Goal: Information Seeking & Learning: Learn about a topic

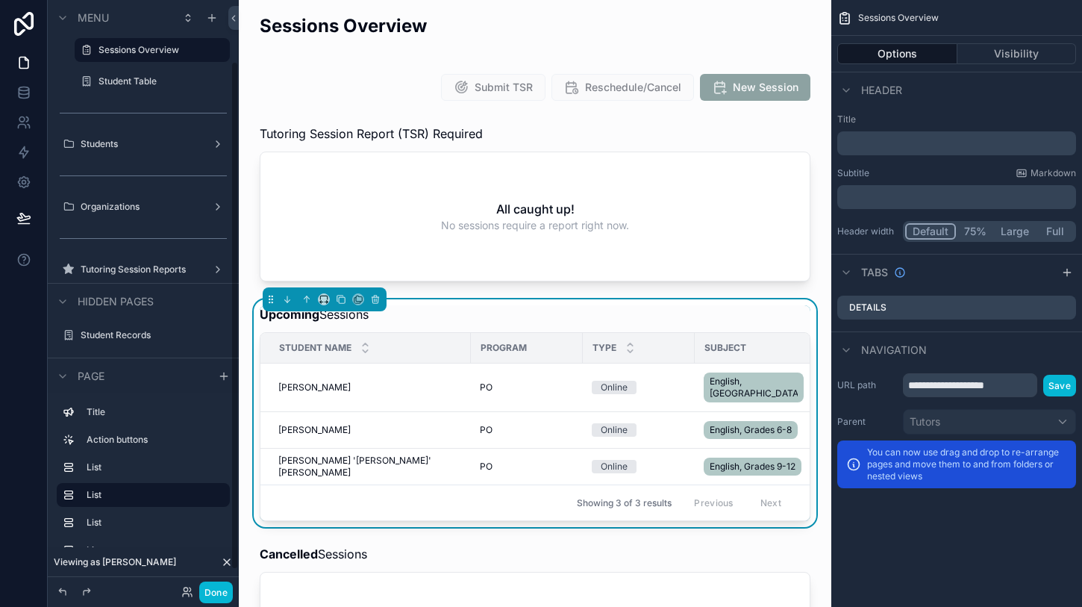
scroll to position [71, 0]
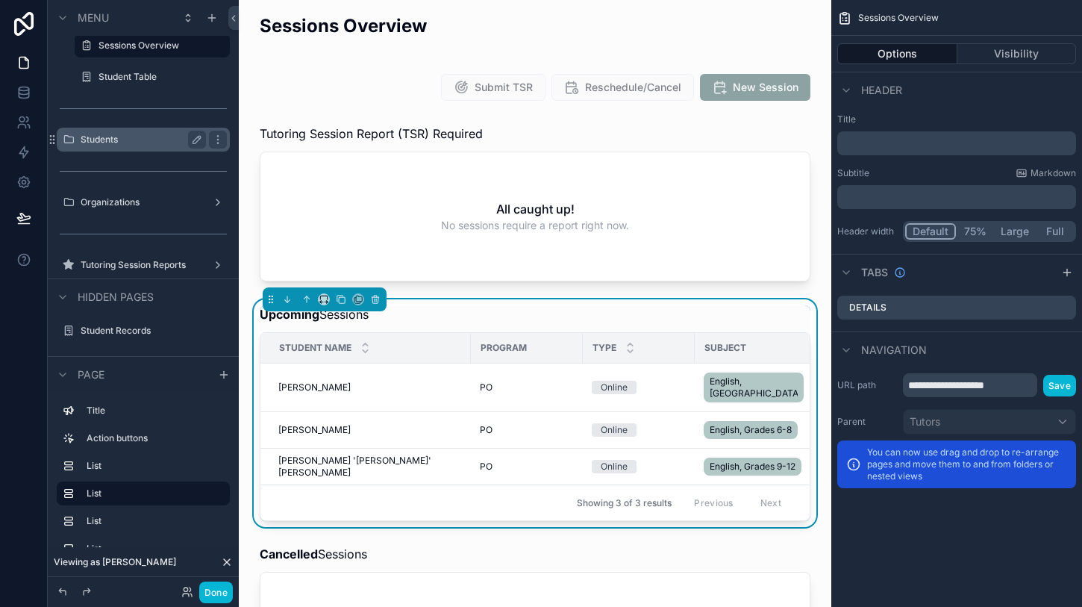
click at [165, 138] on label "Students" at bounding box center [140, 140] width 119 height 12
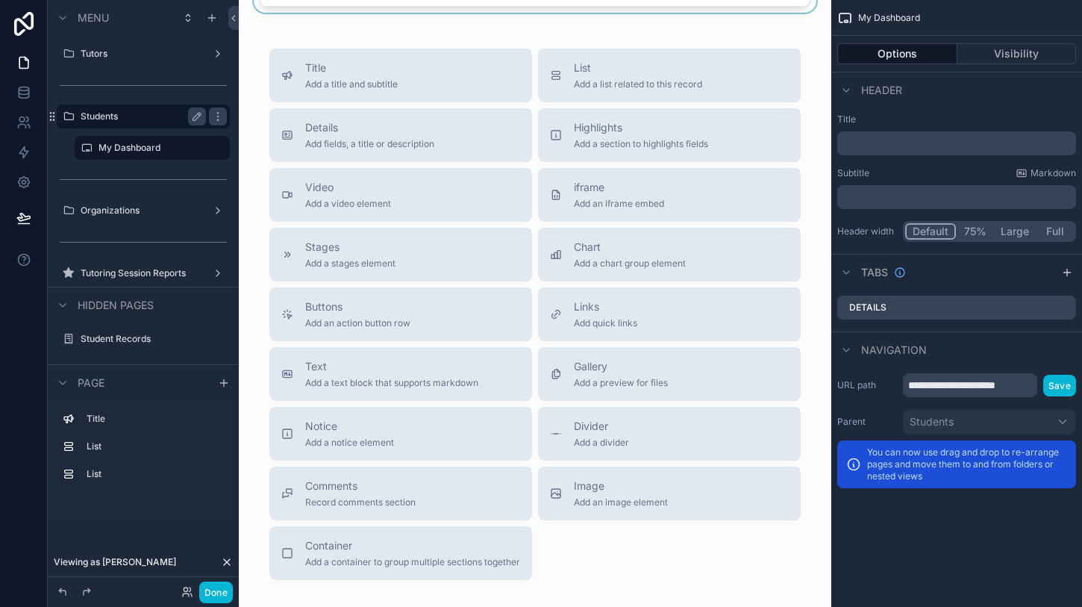
scroll to position [531, 0]
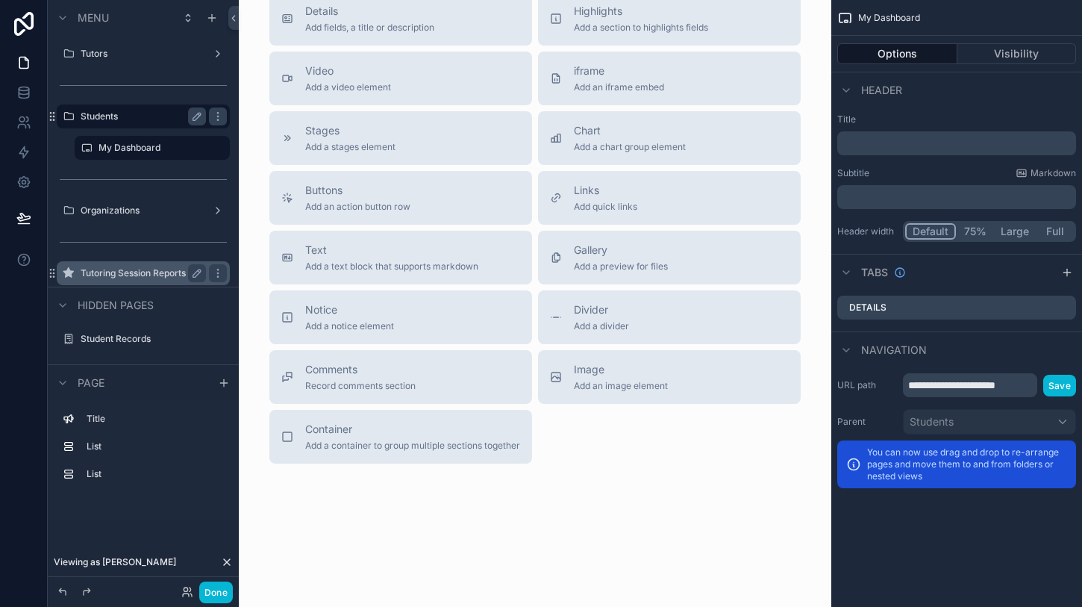
click at [131, 263] on div "Tutoring Session Reports" at bounding box center [143, 273] width 167 height 24
click at [106, 275] on label "Tutoring Session Reports" at bounding box center [140, 273] width 119 height 12
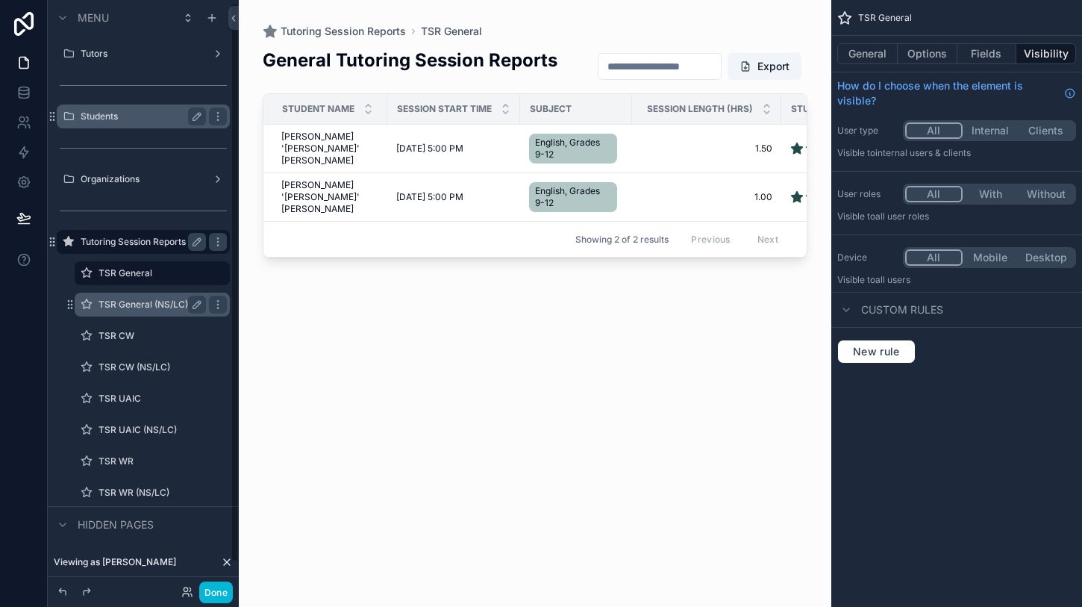
scroll to position [31, 0]
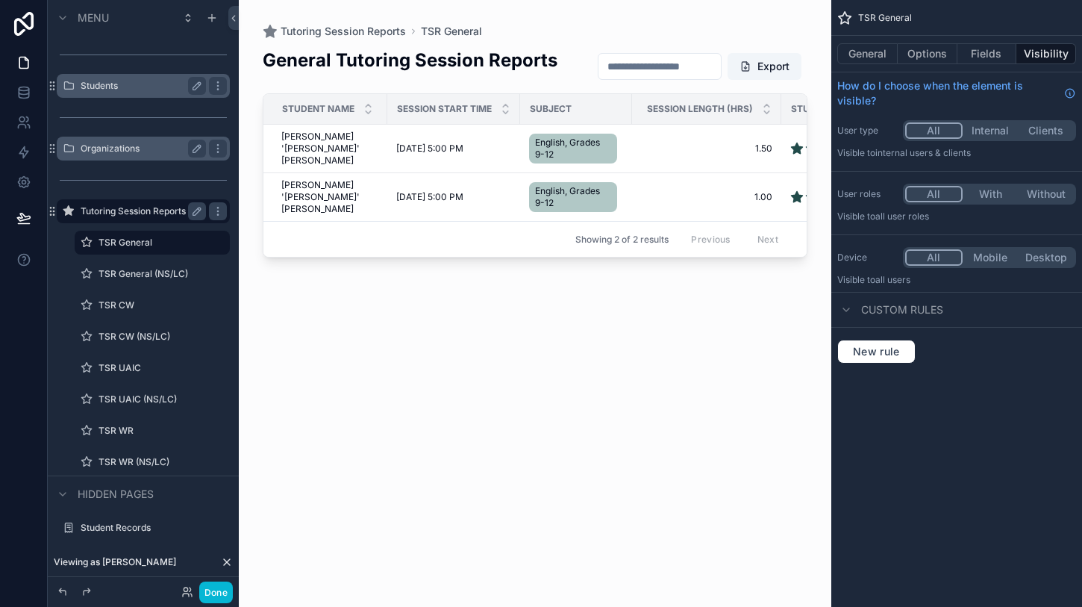
click at [126, 148] on label "Organizations" at bounding box center [140, 148] width 119 height 12
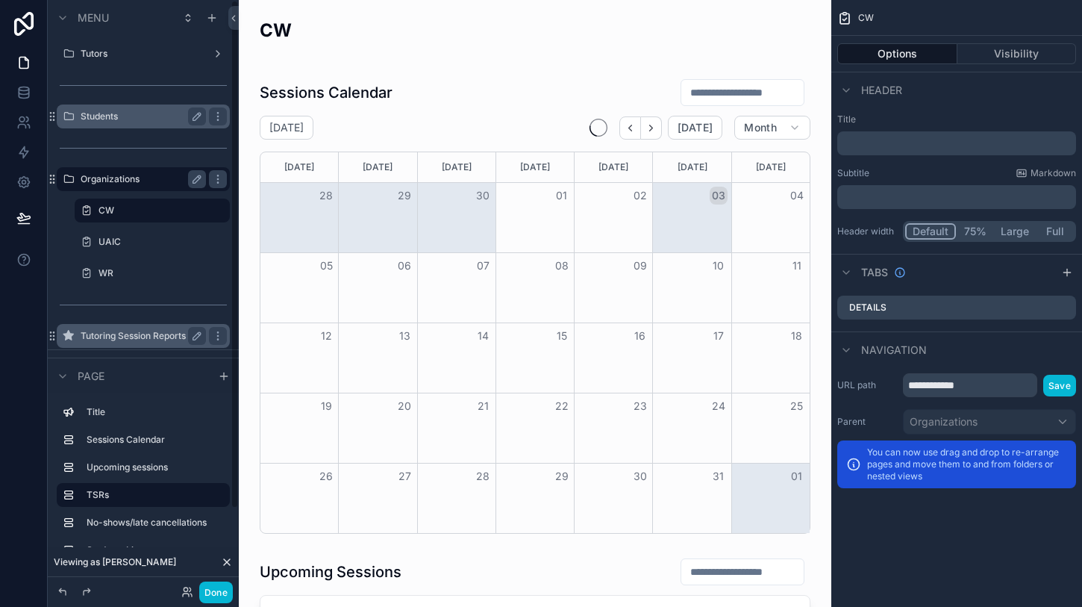
click at [126, 260] on div "WR" at bounding box center [152, 273] width 173 height 27
click at [122, 280] on div "WR" at bounding box center [151, 273] width 107 height 18
click at [122, 275] on label "WR" at bounding box center [148, 273] width 101 height 12
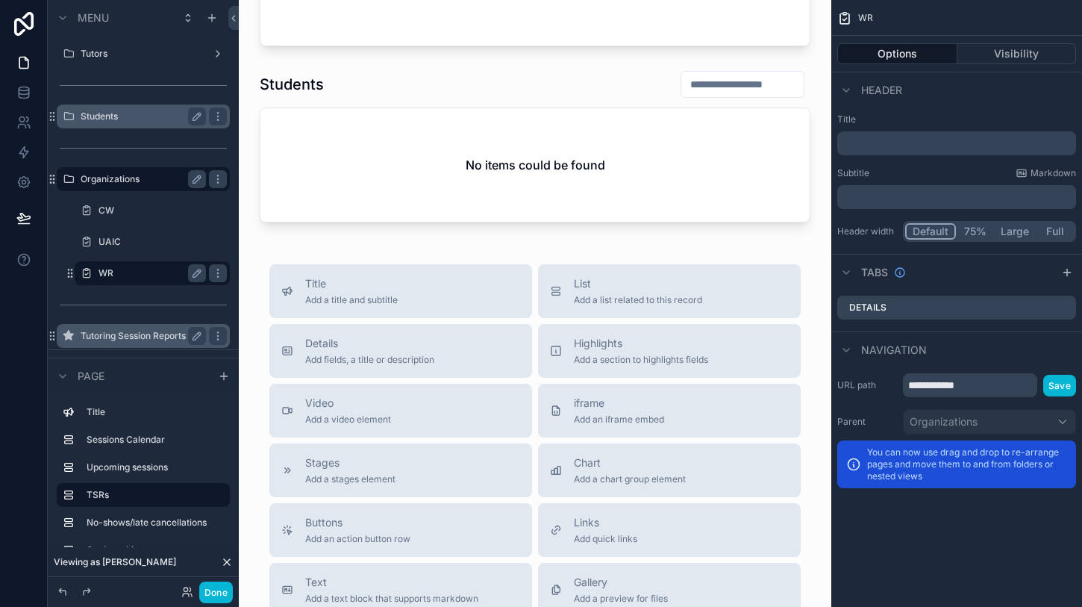
scroll to position [916, 0]
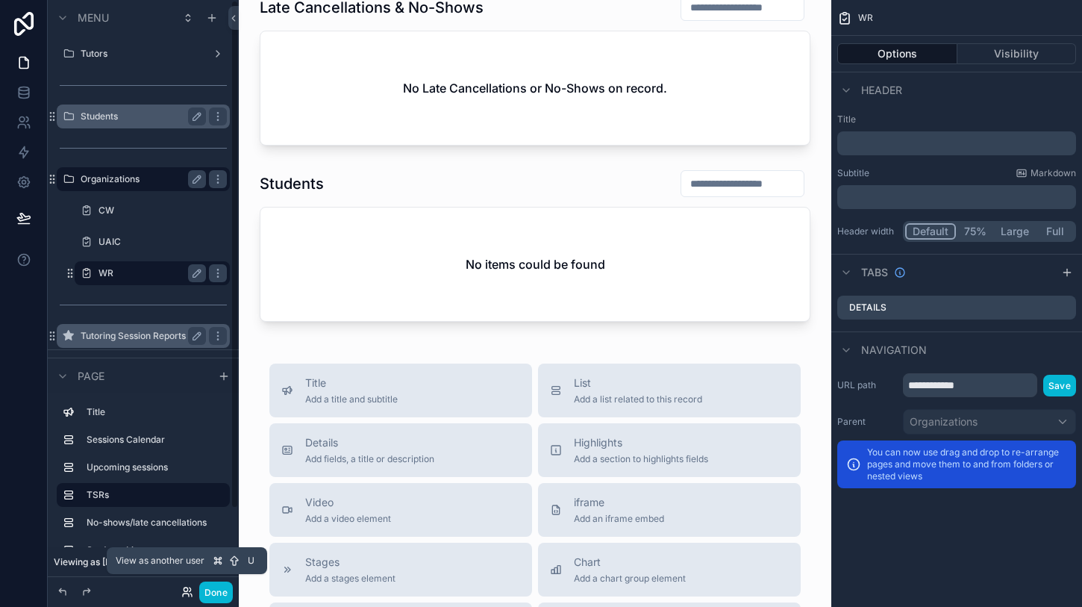
click at [189, 589] on icon at bounding box center [187, 592] width 12 height 12
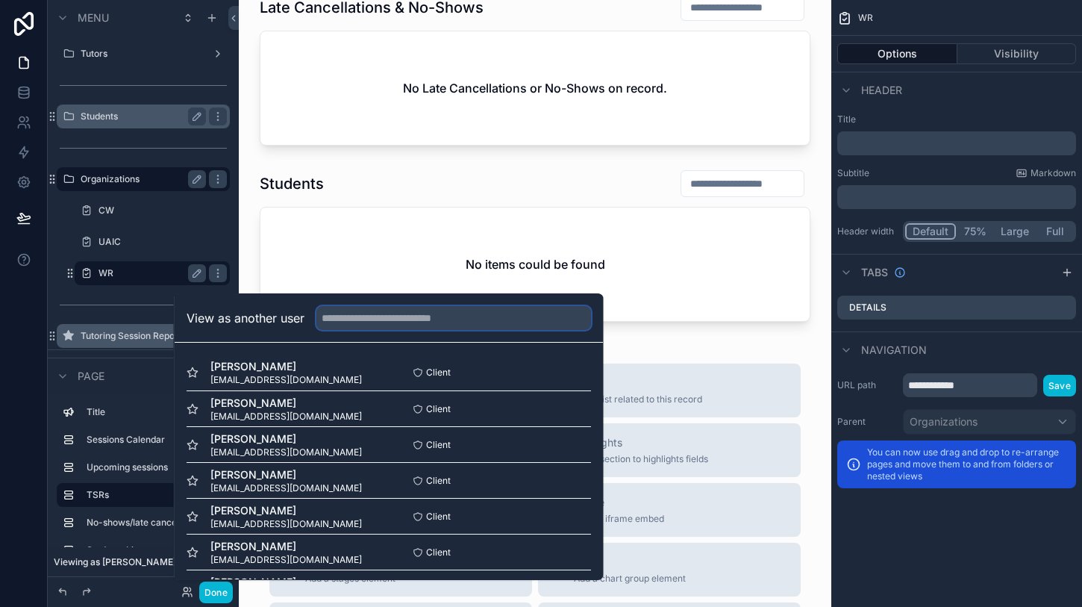
click at [386, 325] on input "text" at bounding box center [453, 318] width 275 height 24
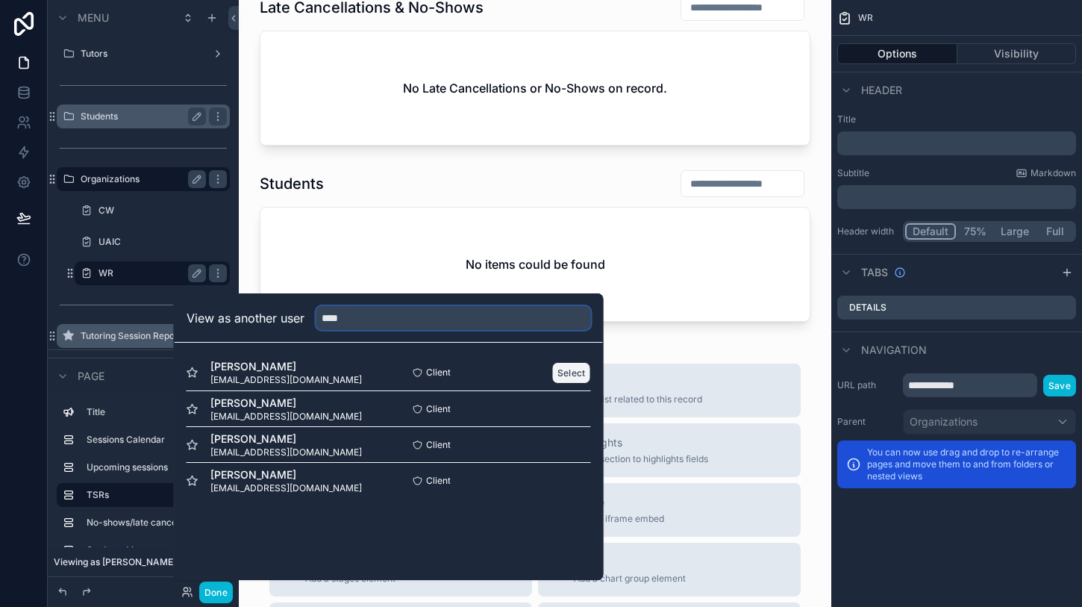
type input "****"
click at [565, 368] on button "Select" at bounding box center [571, 373] width 39 height 22
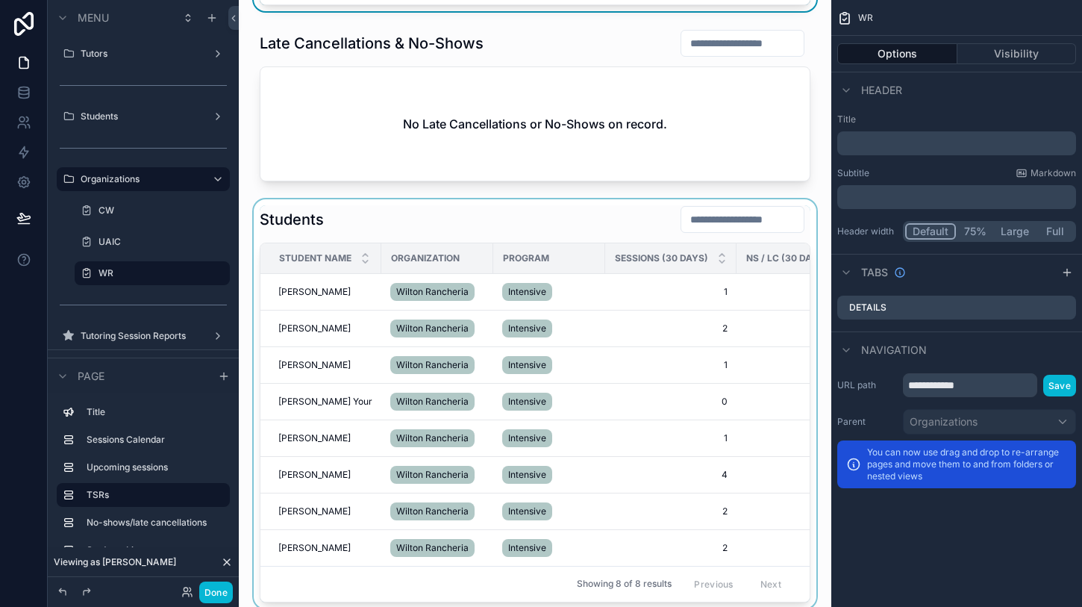
scroll to position [1061, 0]
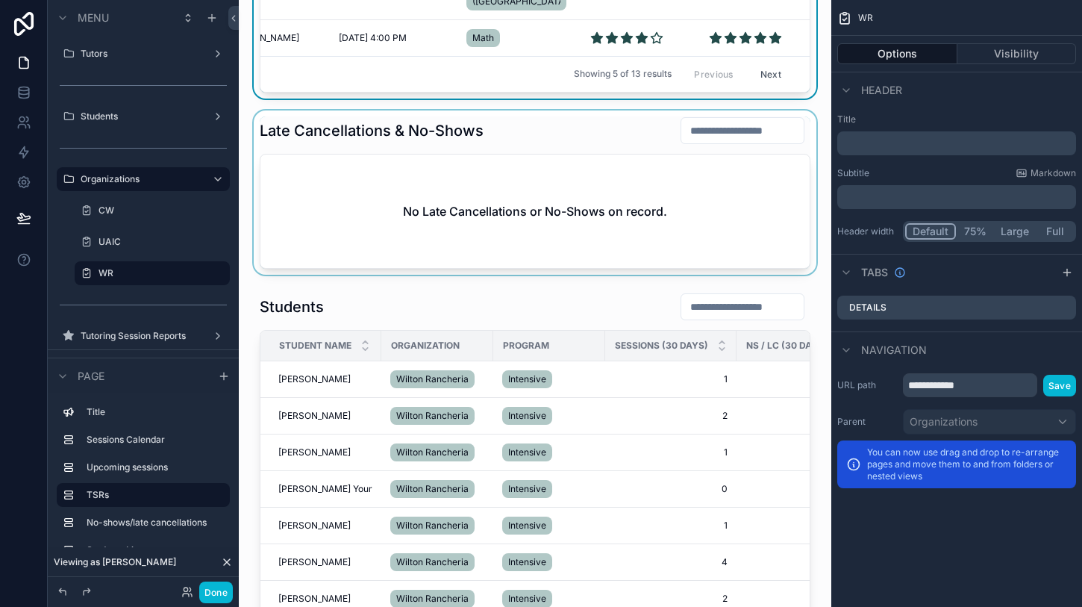
click at [577, 231] on div "scrollable content" at bounding box center [535, 192] width 569 height 164
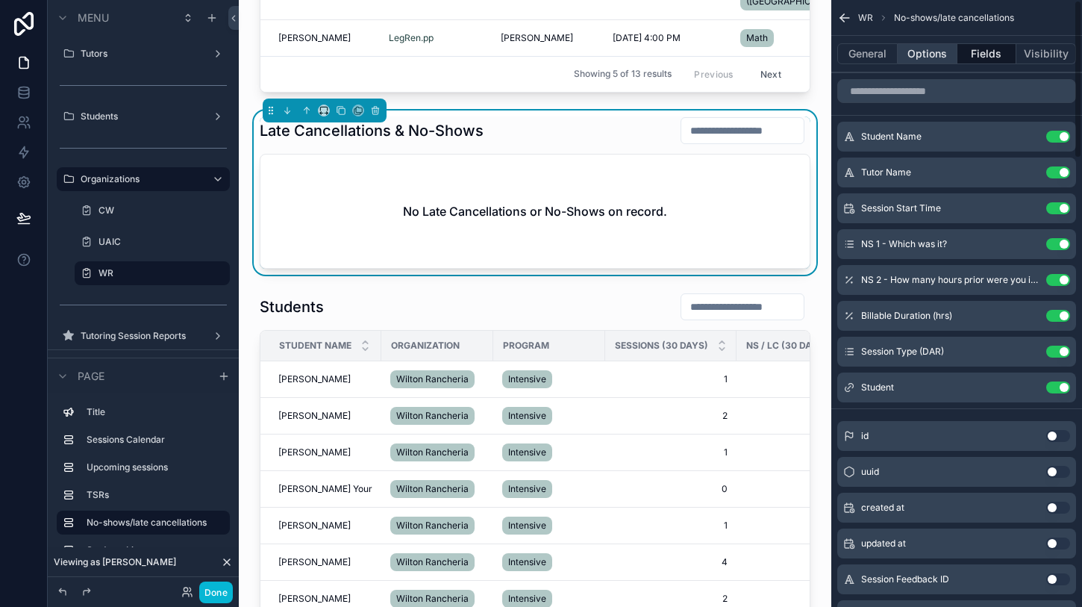
click at [930, 55] on button "Options" at bounding box center [928, 53] width 60 height 21
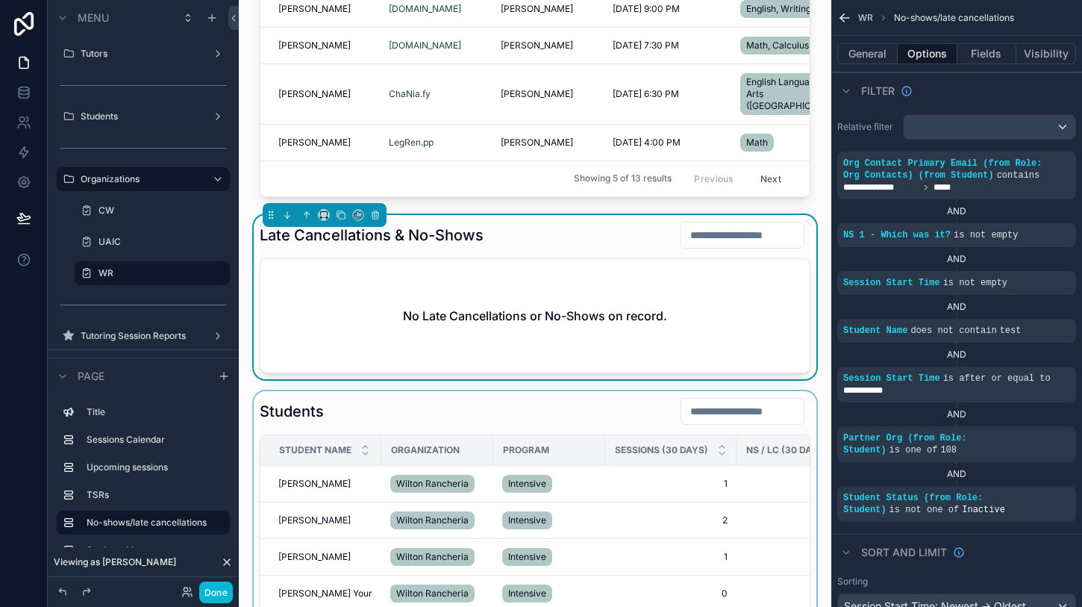
scroll to position [1042, 0]
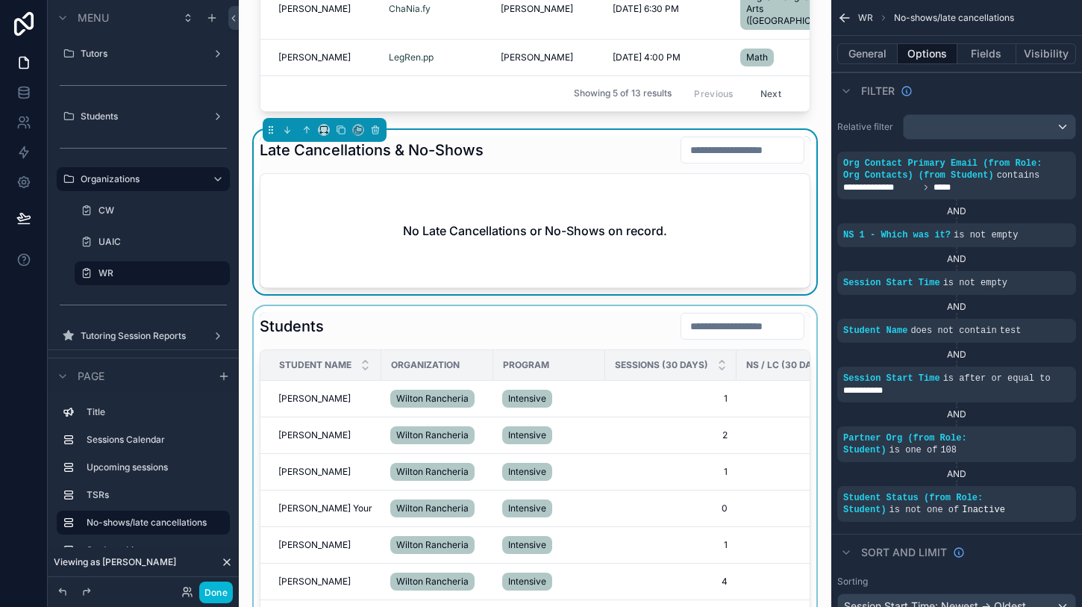
click at [588, 353] on div "Program" at bounding box center [549, 365] width 110 height 24
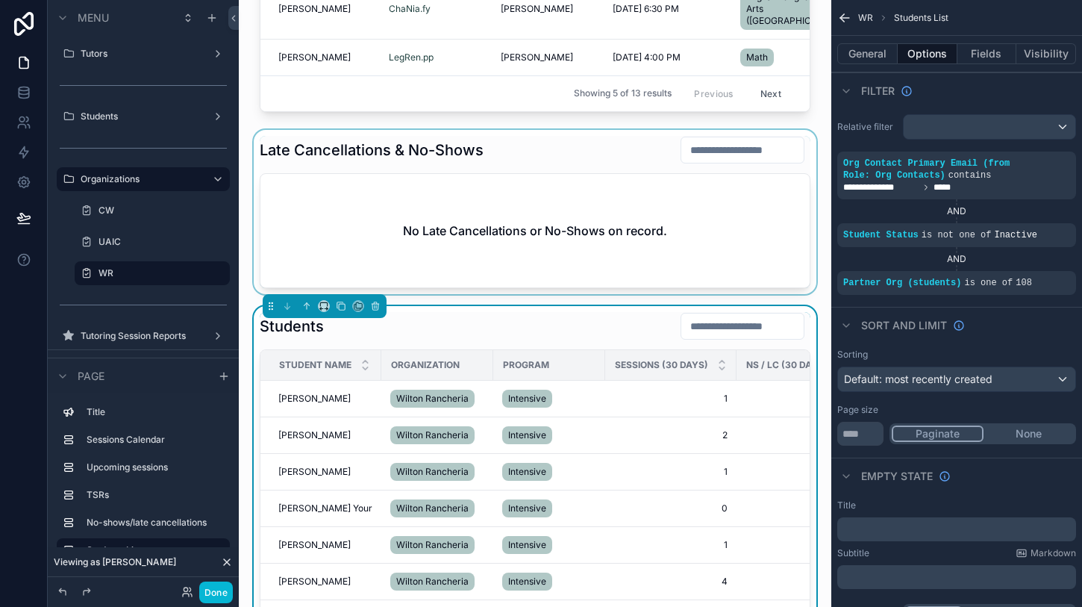
click at [574, 148] on div "scrollable content" at bounding box center [535, 212] width 569 height 164
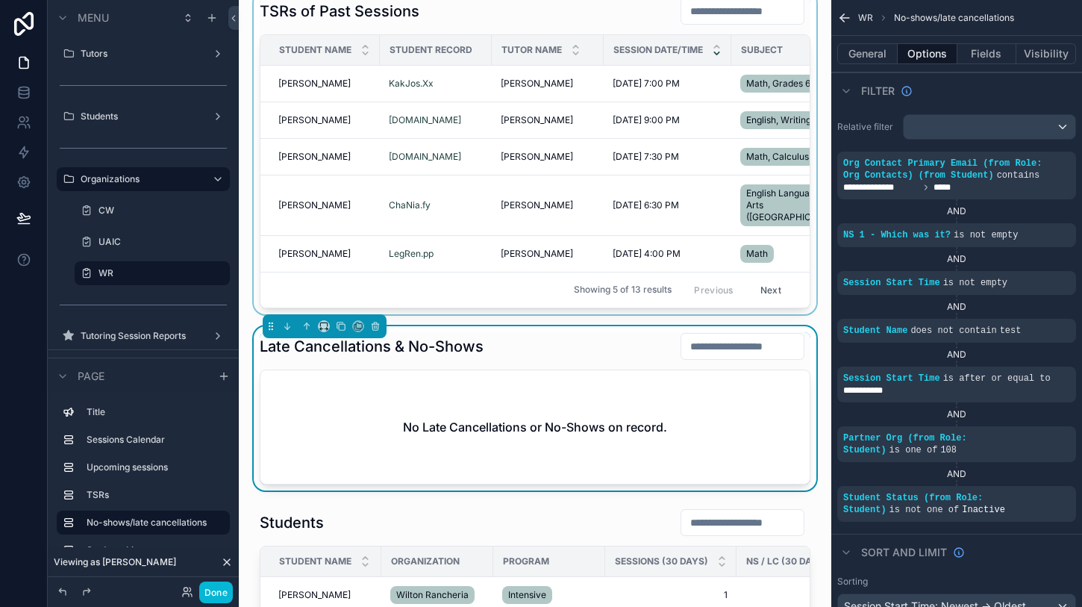
scroll to position [807, 0]
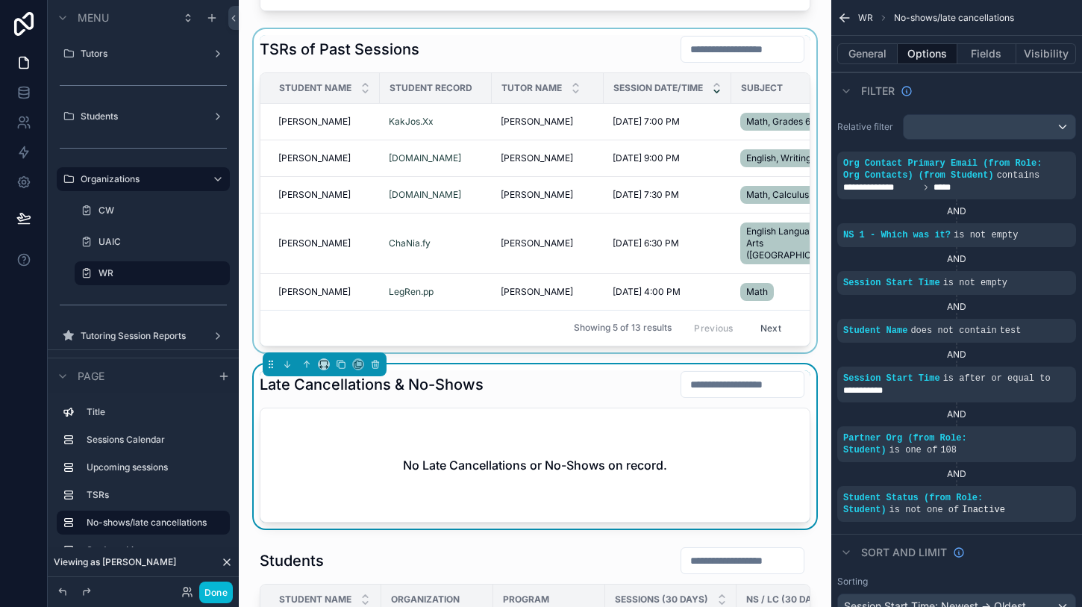
click at [539, 50] on div "scrollable content" at bounding box center [535, 190] width 569 height 323
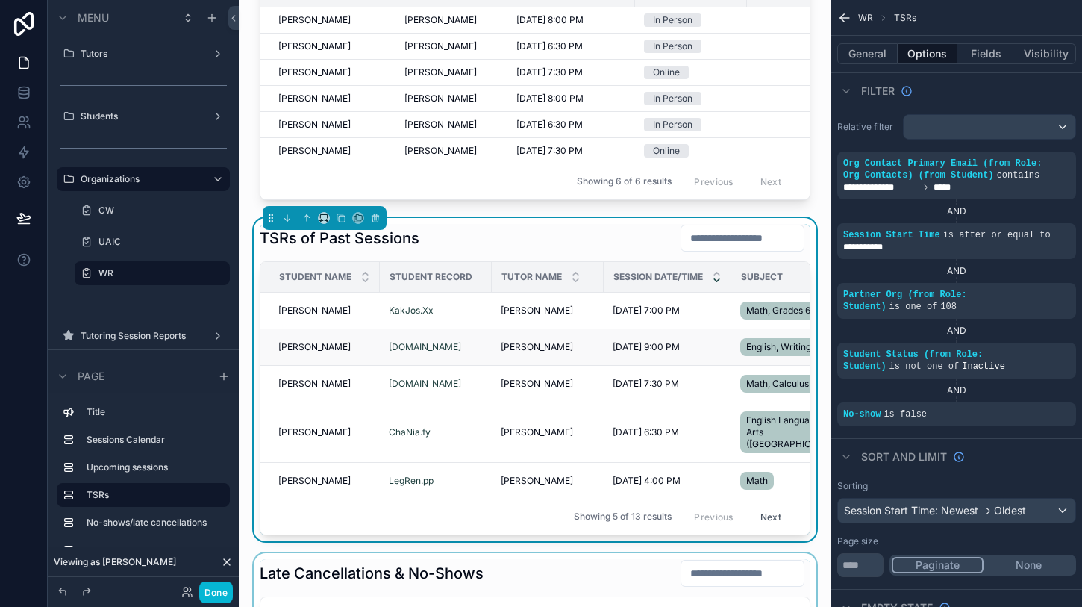
scroll to position [471, 0]
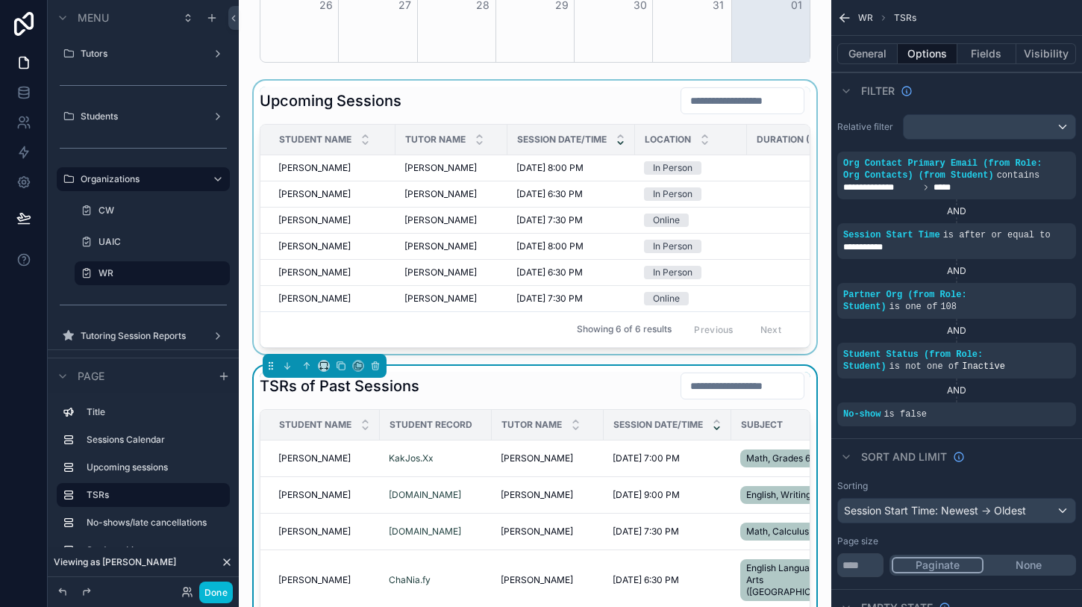
click at [516, 154] on th "Session Date/Time" at bounding box center [571, 140] width 128 height 31
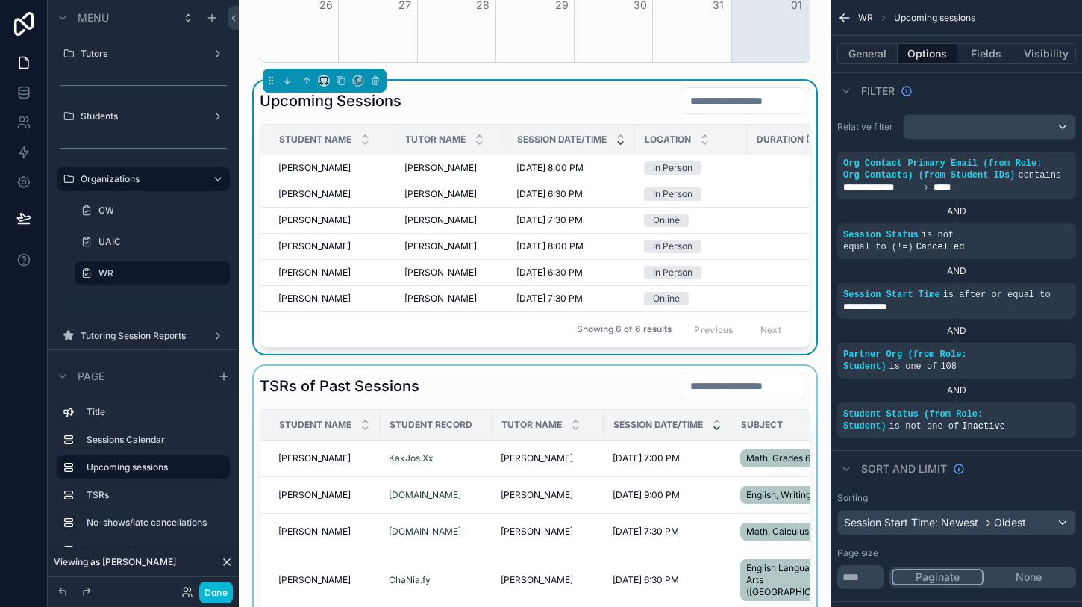
scroll to position [551, 0]
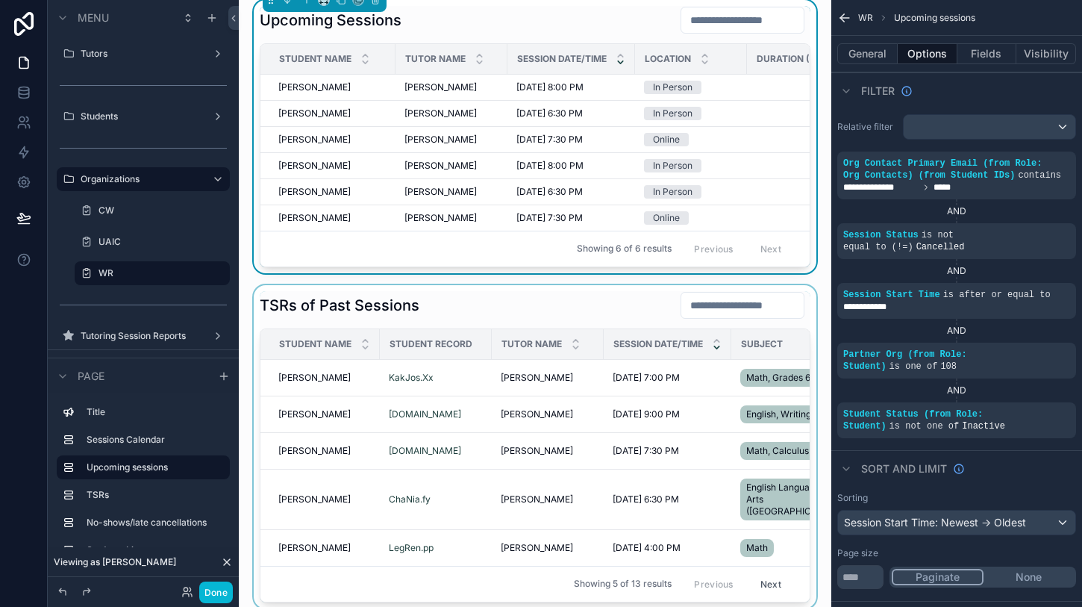
click at [530, 312] on div "scrollable content" at bounding box center [535, 446] width 569 height 323
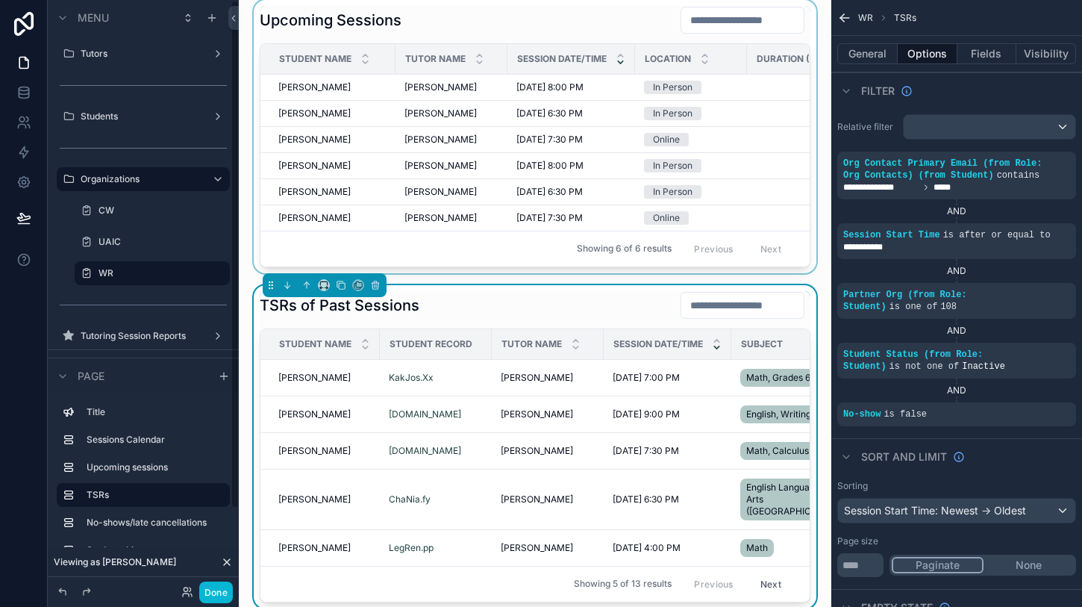
click at [424, 212] on div "scrollable content" at bounding box center [535, 136] width 569 height 273
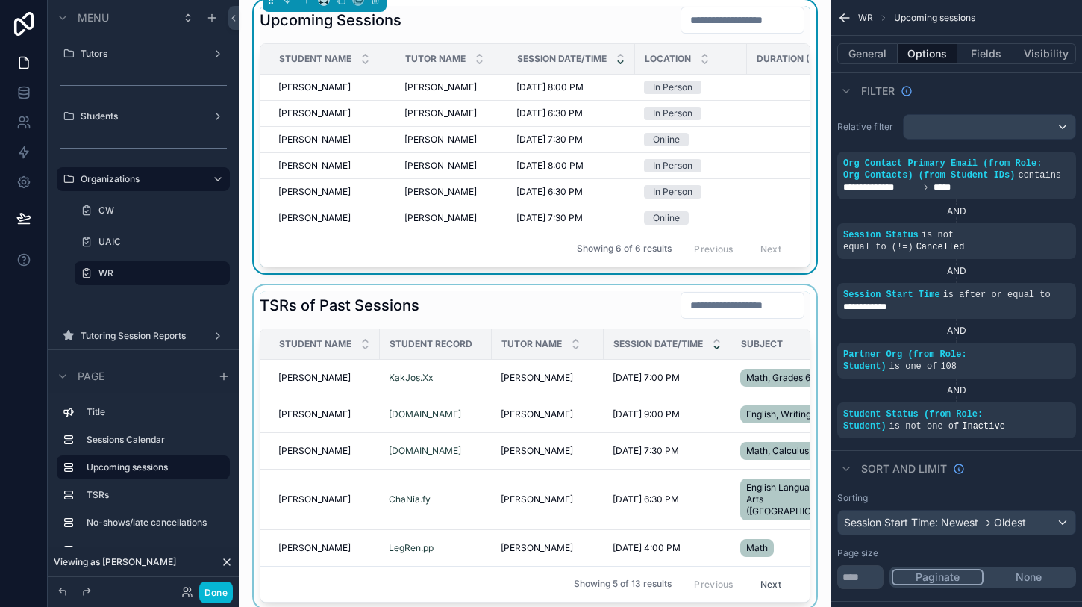
click at [459, 342] on span "Student Record" at bounding box center [430, 344] width 83 height 12
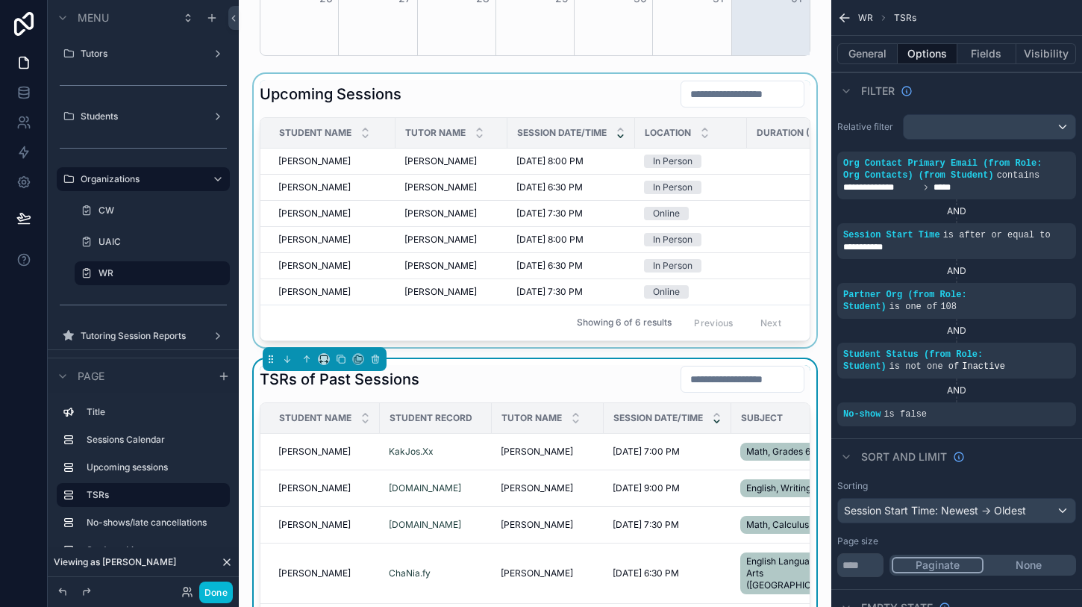
scroll to position [390, 0]
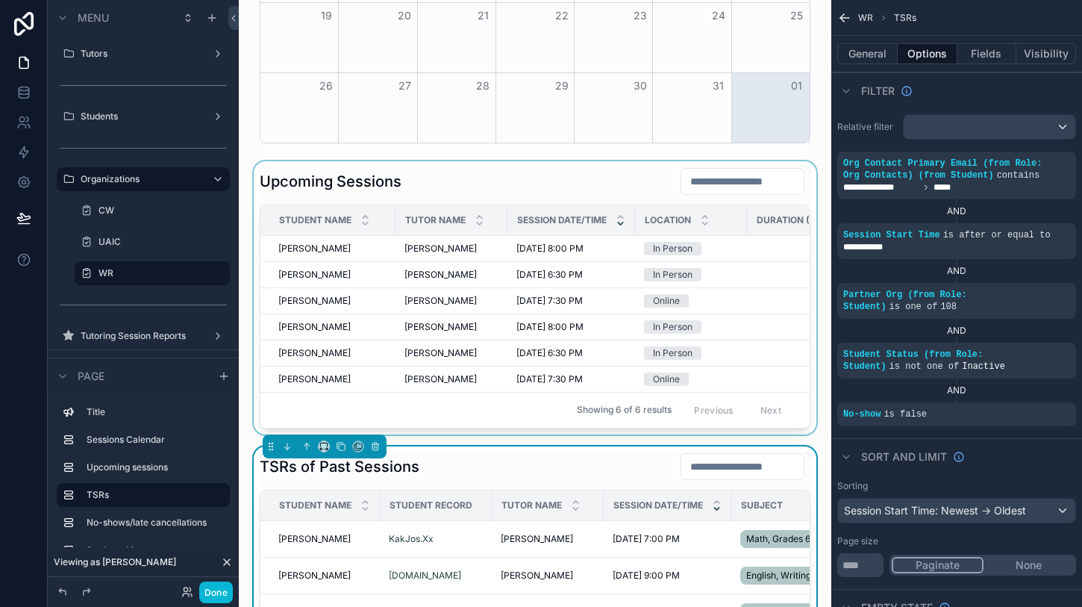
click at [466, 221] on span "Tutor Name" at bounding box center [435, 220] width 60 height 12
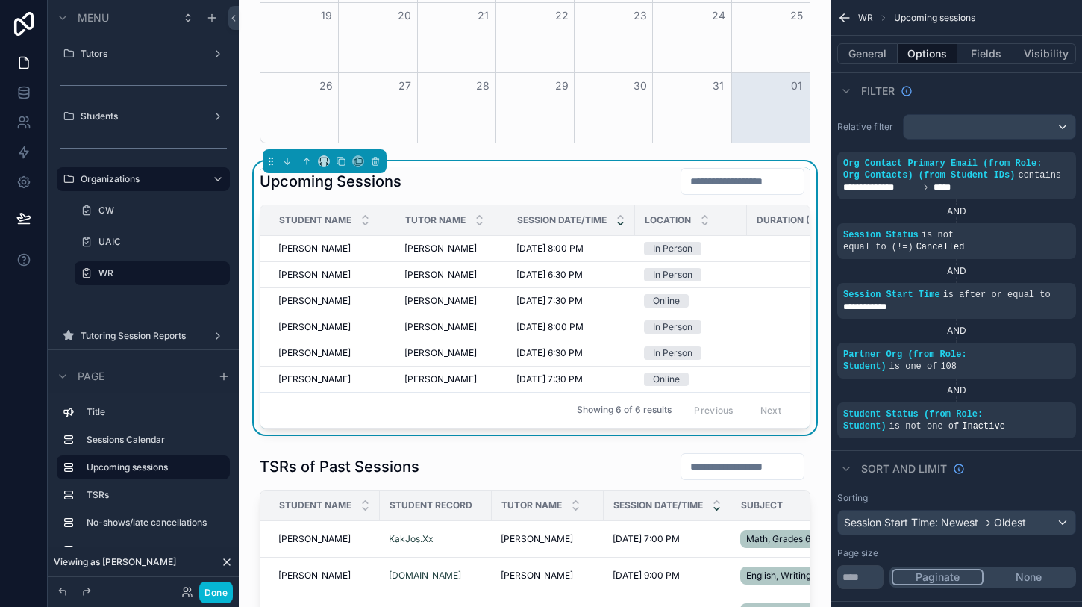
scroll to position [212, 0]
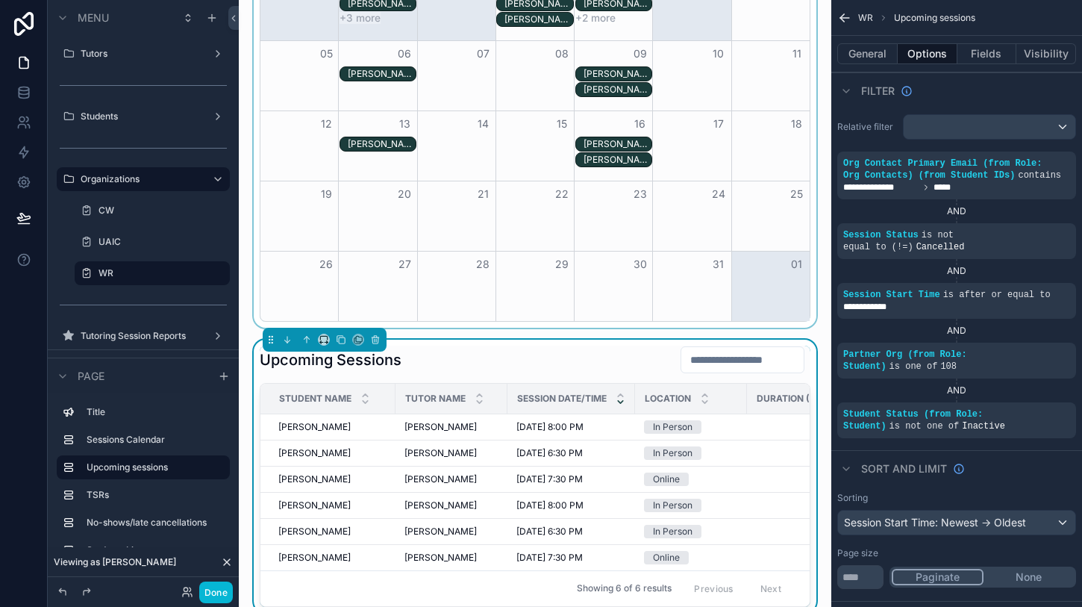
click at [457, 150] on div "Month View" at bounding box center [495, 145] width 157 height 16
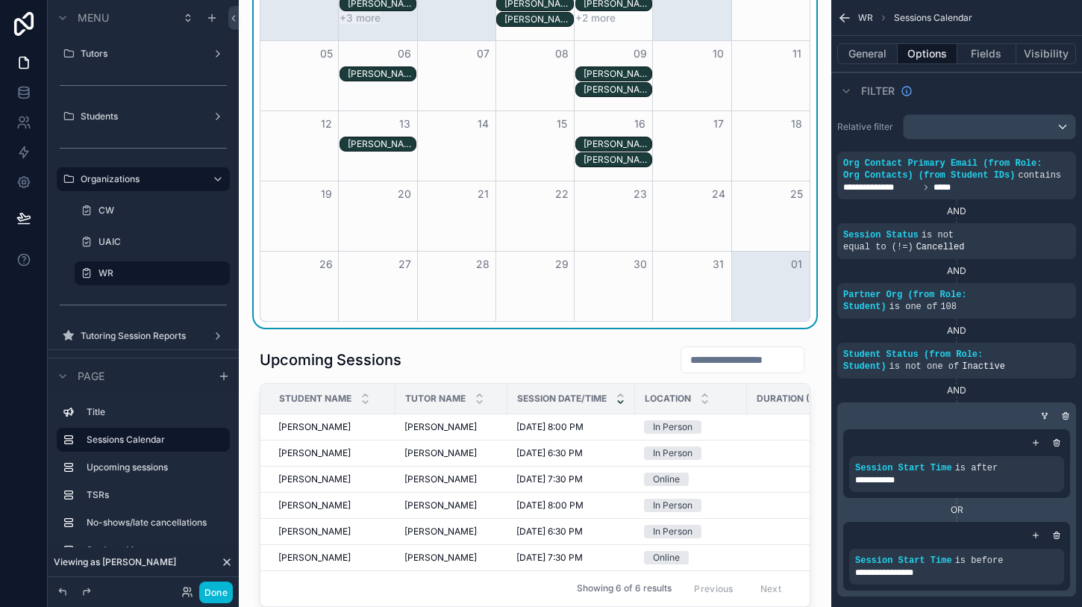
scroll to position [328, 0]
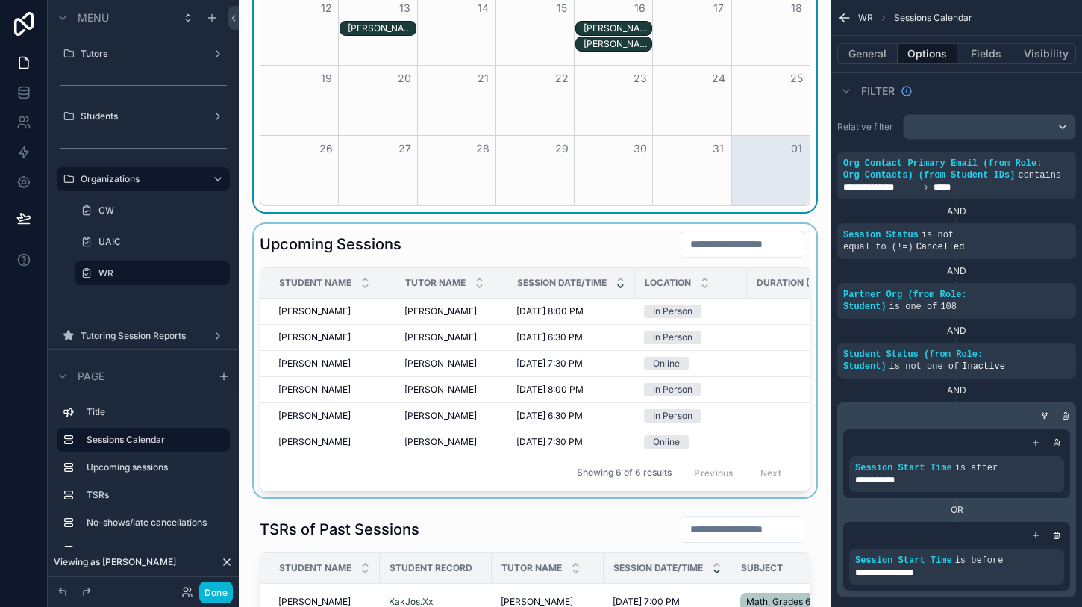
click at [474, 247] on div "scrollable content" at bounding box center [535, 360] width 569 height 273
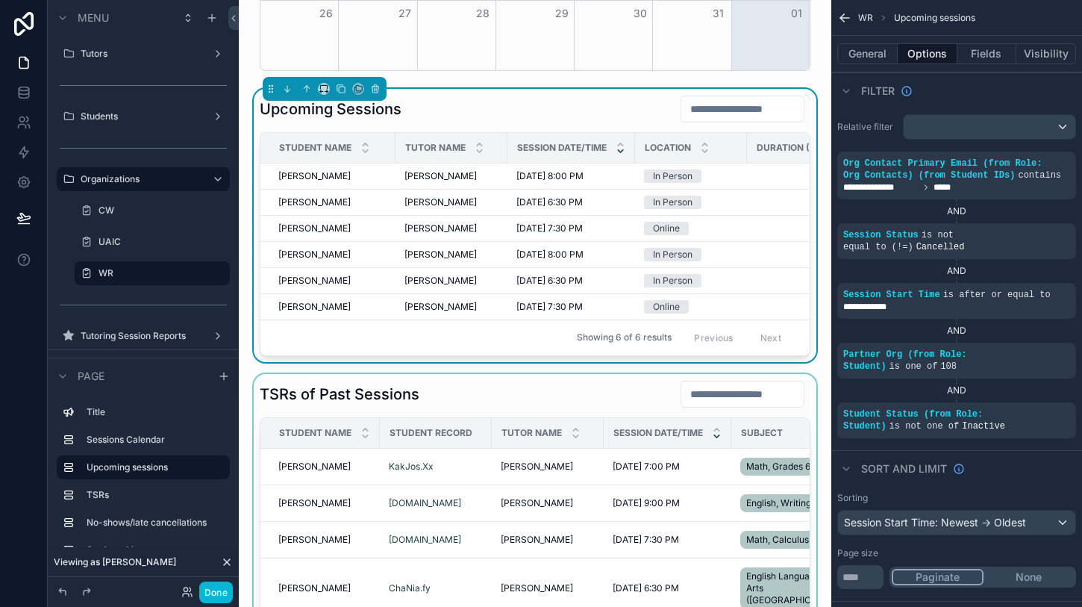
click at [473, 387] on div "scrollable content" at bounding box center [535, 535] width 569 height 323
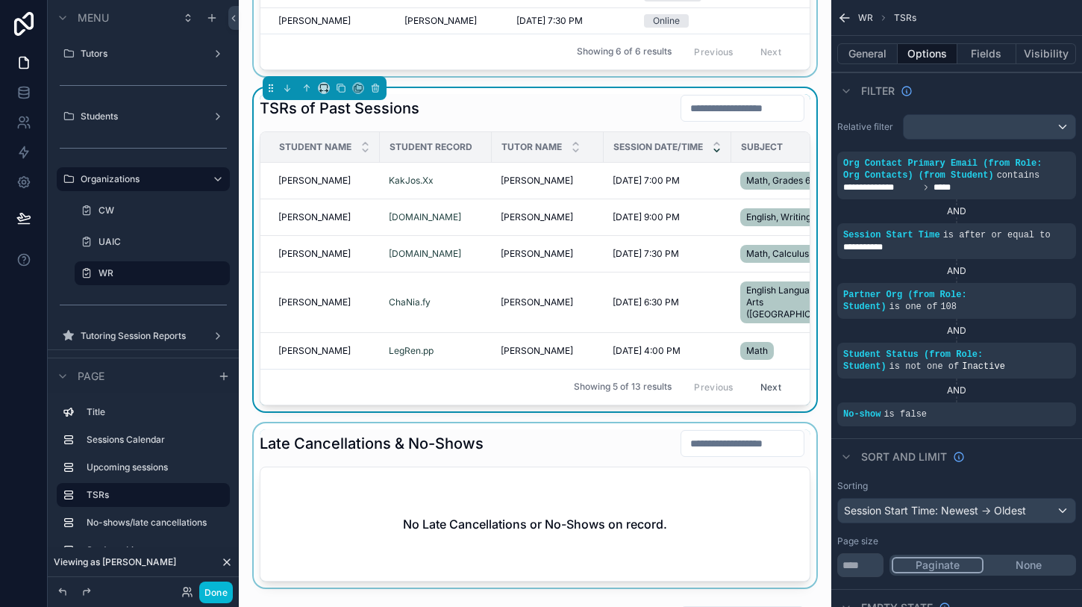
scroll to position [824, 0]
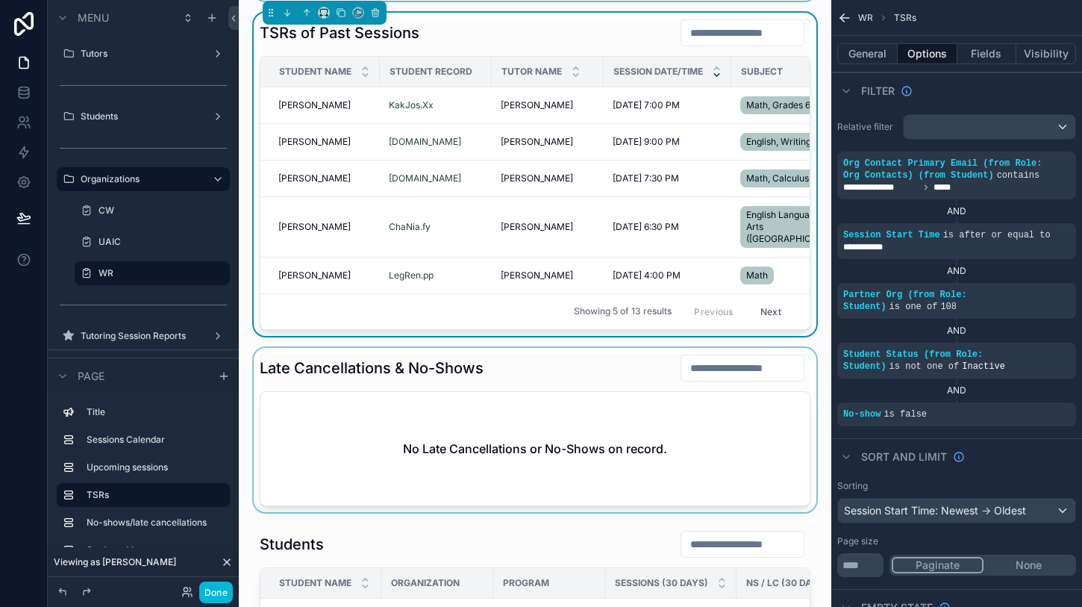
click at [489, 388] on div "scrollable content" at bounding box center [535, 430] width 569 height 164
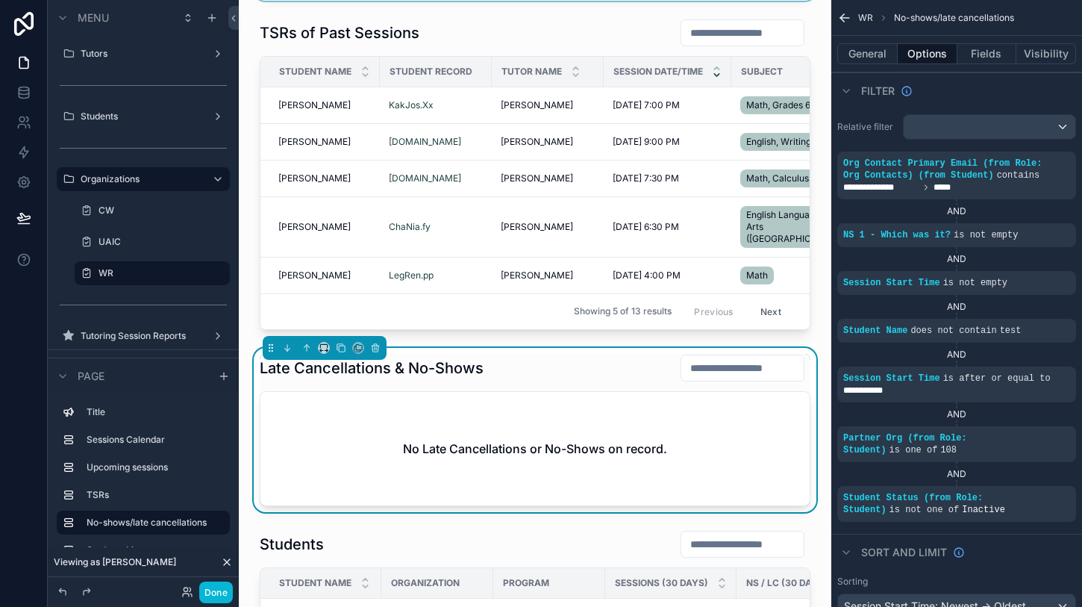
scroll to position [955, 0]
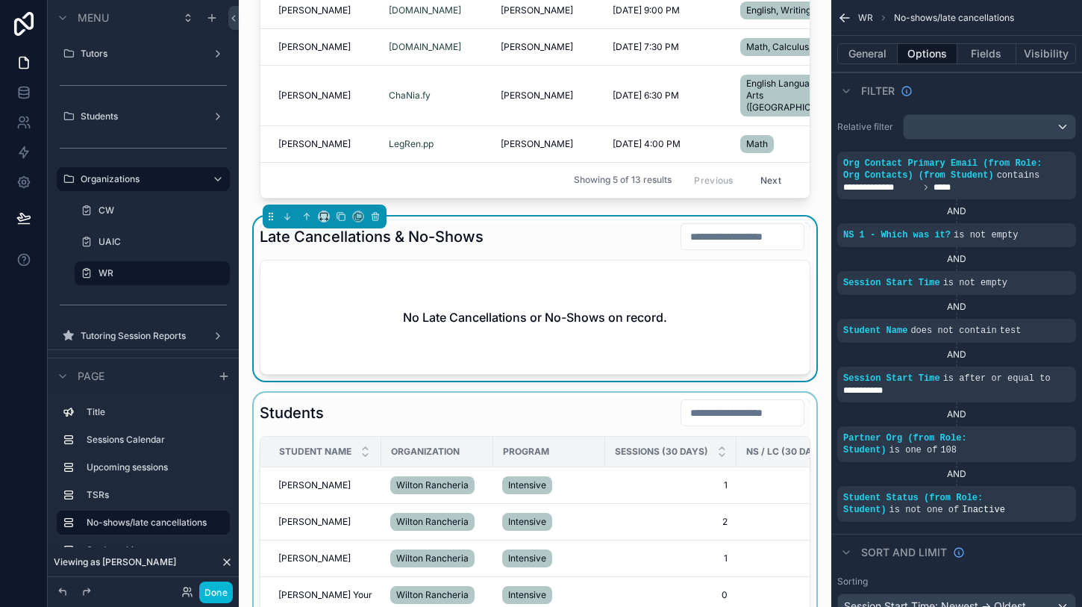
click at [463, 399] on div "scrollable content" at bounding box center [535, 596] width 569 height 409
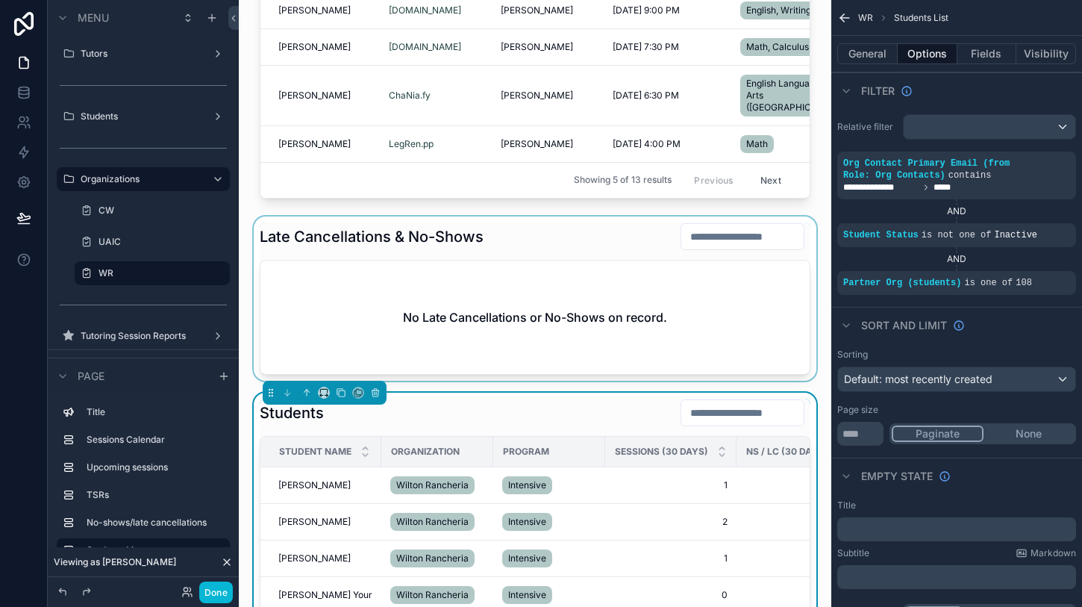
click at [533, 222] on div "scrollable content" at bounding box center [535, 298] width 569 height 164
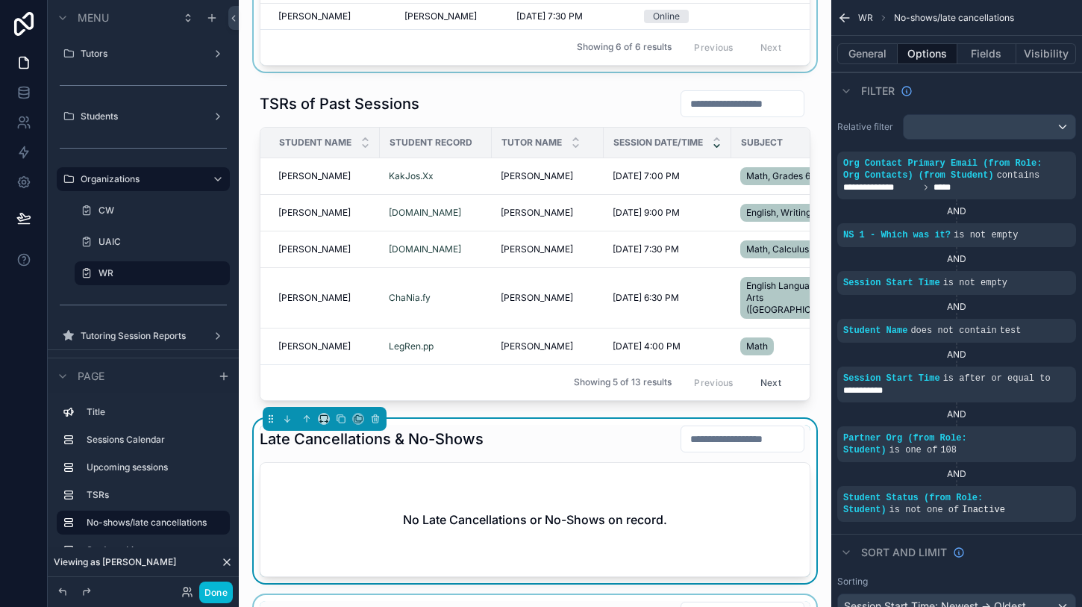
scroll to position [683, 0]
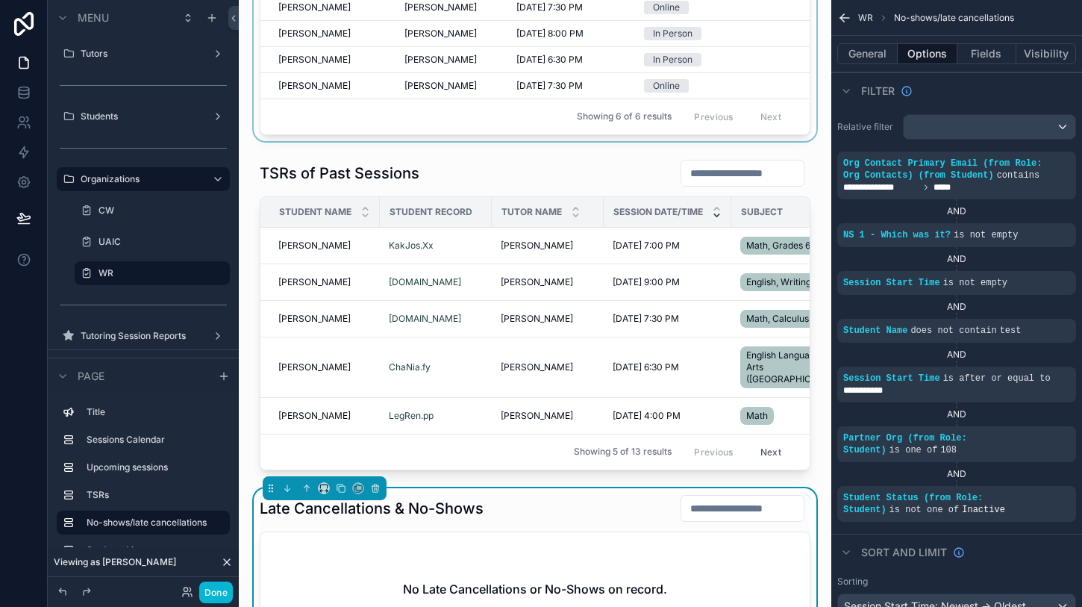
click at [542, 148] on div "[PERSON_NAME] Calendar [DATE] [DATE] Month [DATE] [DATE] [DATE] [DATE] [DATE] […" at bounding box center [535, 538] width 592 height 2443
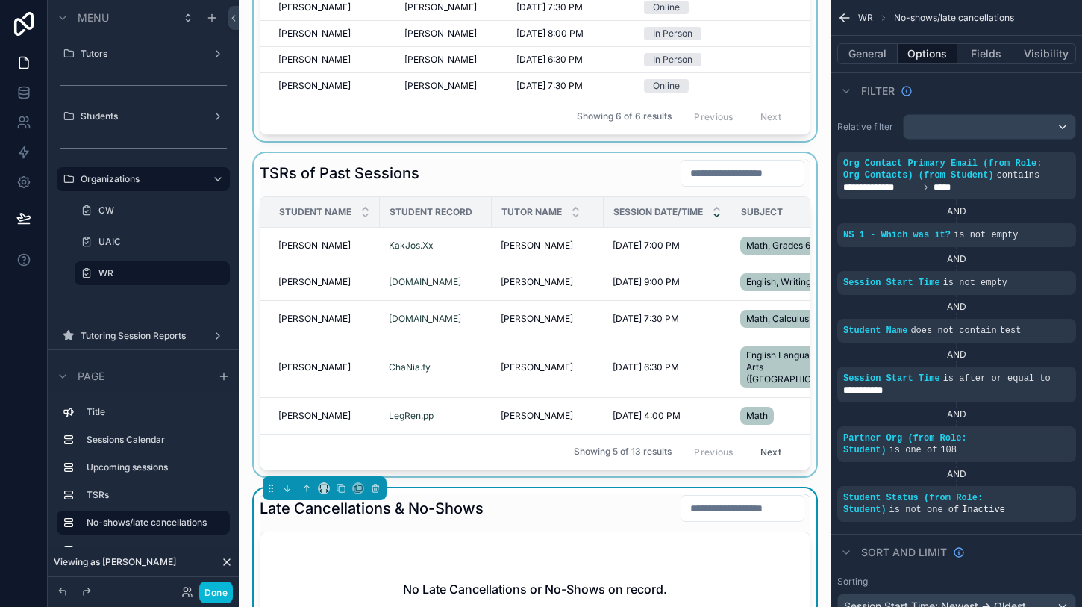
click at [538, 178] on div "scrollable content" at bounding box center [535, 314] width 569 height 323
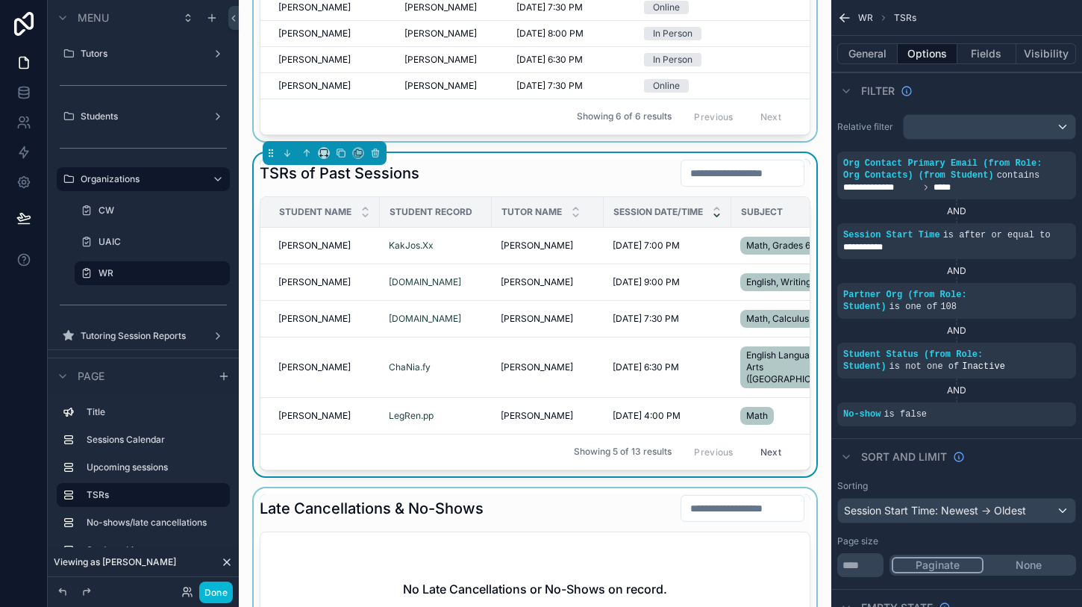
scroll to position [344, 0]
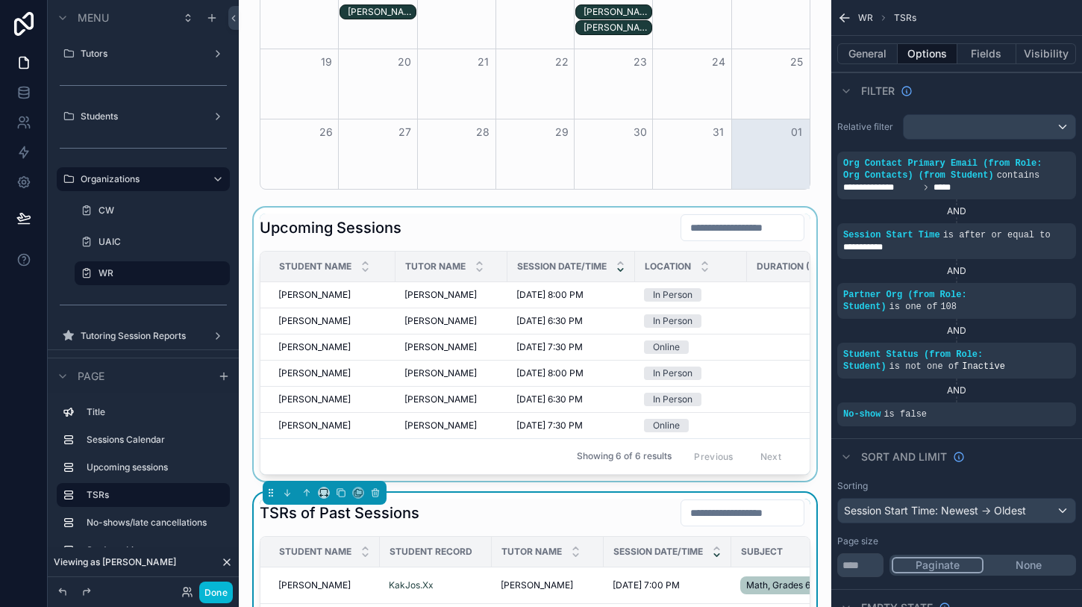
click at [501, 240] on div "scrollable content" at bounding box center [535, 343] width 569 height 273
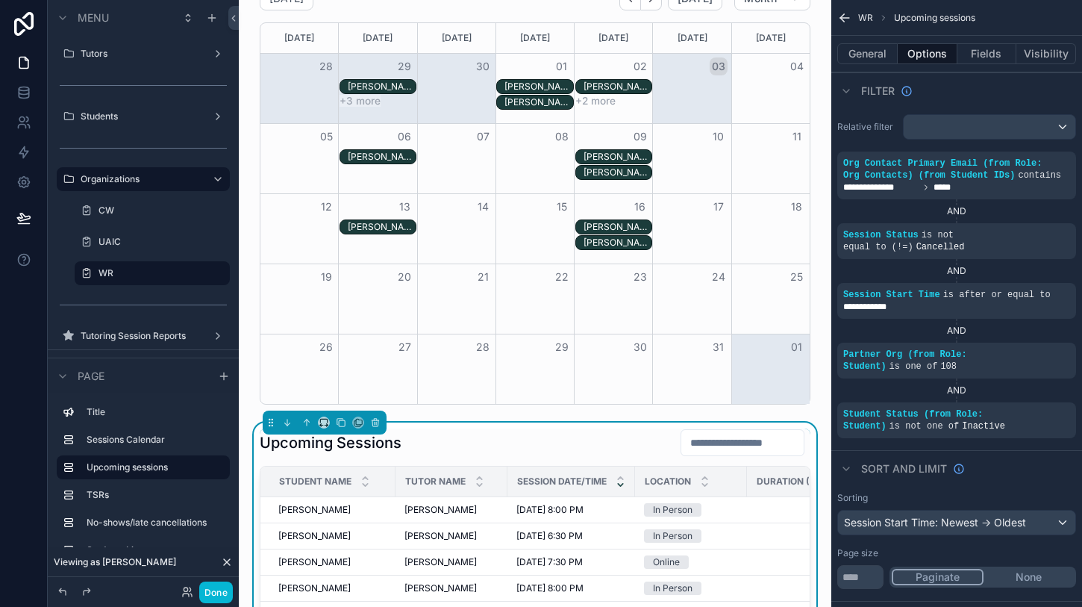
scroll to position [46, 0]
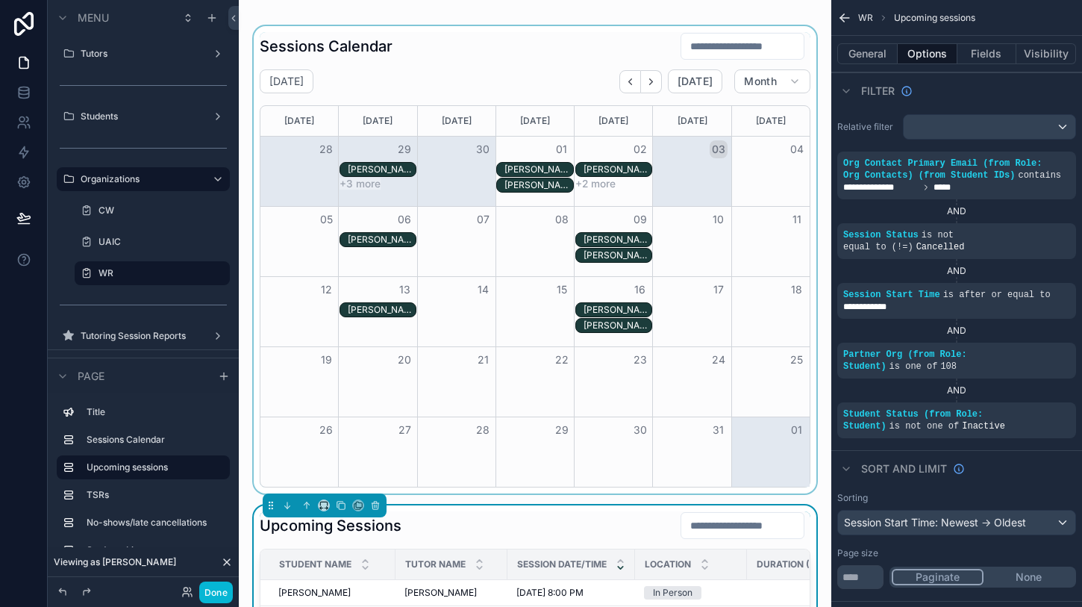
click at [470, 70] on div "scrollable content" at bounding box center [535, 259] width 569 height 467
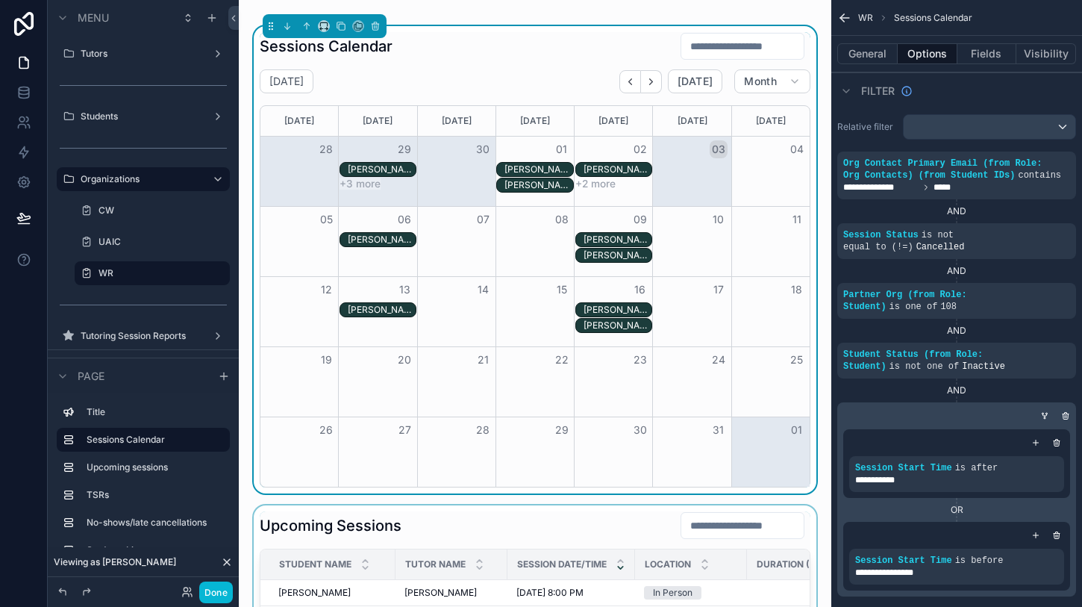
scroll to position [229, 0]
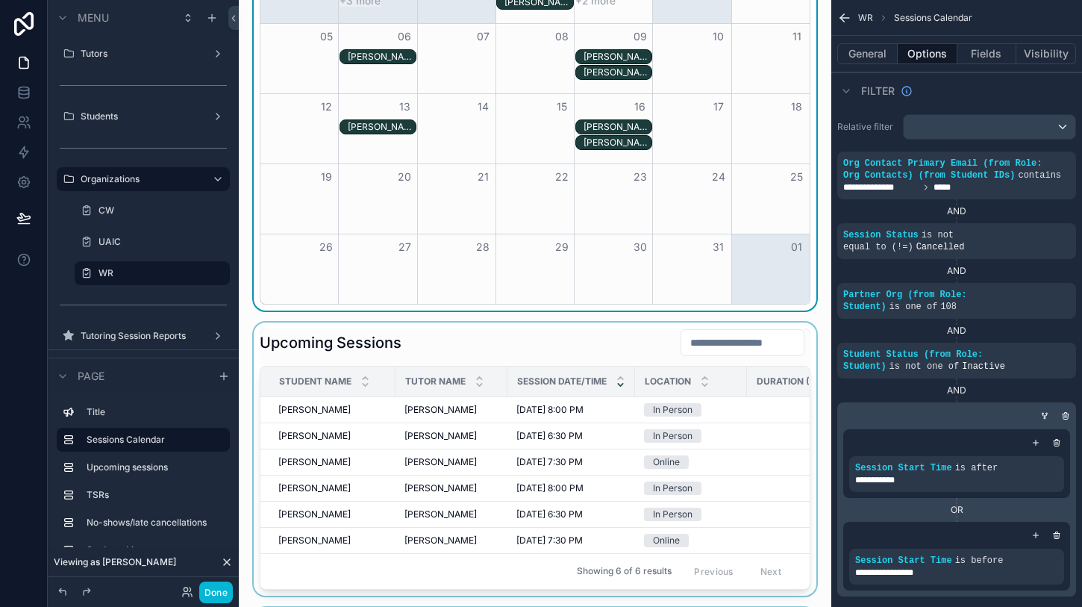
click at [507, 358] on div "scrollable content" at bounding box center [535, 458] width 569 height 273
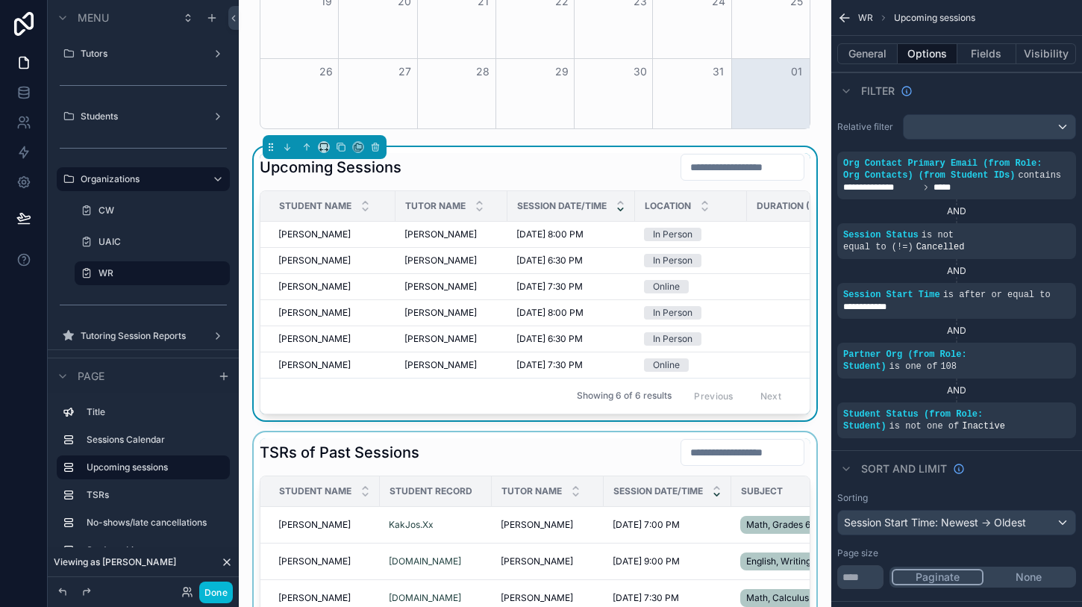
scroll to position [442, 0]
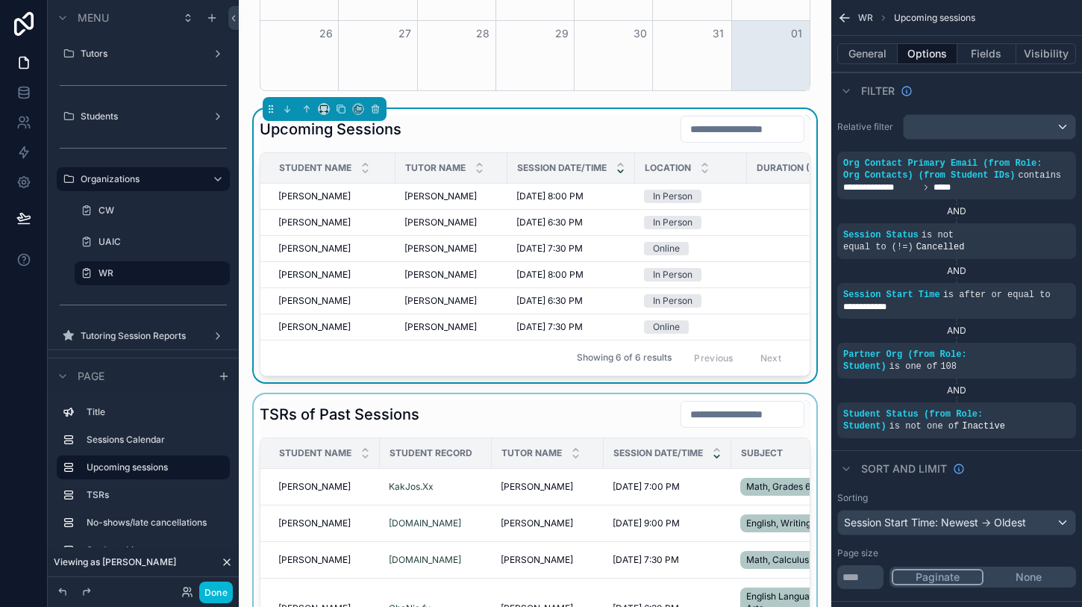
click at [492, 407] on div "scrollable content" at bounding box center [535, 555] width 569 height 323
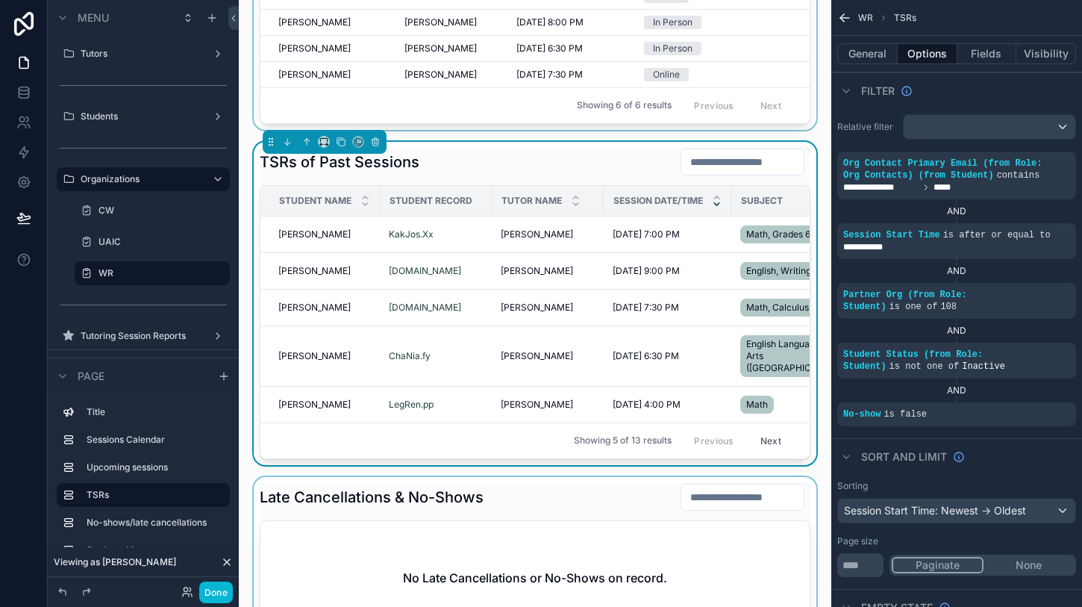
scroll to position [862, 0]
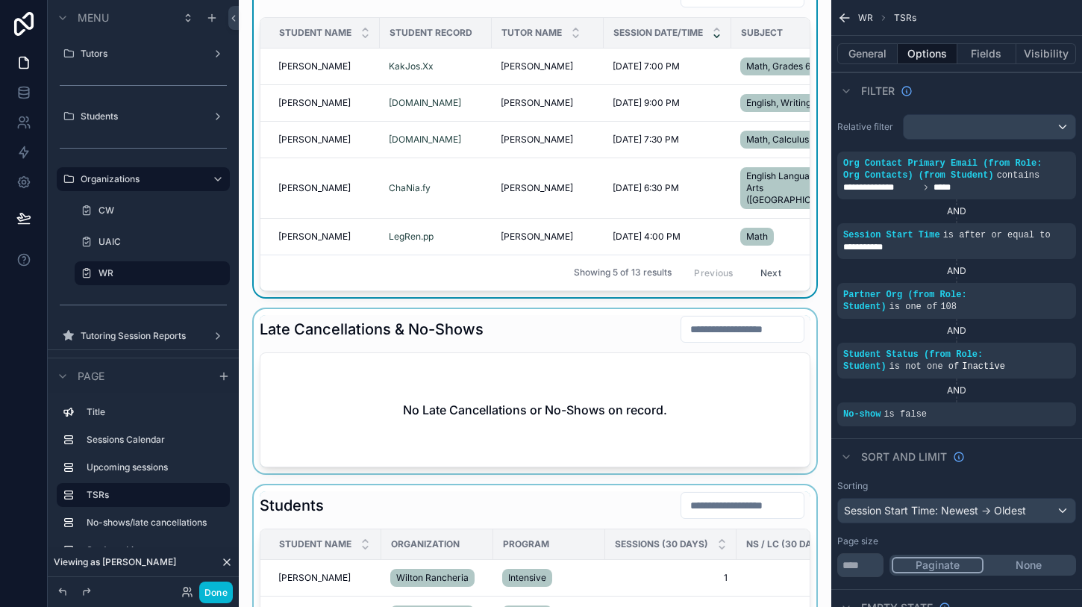
click at [508, 316] on div "scrollable content" at bounding box center [535, 391] width 569 height 164
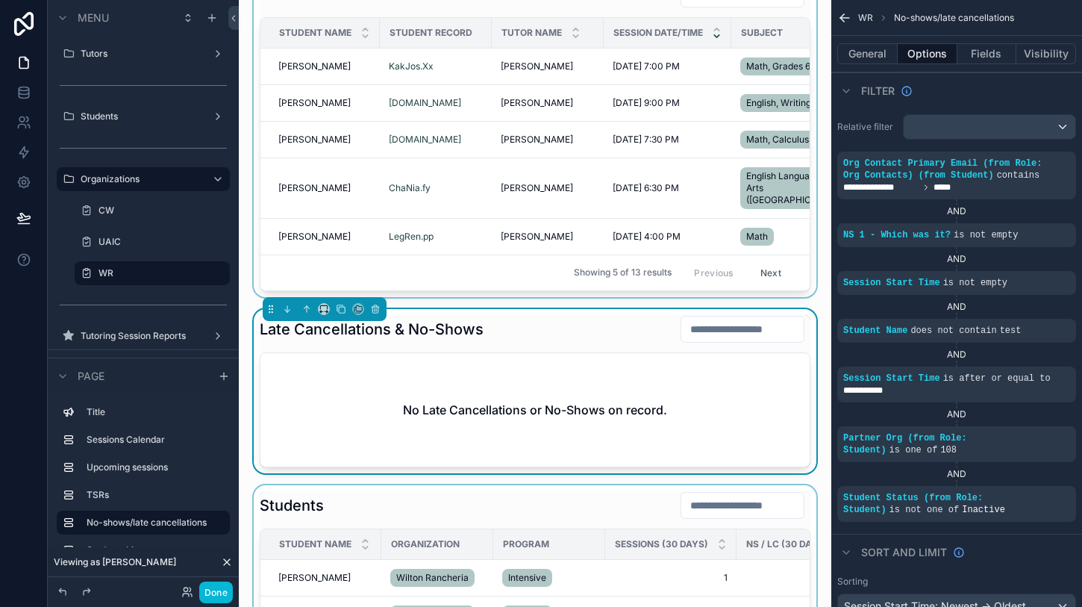
scroll to position [962, 0]
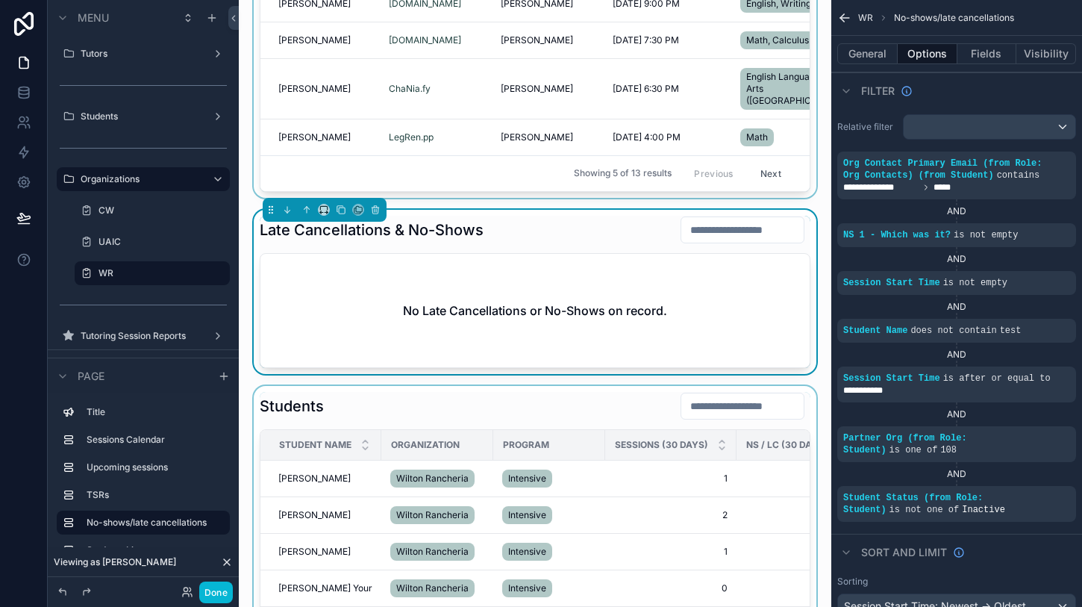
click at [506, 404] on div "scrollable content" at bounding box center [535, 590] width 569 height 409
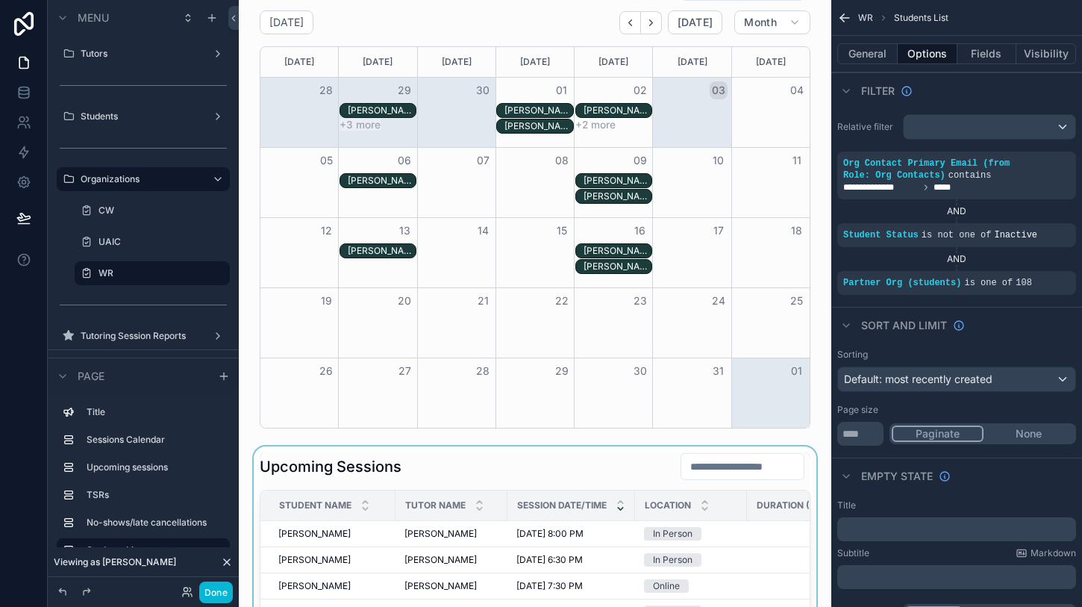
scroll to position [0, 0]
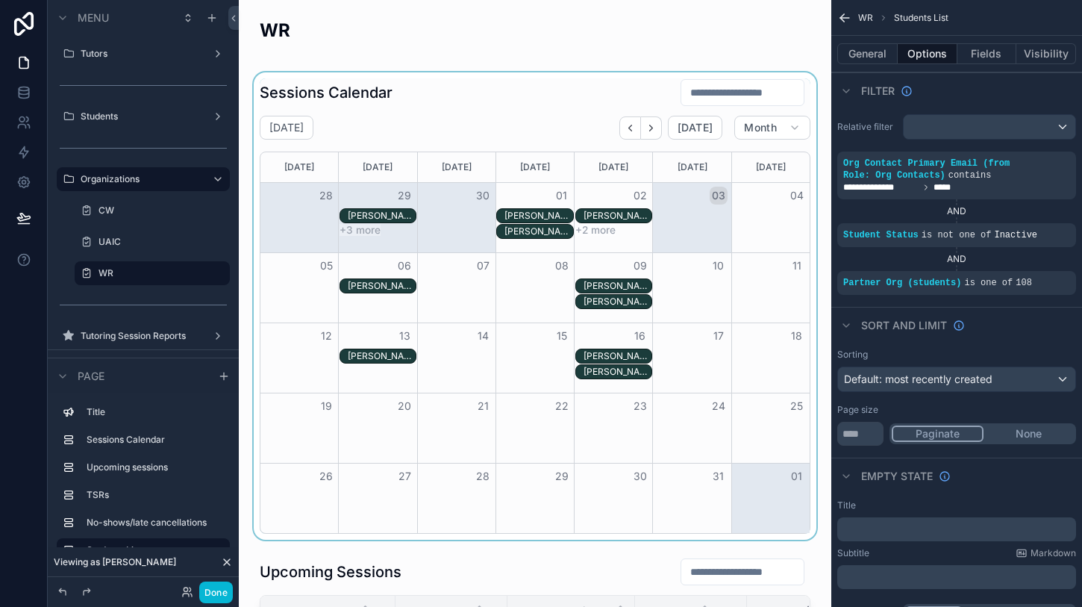
click at [409, 95] on div "scrollable content" at bounding box center [535, 305] width 569 height 467
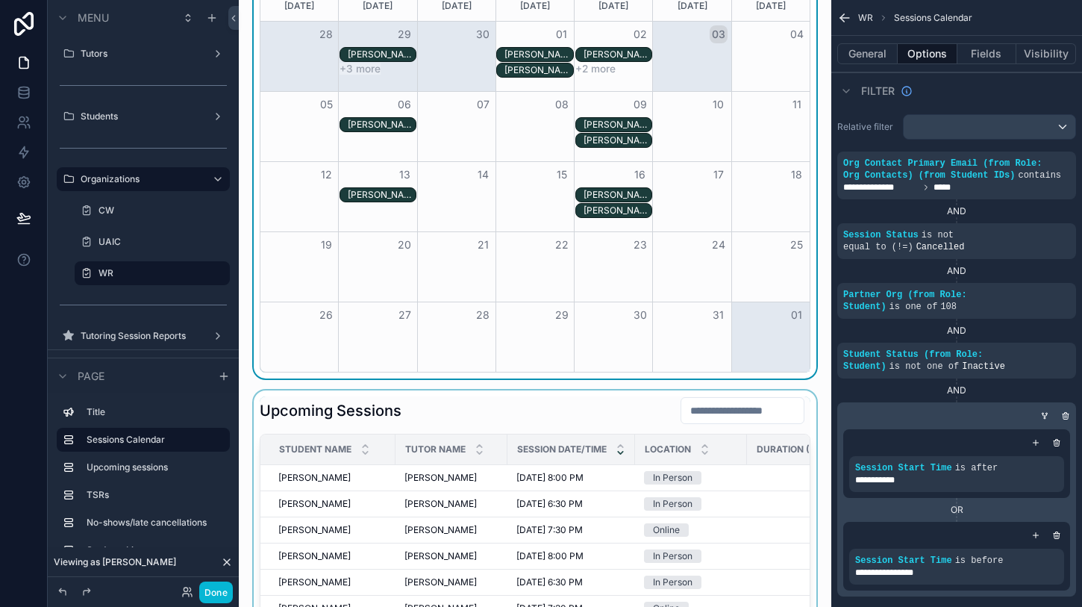
scroll to position [170, 0]
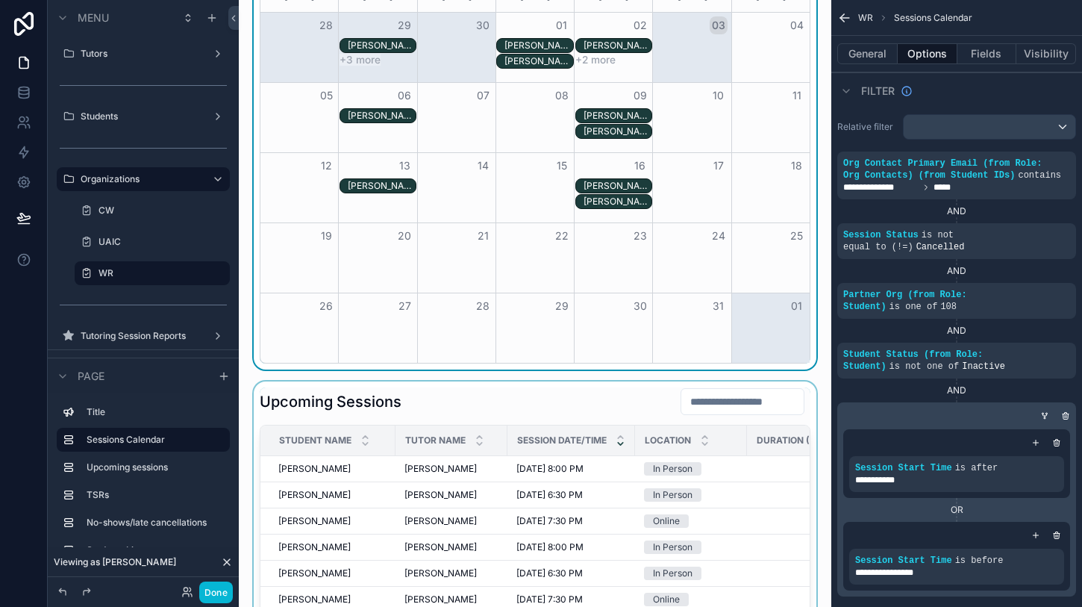
click at [448, 404] on div "scrollable content" at bounding box center [535, 517] width 569 height 273
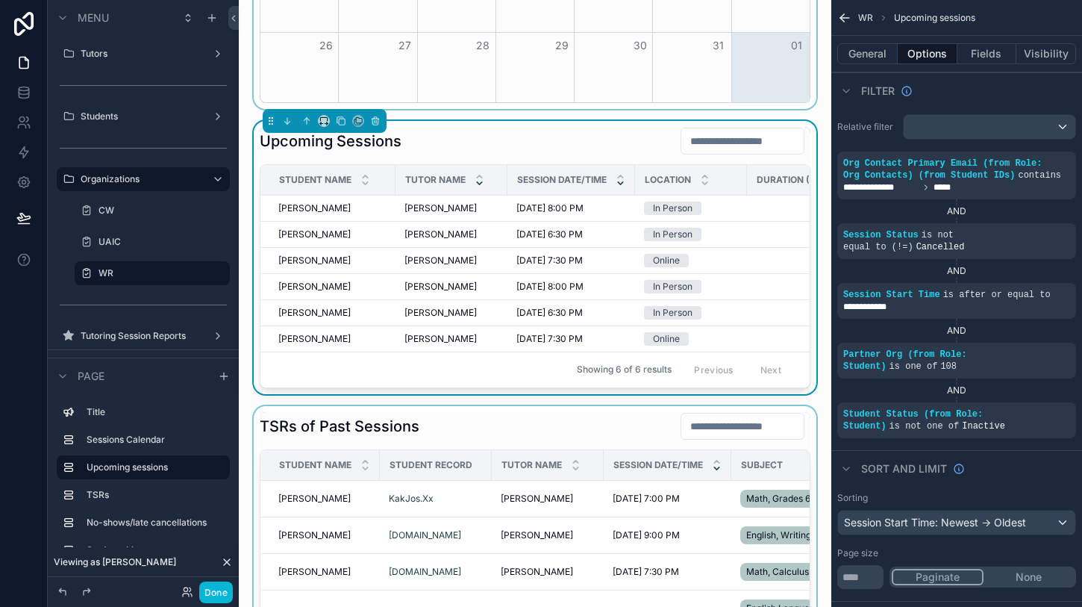
scroll to position [436, 0]
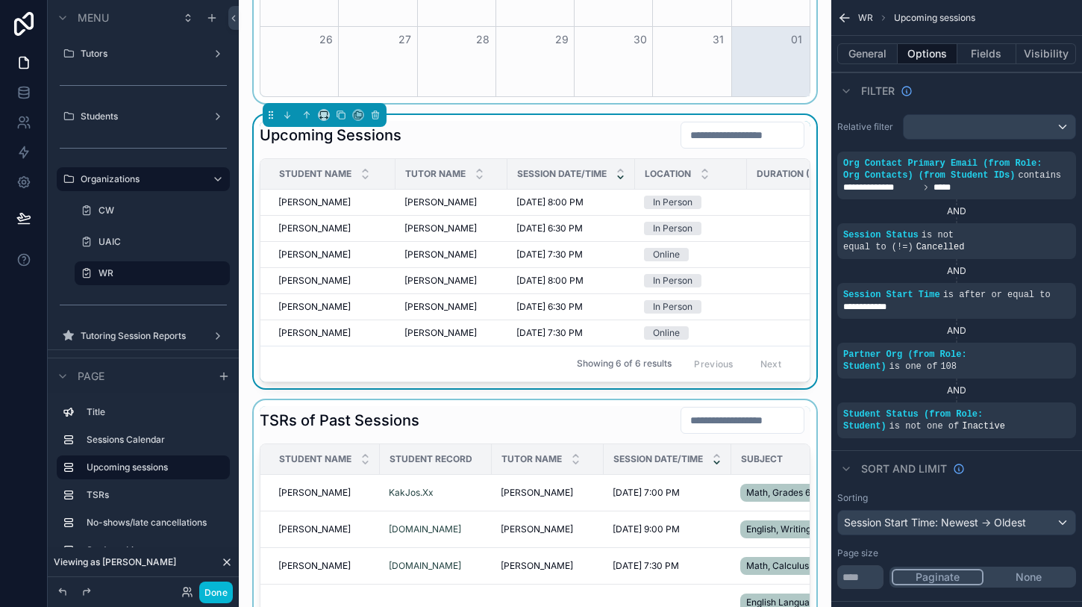
click at [480, 414] on div "scrollable content" at bounding box center [535, 561] width 569 height 323
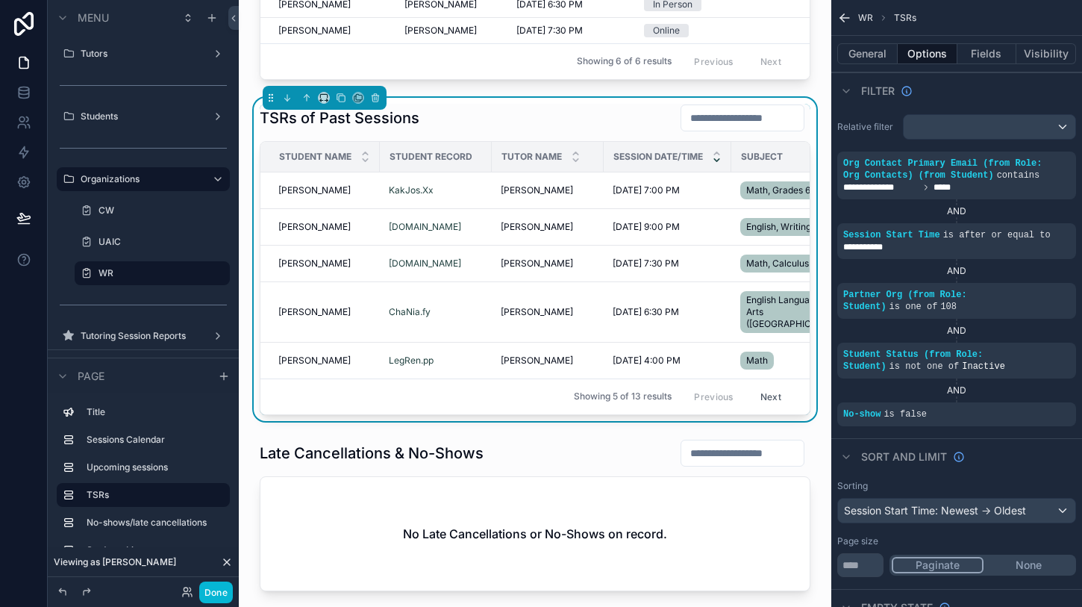
scroll to position [744, 0]
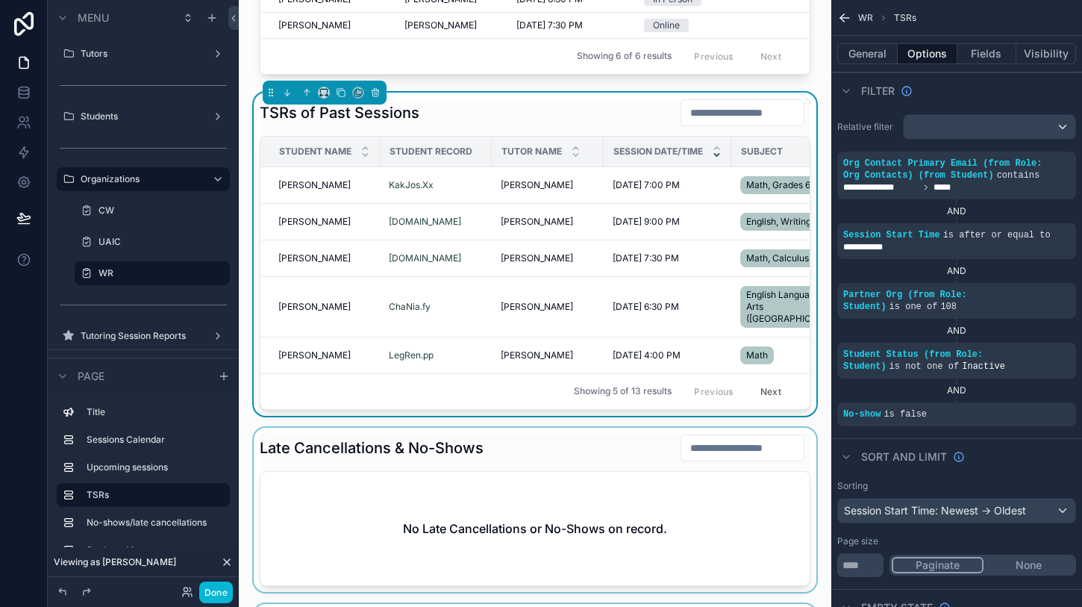
click at [501, 439] on div "scrollable content" at bounding box center [535, 509] width 569 height 164
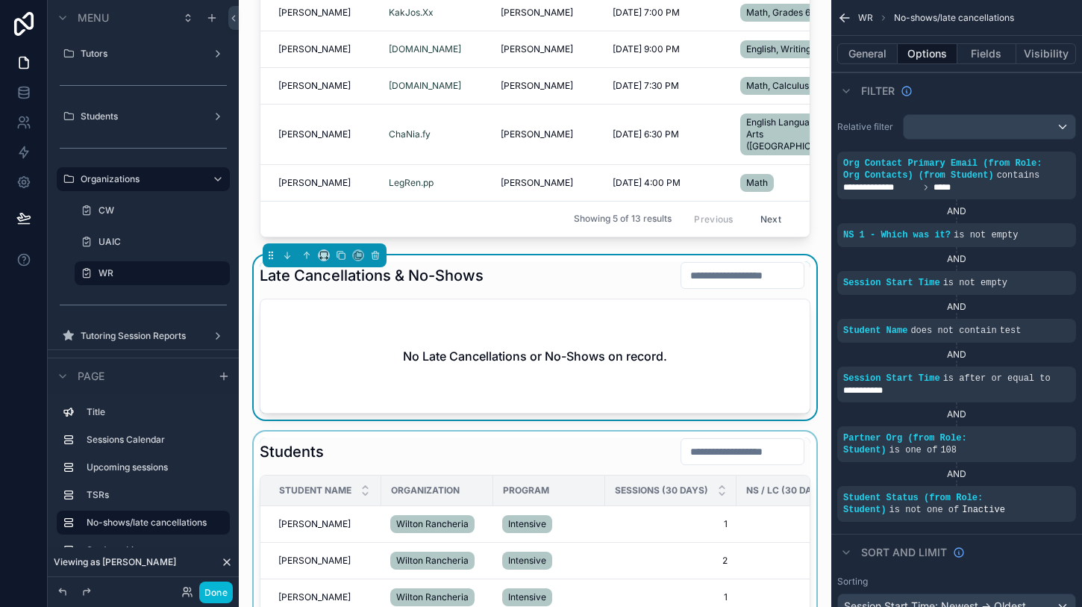
scroll to position [919, 0]
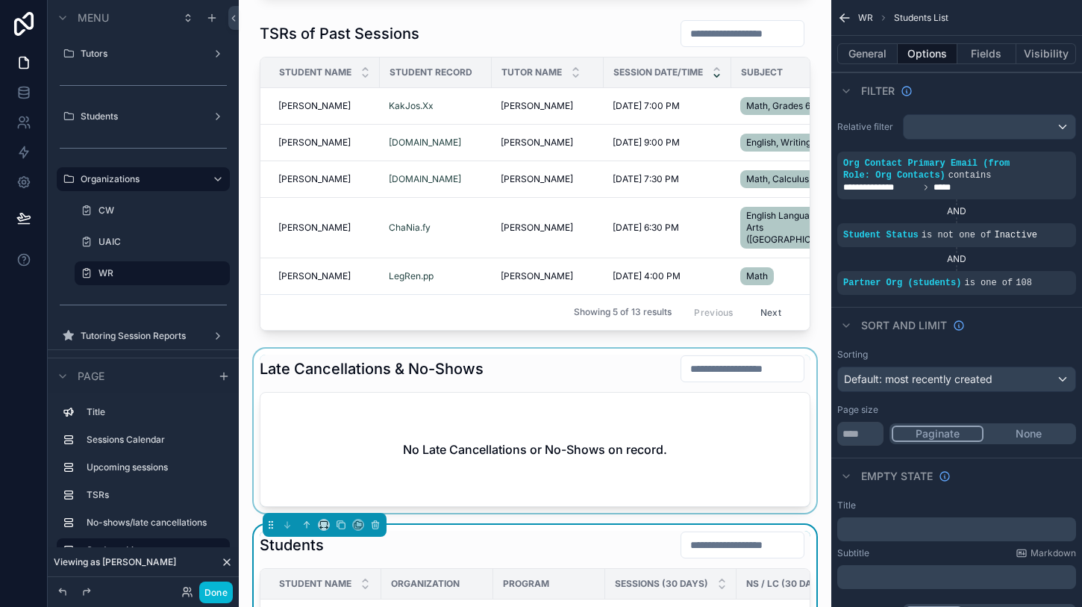
scroll to position [817, 0]
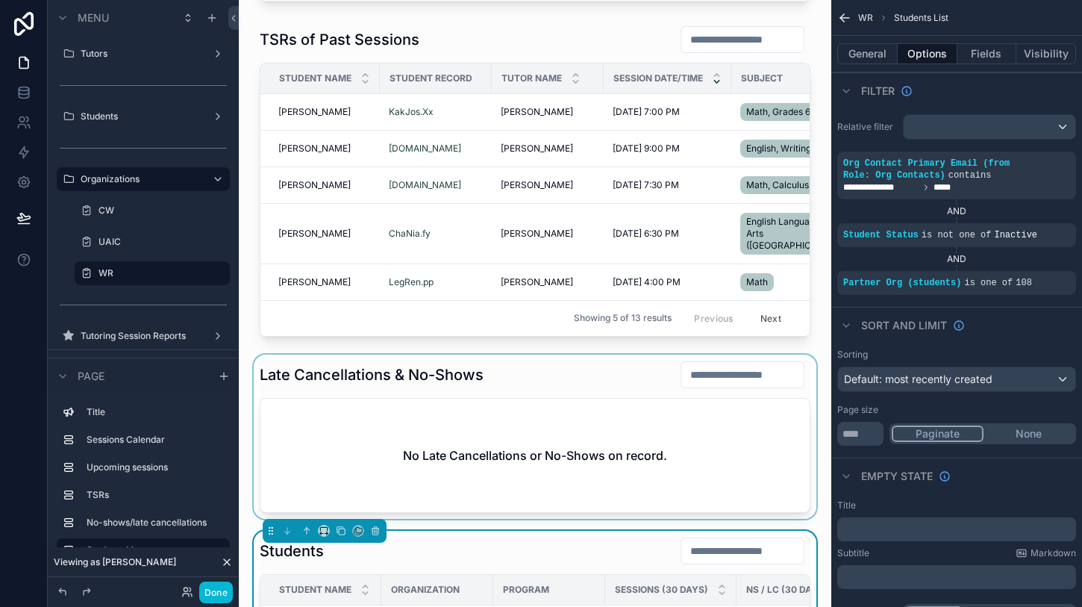
click at [505, 416] on div "scrollable content" at bounding box center [535, 436] width 569 height 164
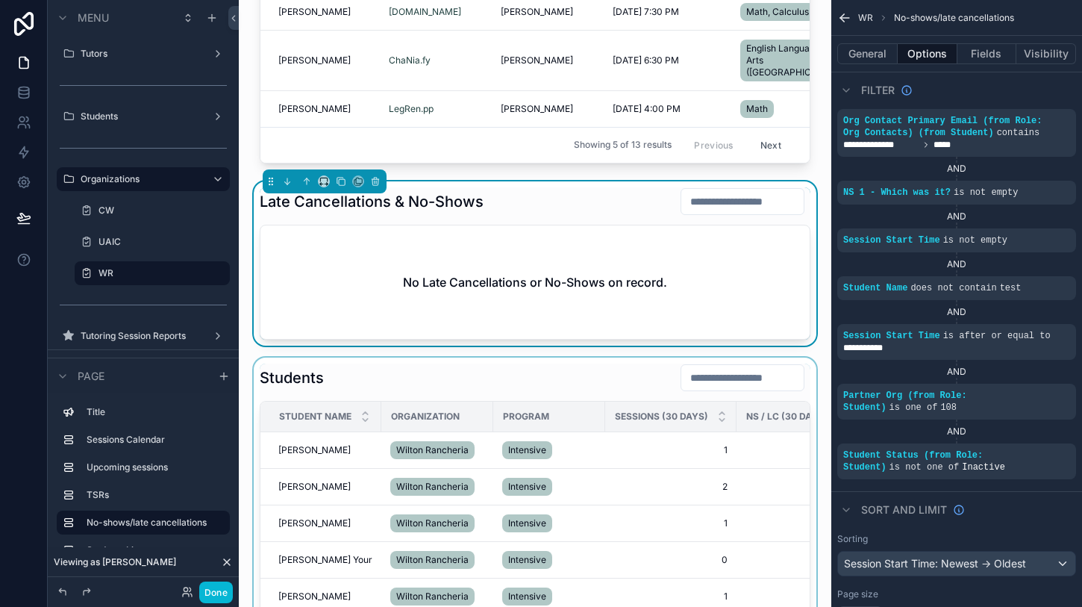
scroll to position [1015, 0]
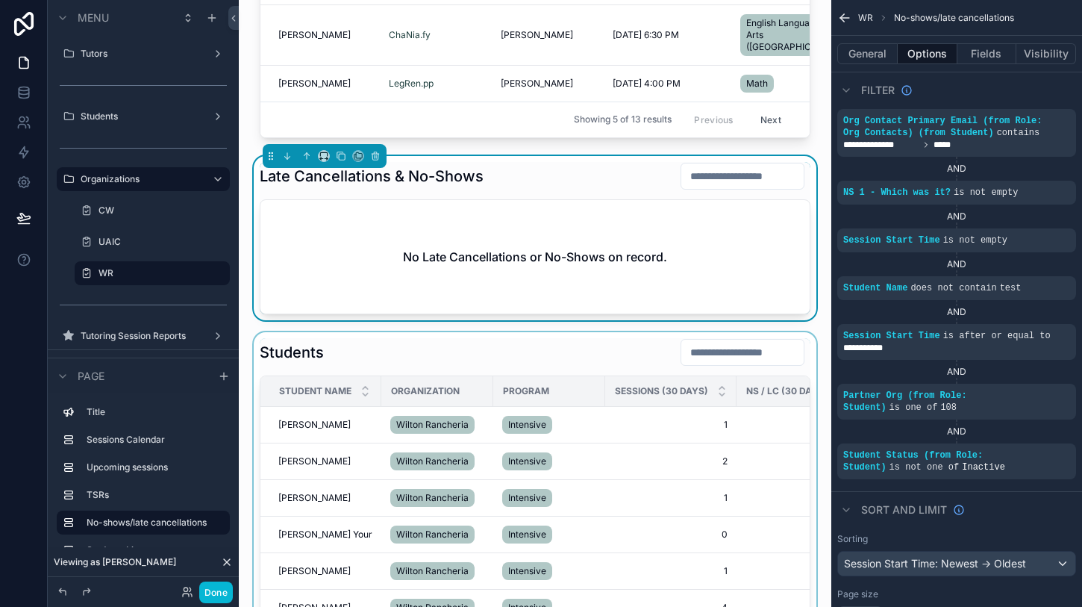
click at [598, 427] on div "scrollable content" at bounding box center [535, 536] width 569 height 409
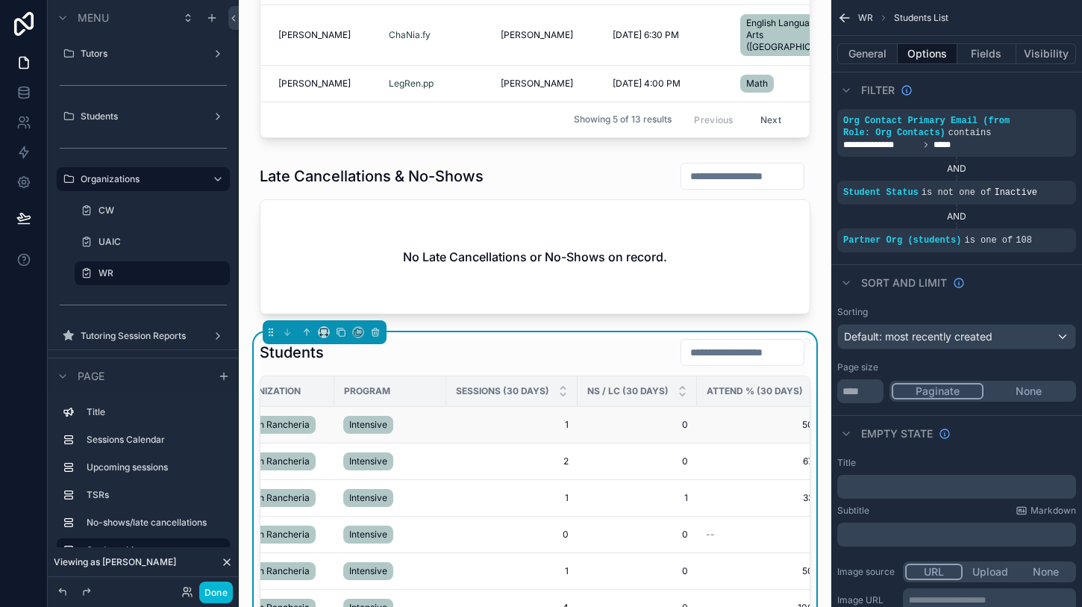
scroll to position [0, 166]
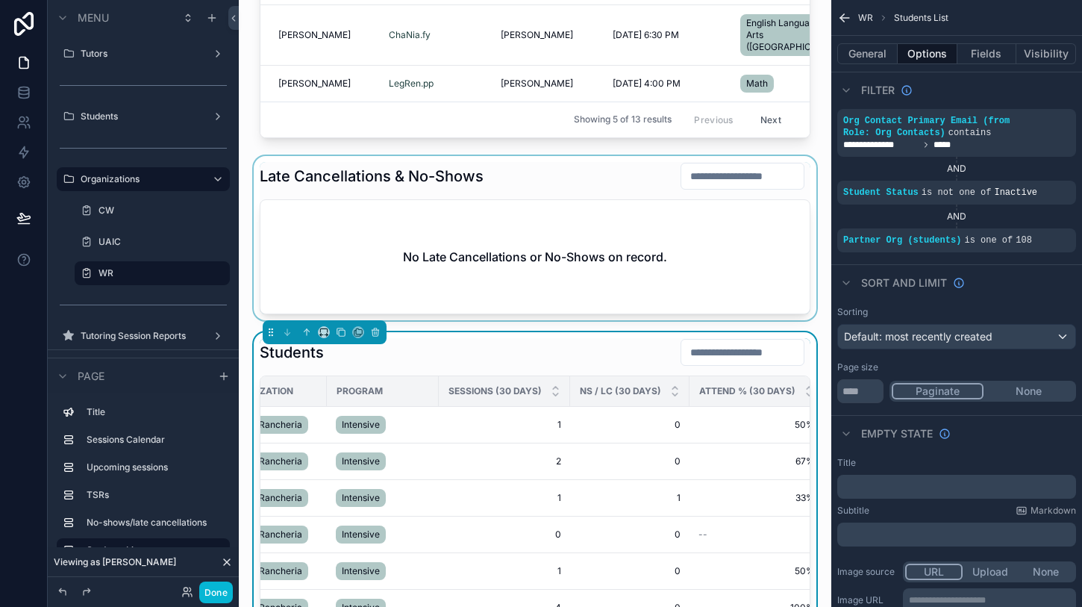
click at [601, 285] on div "scrollable content" at bounding box center [535, 238] width 569 height 164
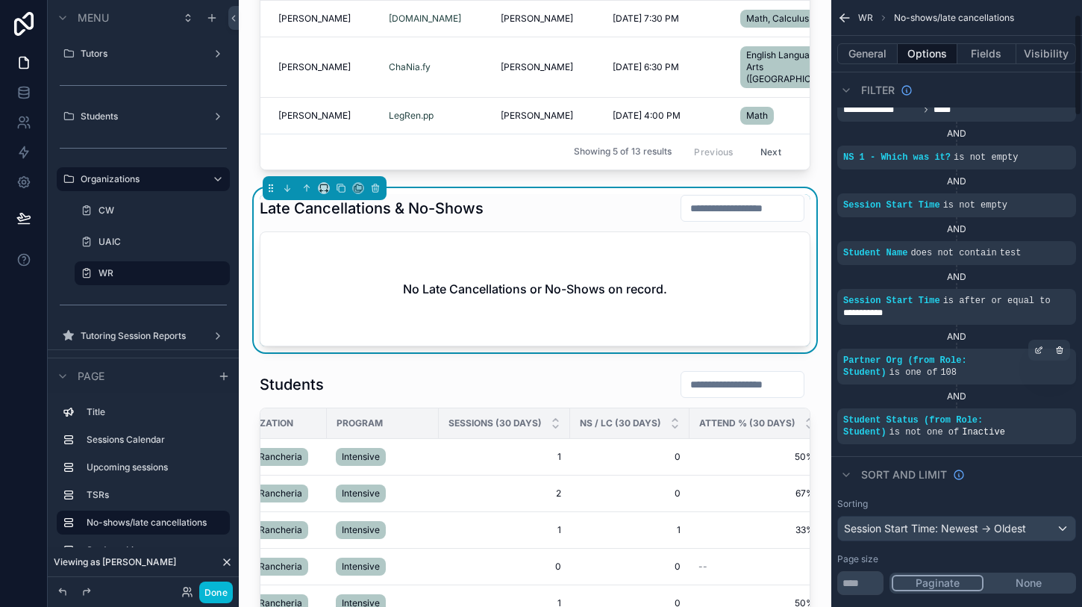
scroll to position [97, 0]
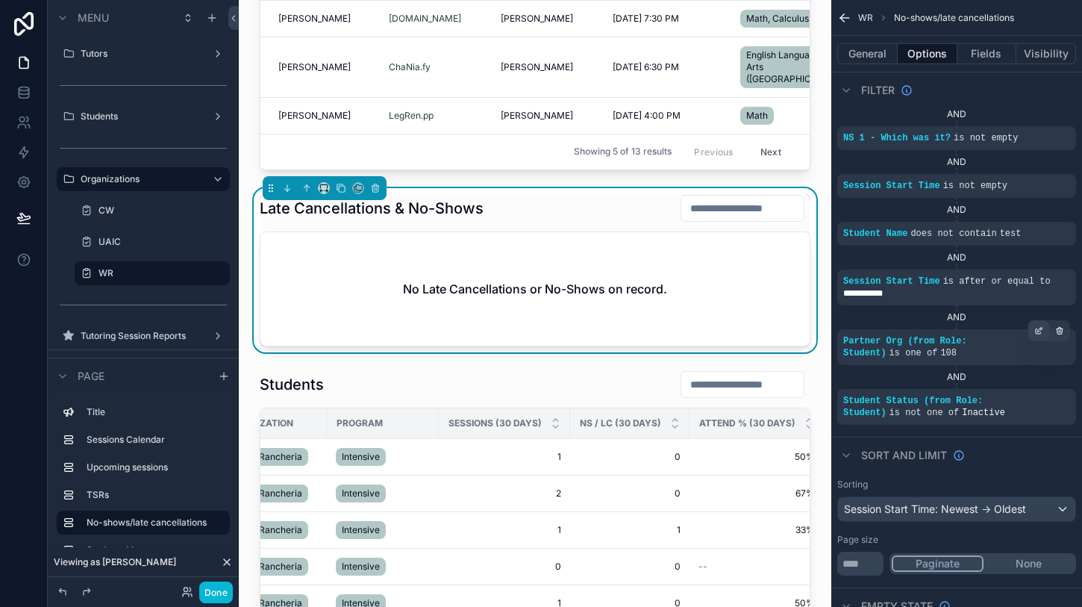
click at [1036, 329] on icon "scrollable content" at bounding box center [1038, 331] width 5 height 5
click at [909, 284] on span "Session Start Time" at bounding box center [891, 281] width 97 height 10
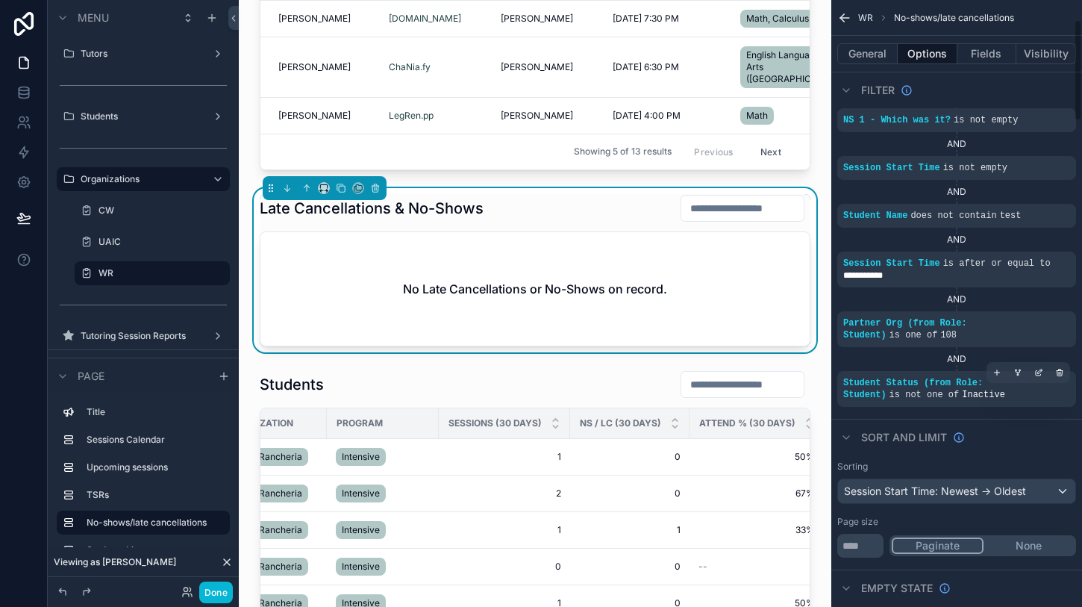
scroll to position [119, 0]
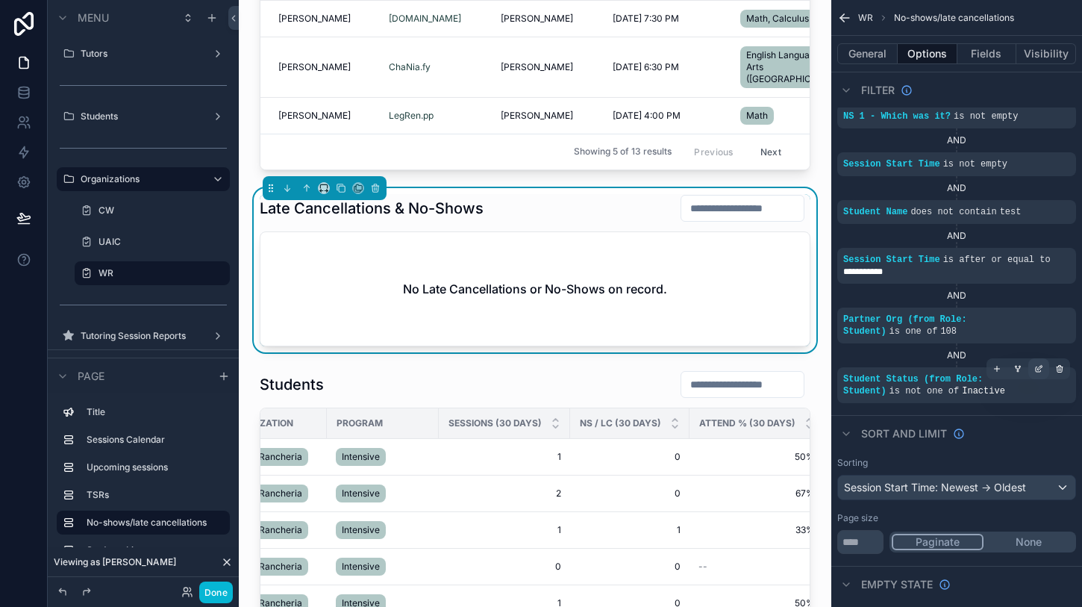
click at [1042, 360] on div "scrollable content" at bounding box center [1038, 368] width 21 height 21
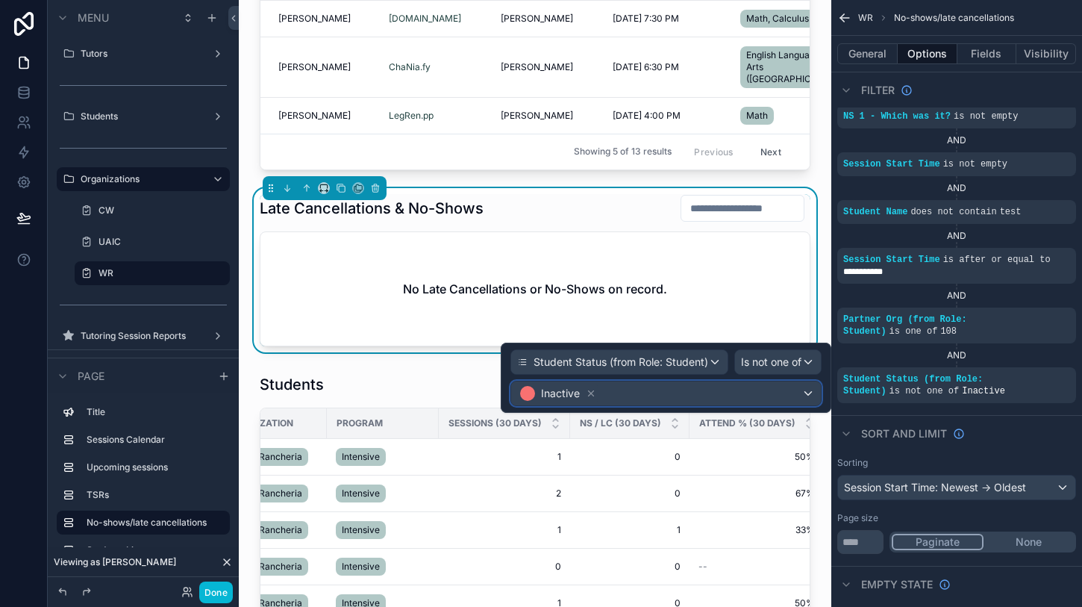
click at [756, 389] on div "Inactive" at bounding box center [666, 393] width 310 height 24
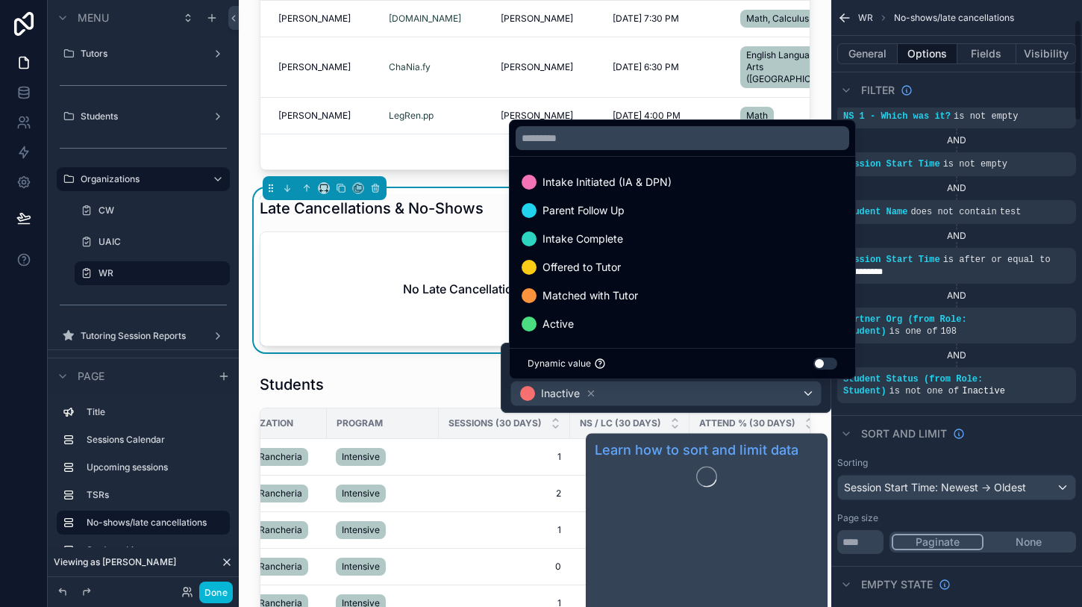
click at [903, 427] on span "Sort And Limit" at bounding box center [904, 433] width 86 height 15
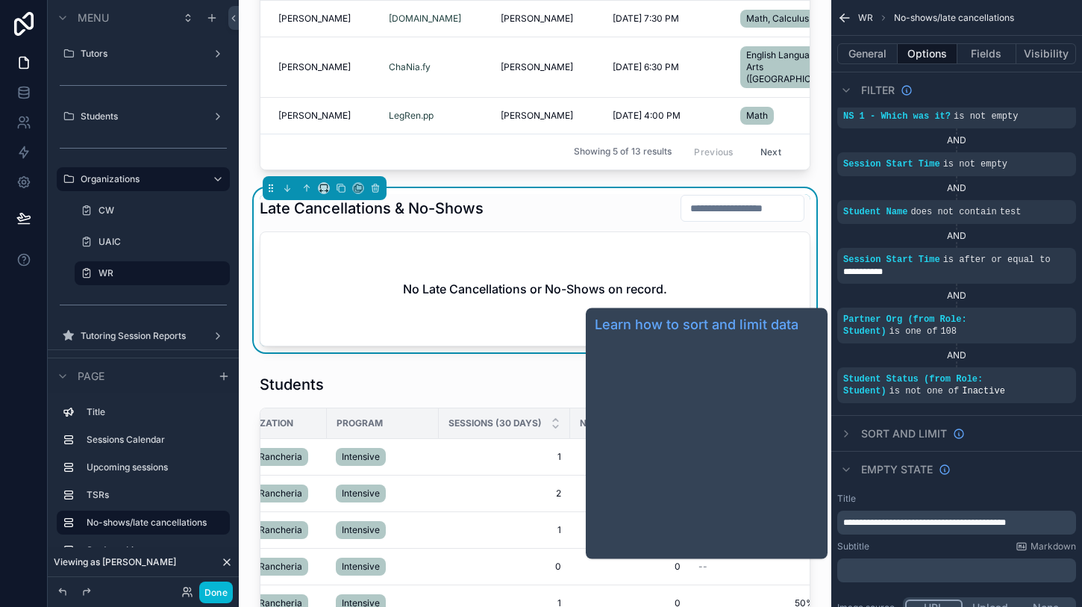
click at [876, 430] on span "Sort And Limit" at bounding box center [904, 433] width 86 height 15
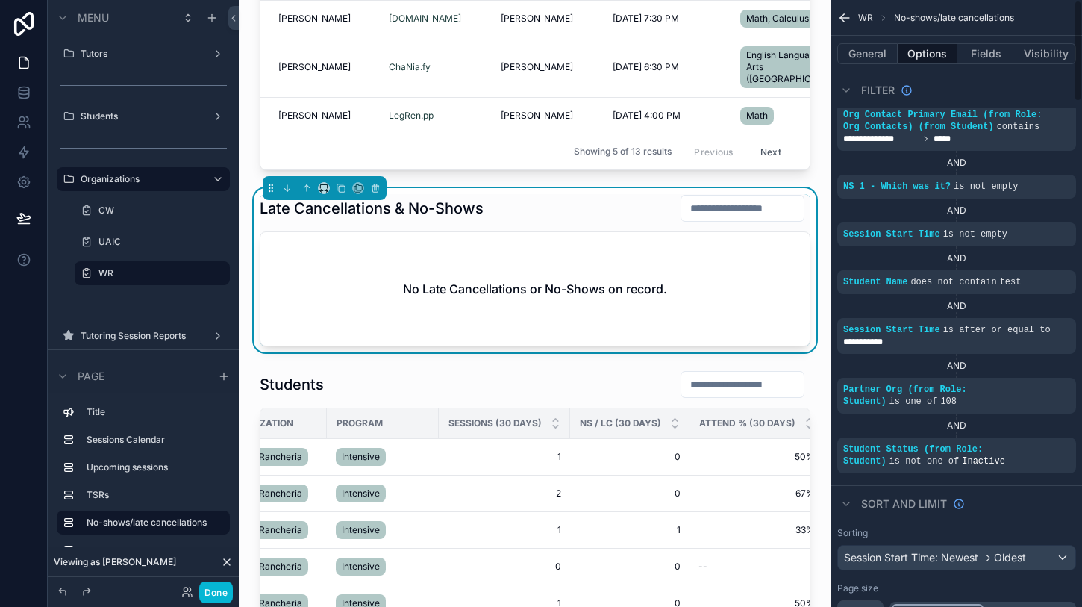
scroll to position [0, 0]
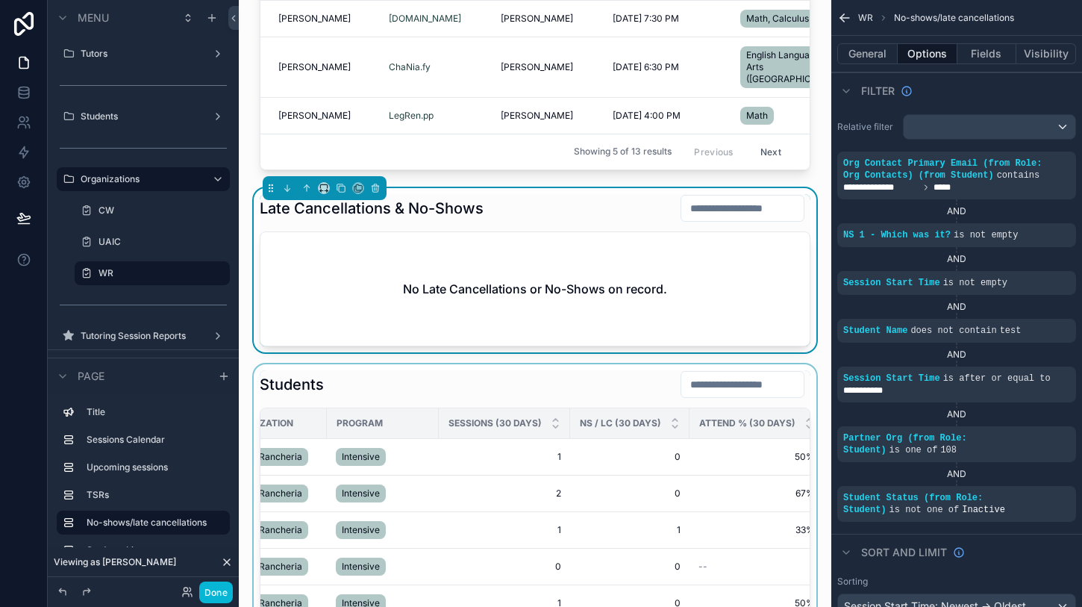
click at [530, 364] on div "scrollable content" at bounding box center [535, 568] width 569 height 409
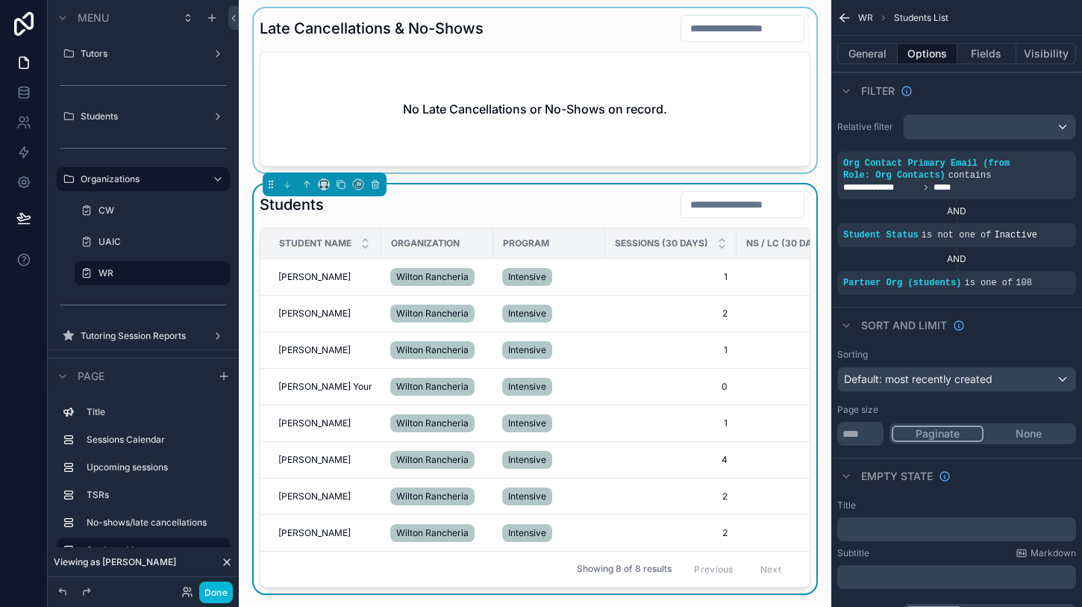
scroll to position [1152, 0]
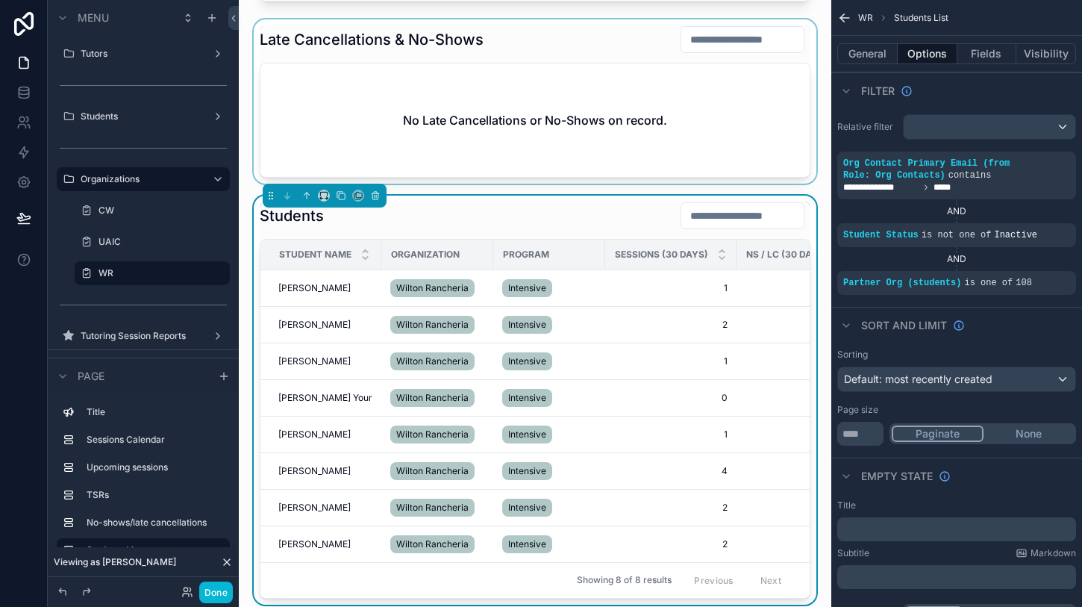
click at [555, 86] on div "scrollable content" at bounding box center [535, 101] width 569 height 164
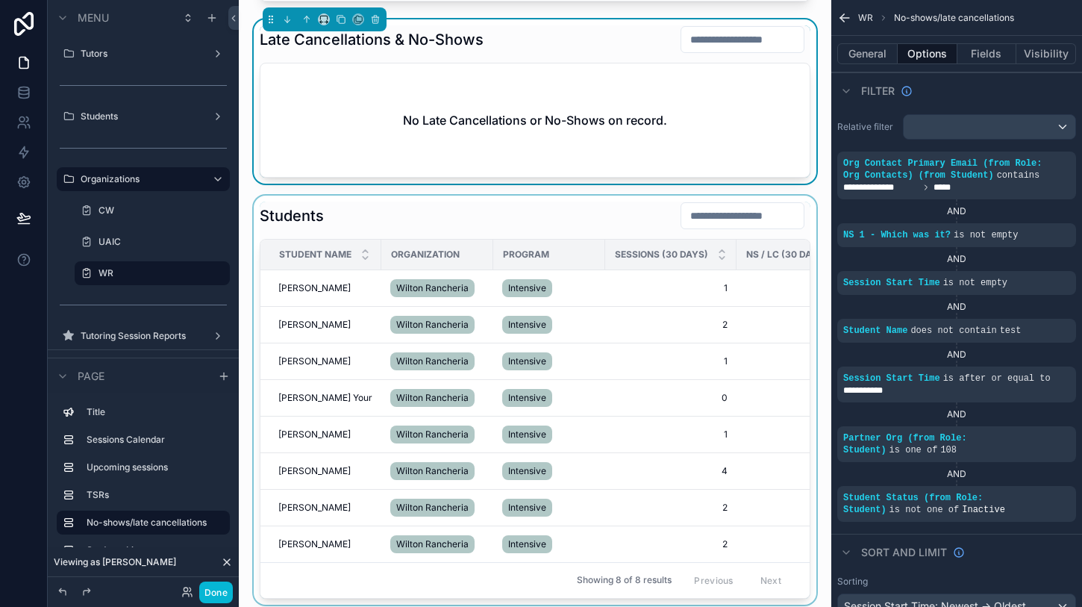
click at [598, 242] on div "Program" at bounding box center [549, 254] width 110 height 24
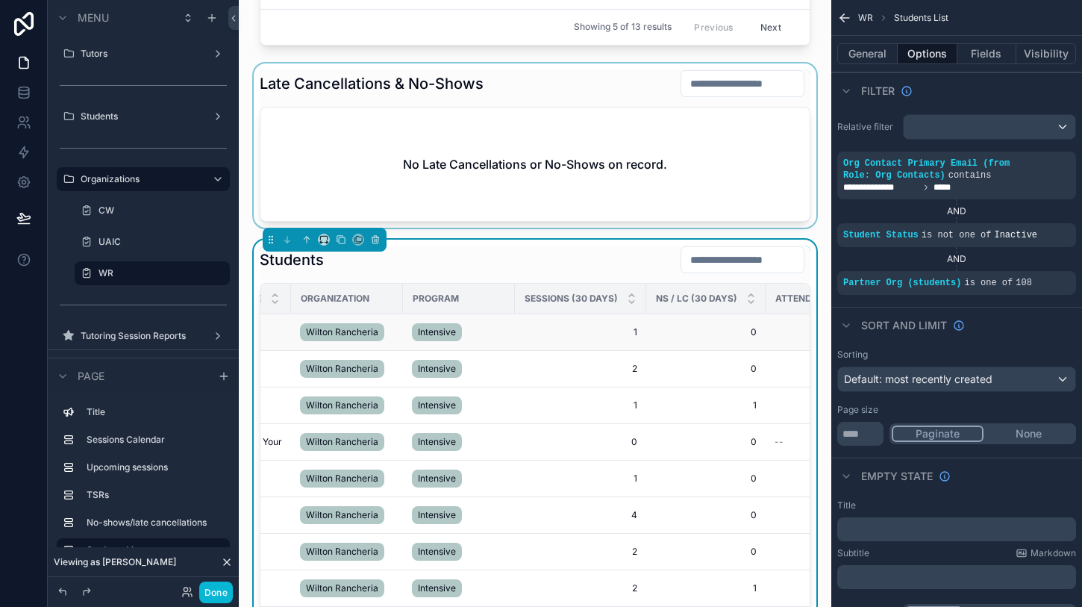
scroll to position [1073, 0]
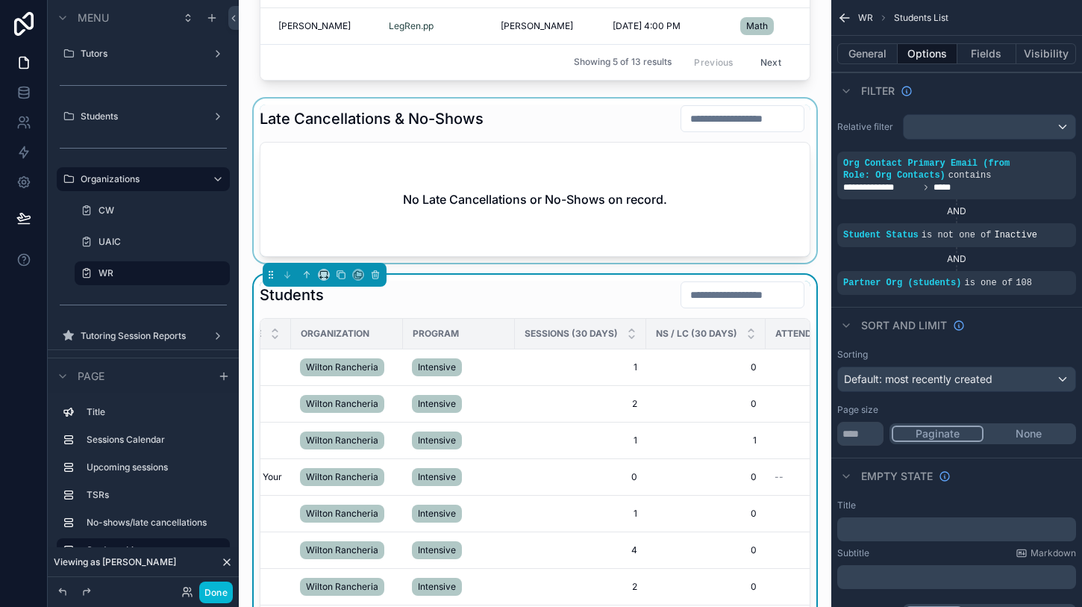
click at [582, 150] on div "scrollable content" at bounding box center [535, 180] width 569 height 164
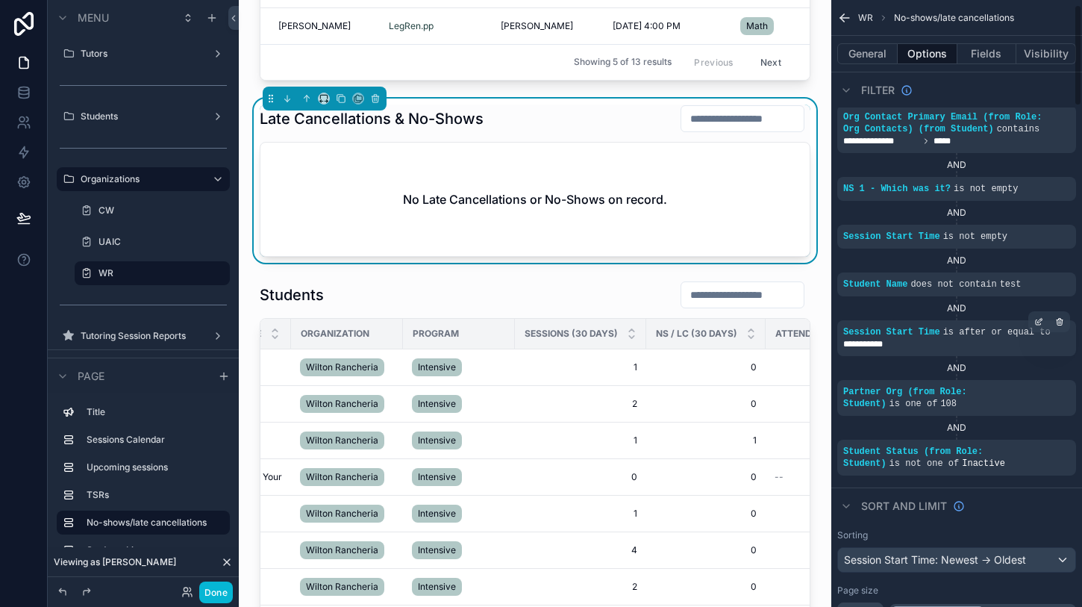
scroll to position [0, 0]
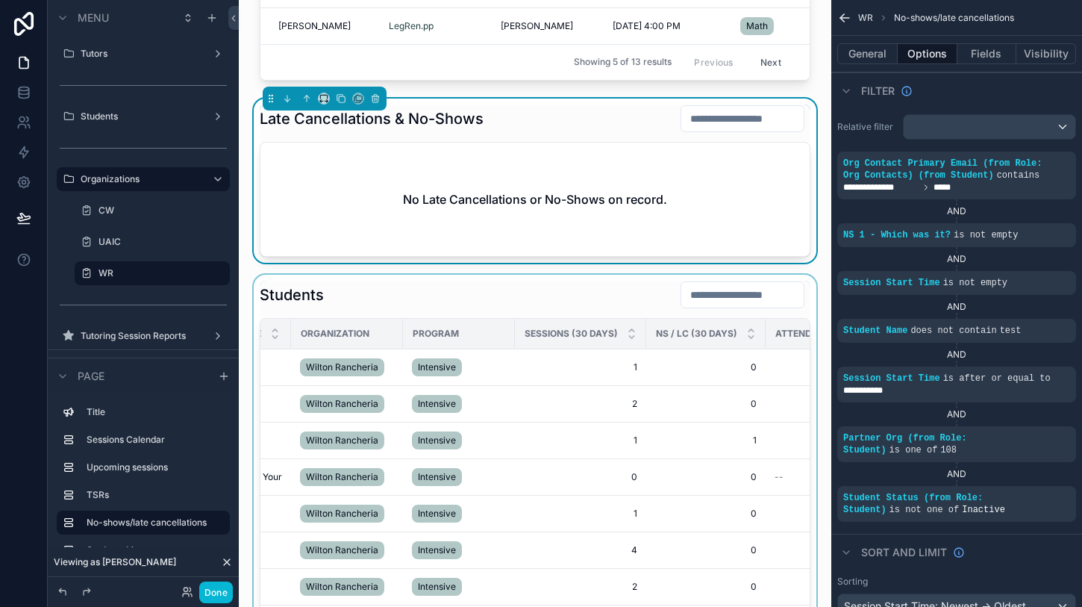
click at [595, 275] on div "scrollable content" at bounding box center [535, 479] width 569 height 409
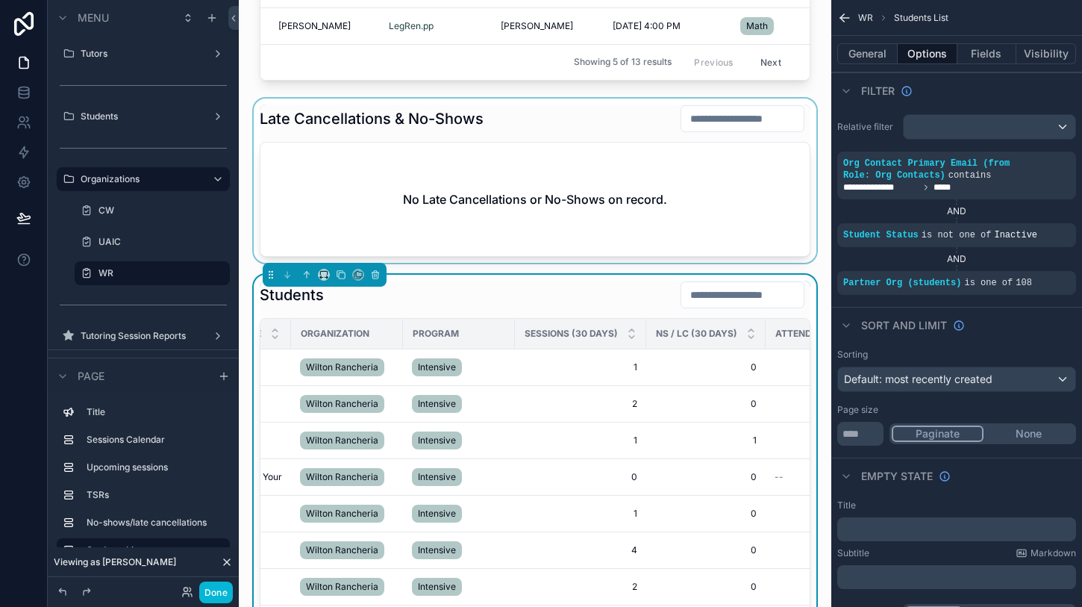
click at [595, 194] on div "scrollable content" at bounding box center [535, 180] width 569 height 164
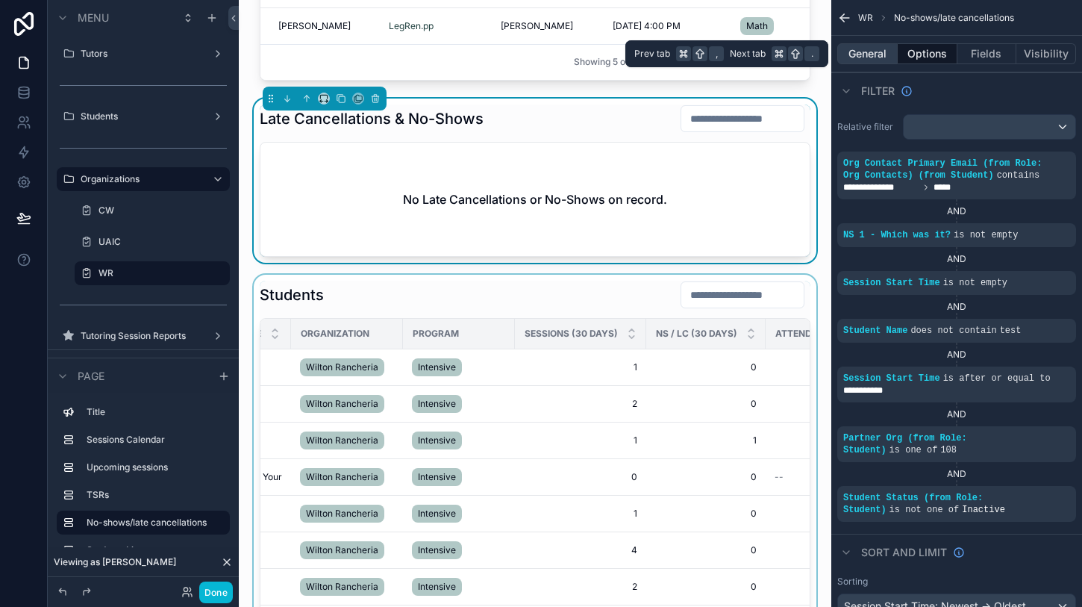
click at [871, 48] on button "General" at bounding box center [867, 53] width 60 height 21
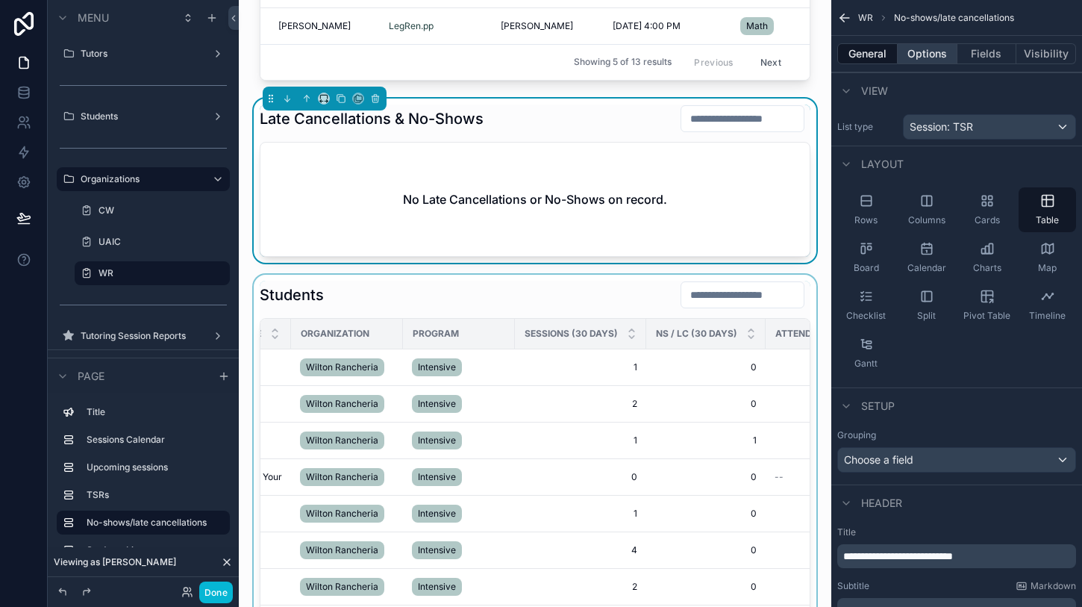
click at [924, 56] on button "Options" at bounding box center [928, 53] width 60 height 21
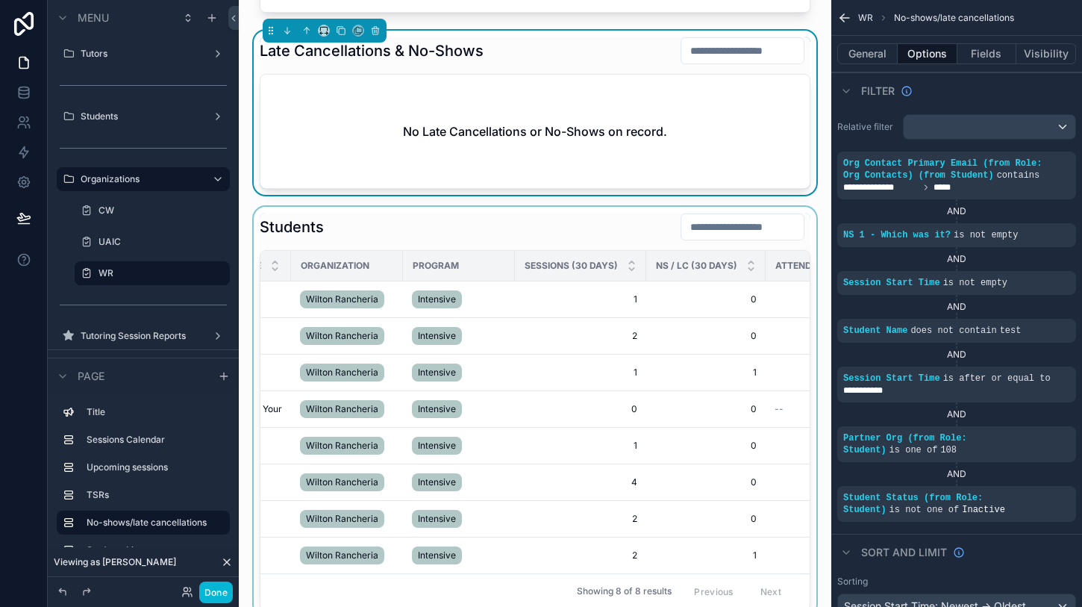
scroll to position [1054, 0]
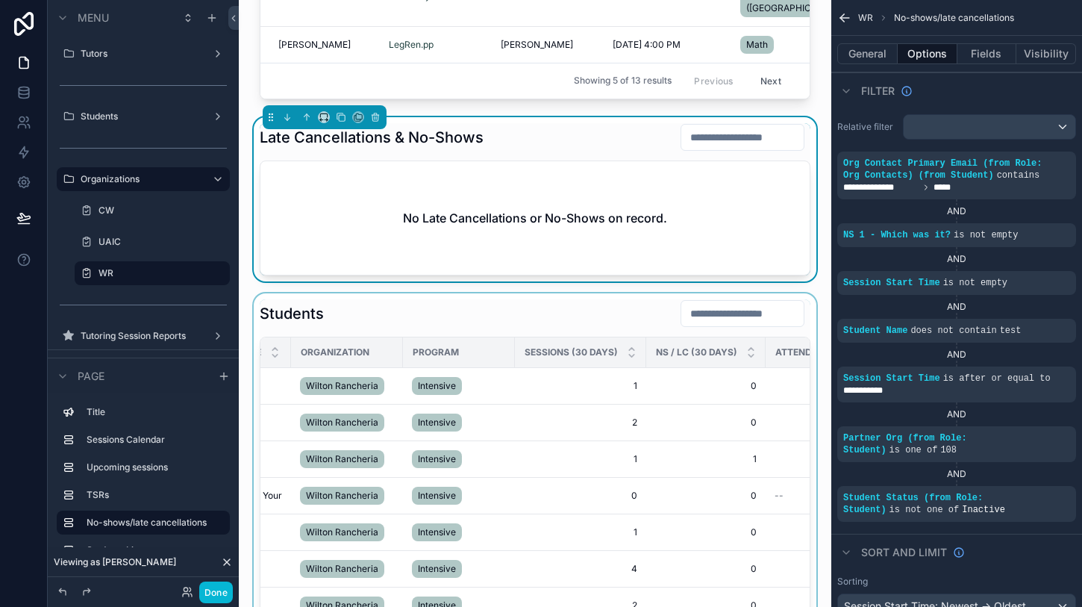
click at [489, 318] on div "scrollable content" at bounding box center [535, 497] width 569 height 409
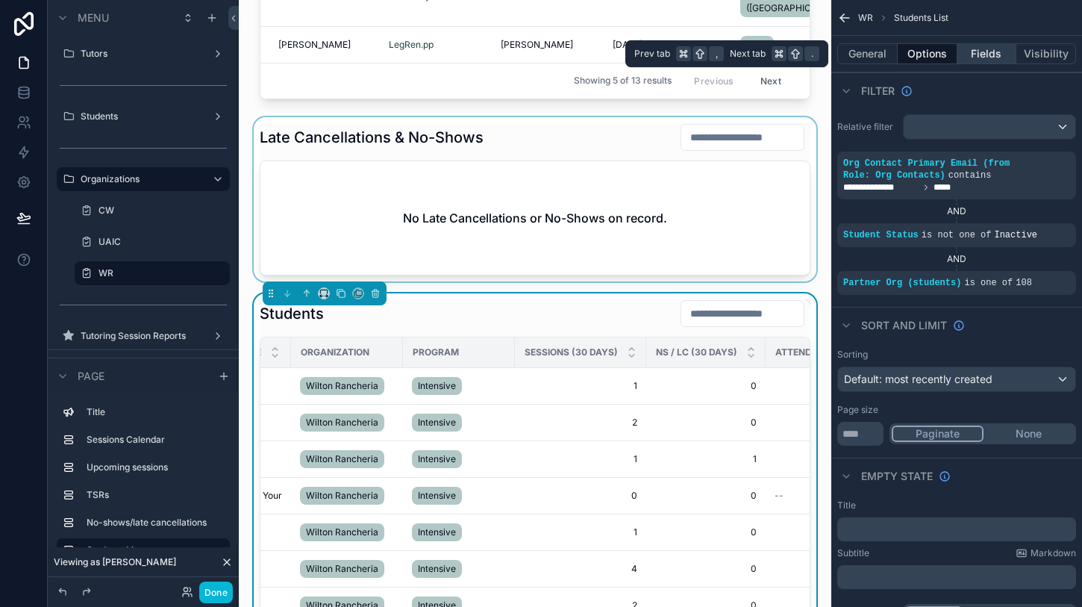
click at [988, 44] on button "Fields" at bounding box center [987, 53] width 60 height 21
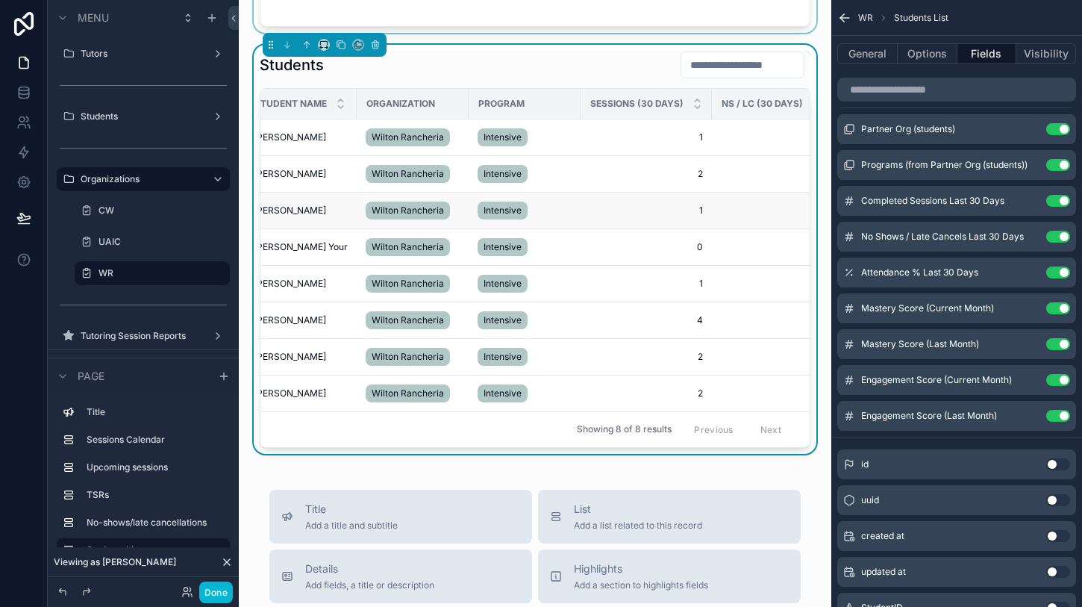
scroll to position [0, 0]
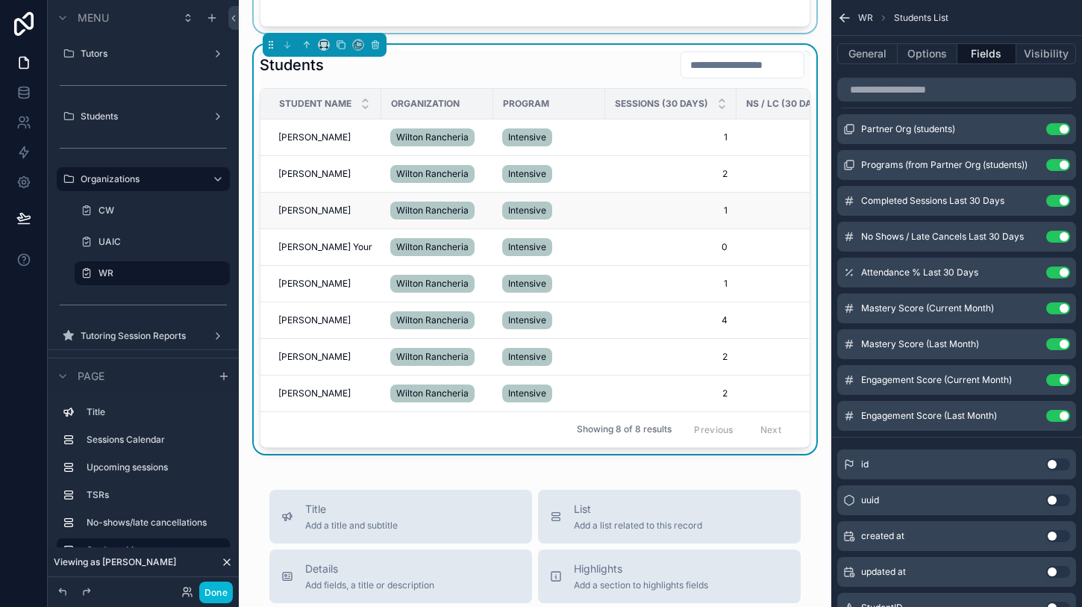
click at [337, 204] on div "[PERSON_NAME] [PERSON_NAME]" at bounding box center [325, 210] width 94 height 12
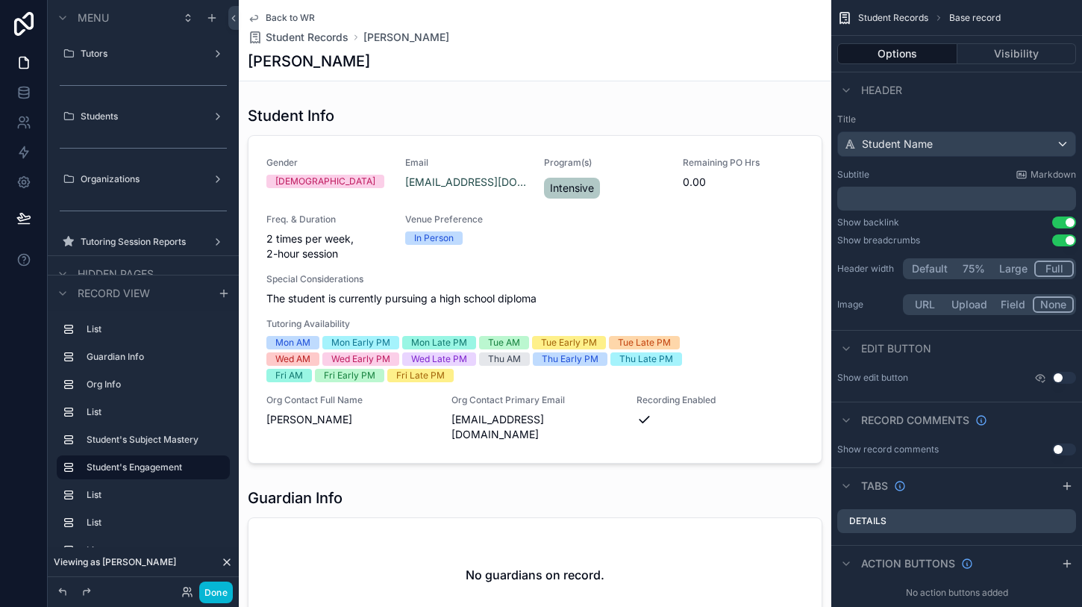
click at [296, 17] on span "Back to WR" at bounding box center [290, 18] width 49 height 12
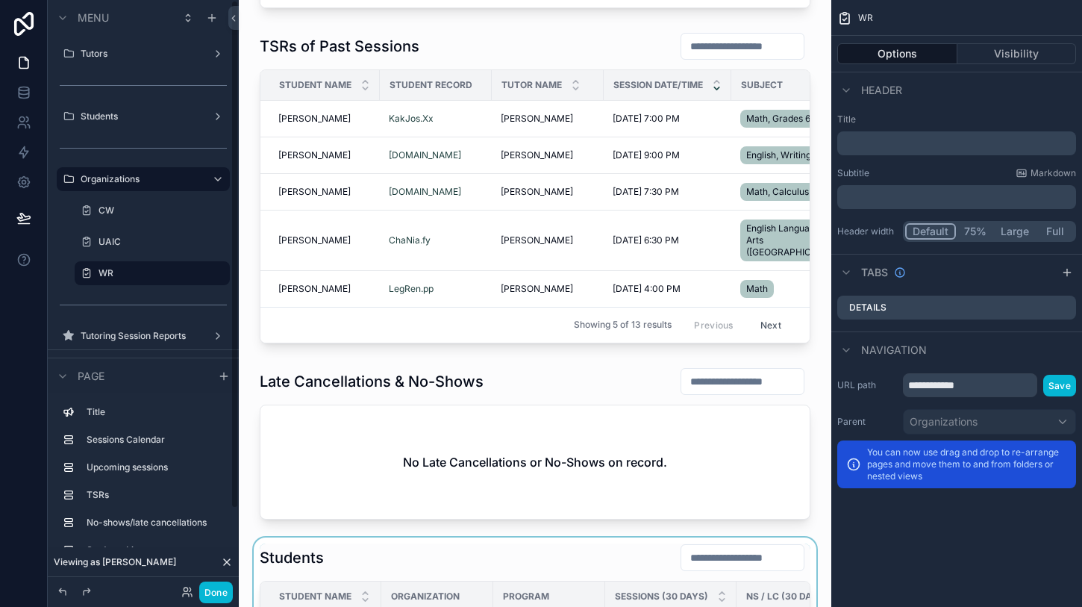
scroll to position [789, 0]
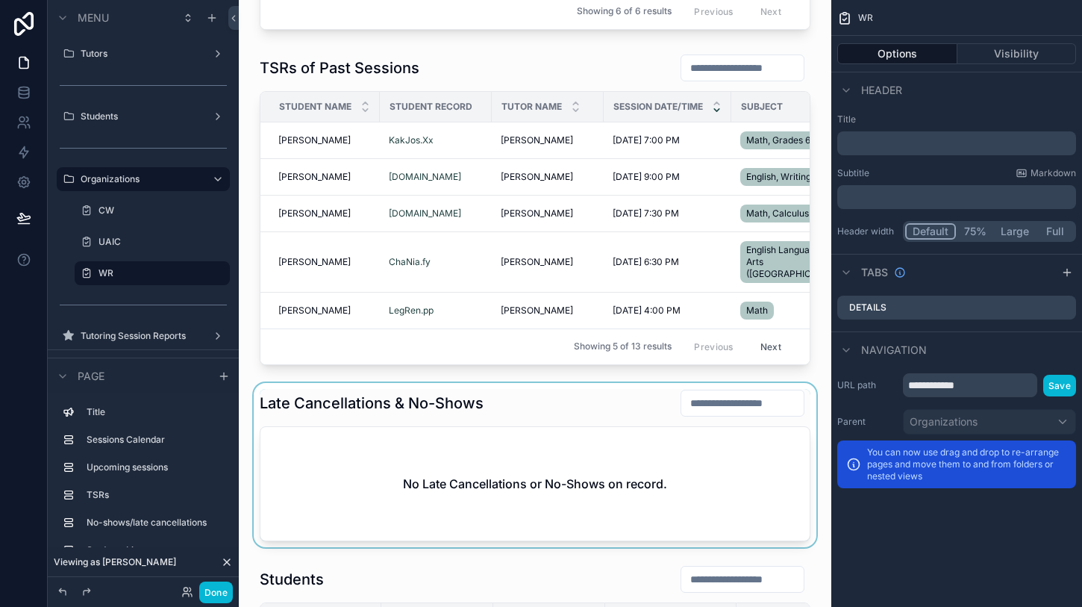
click at [451, 422] on div "scrollable content" at bounding box center [535, 465] width 569 height 164
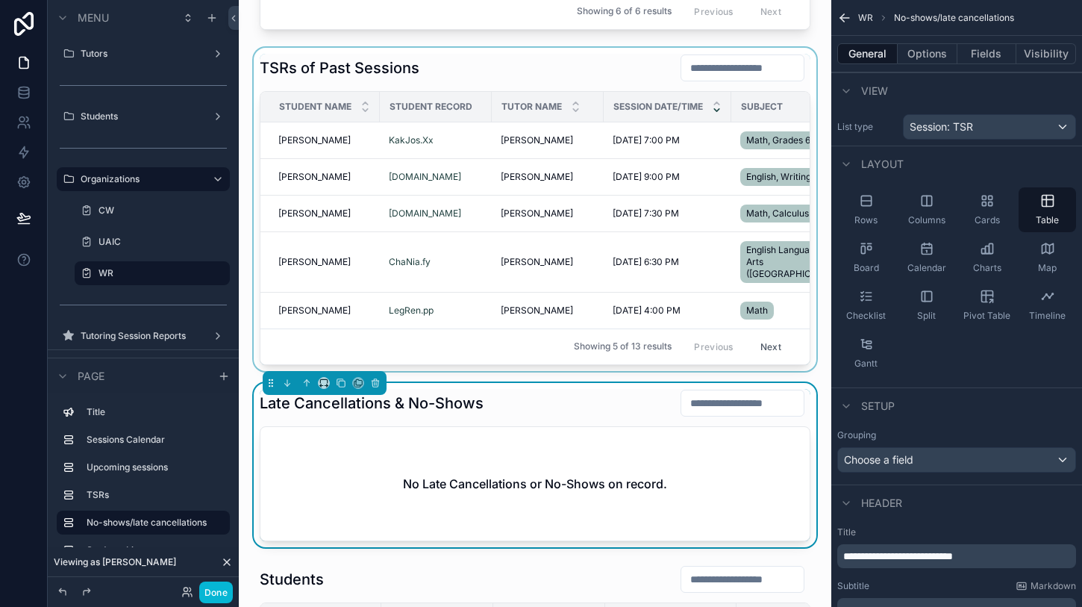
click at [474, 300] on div "scrollable content" at bounding box center [535, 209] width 569 height 323
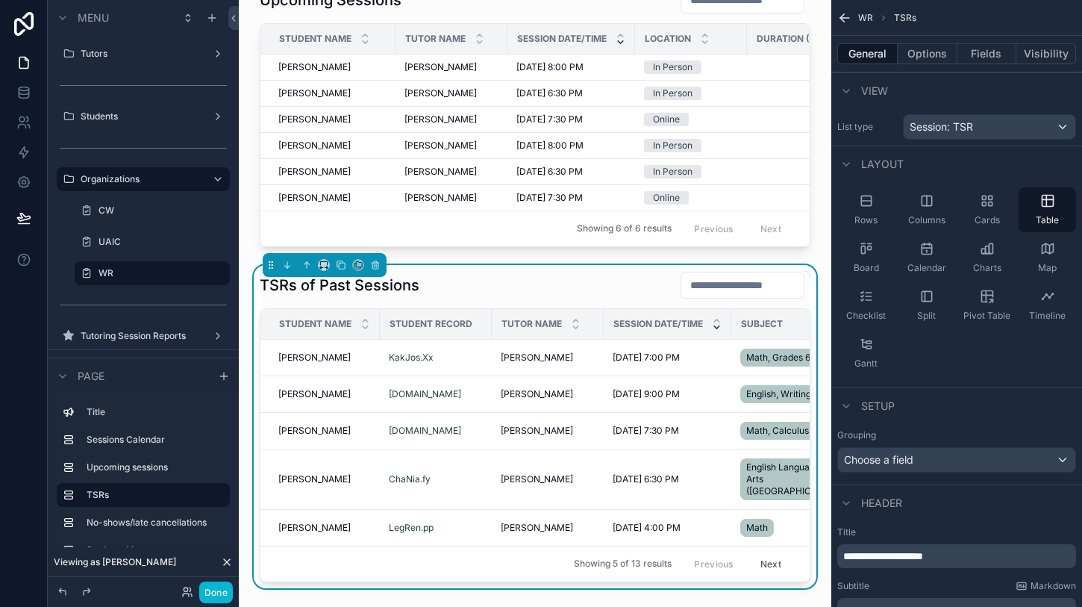
scroll to position [480, 0]
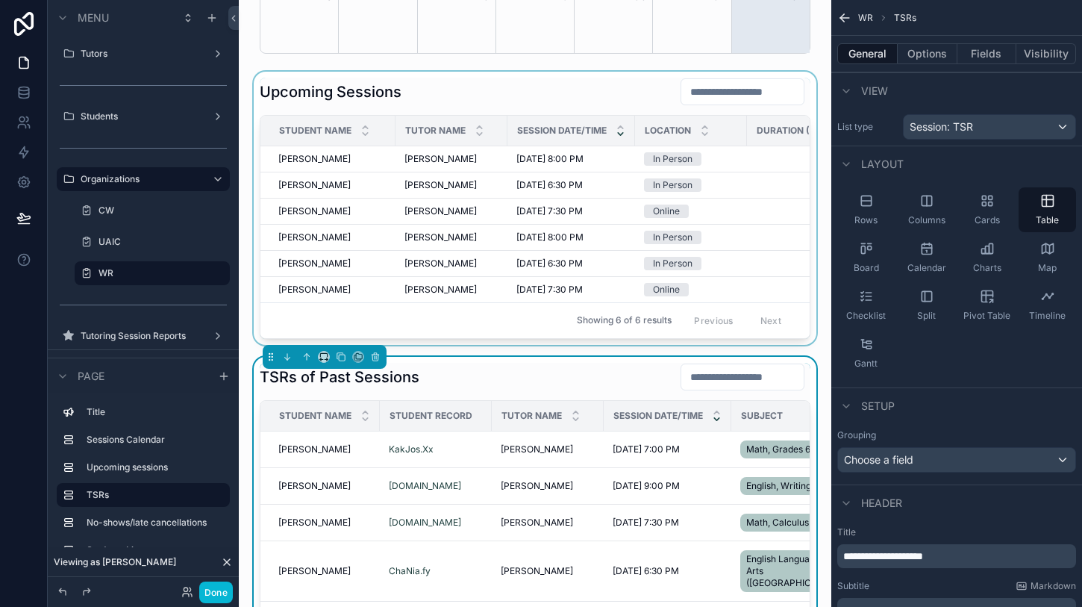
click at [381, 321] on div "Showing 6 of 6 results Previous Next" at bounding box center [534, 320] width 549 height 36
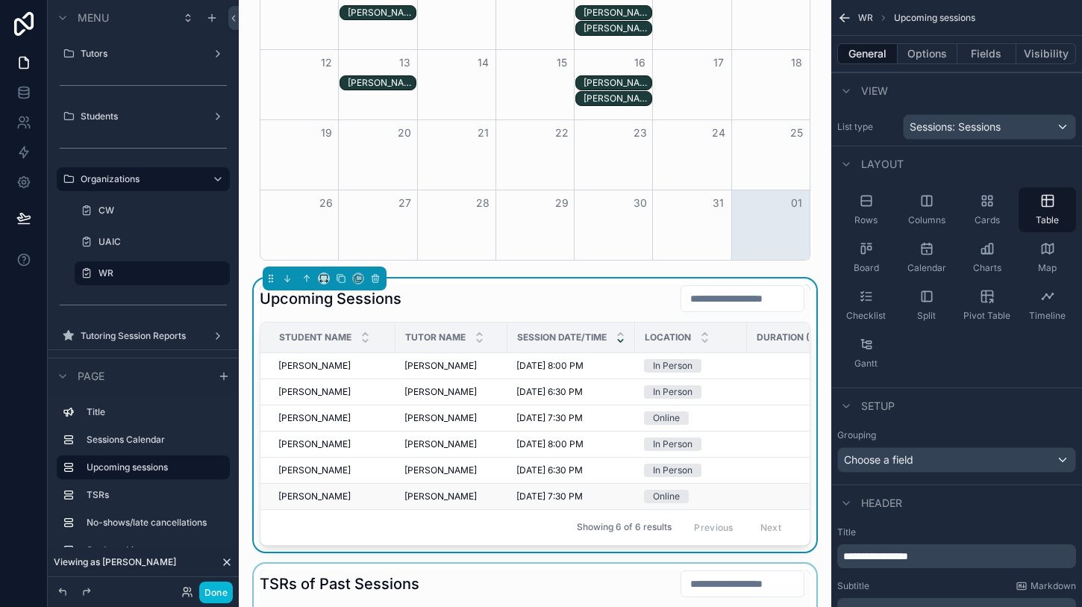
scroll to position [397, 0]
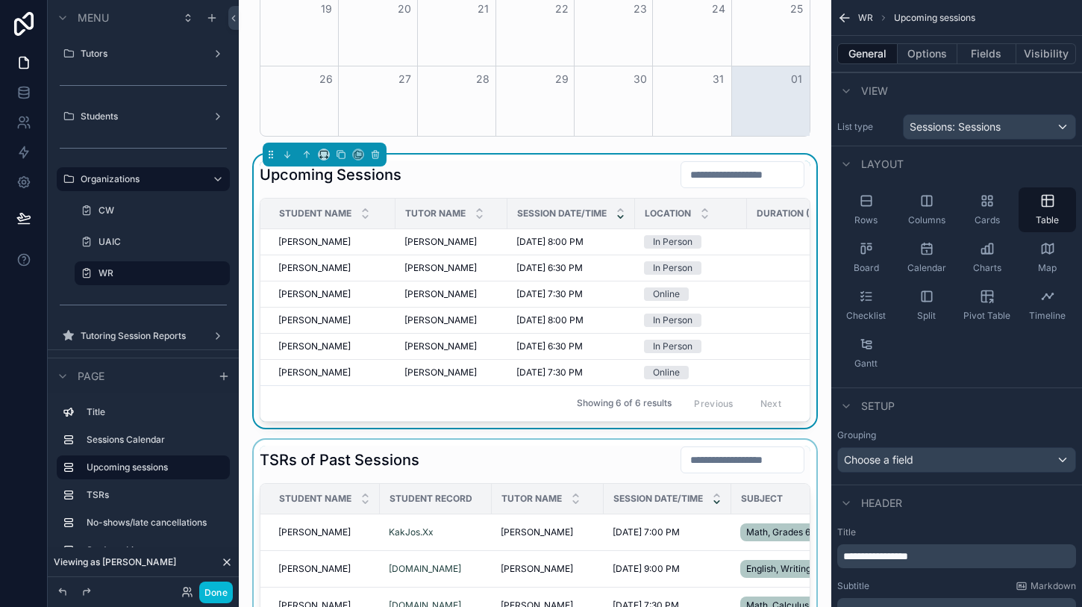
click at [462, 477] on div "scrollable content" at bounding box center [535, 600] width 569 height 323
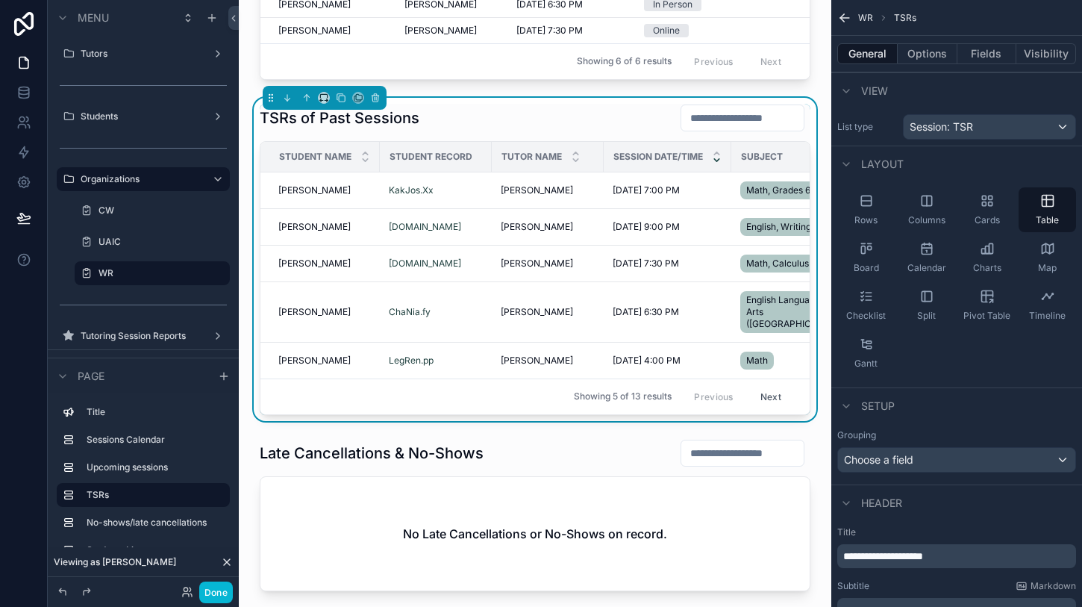
scroll to position [796, 0]
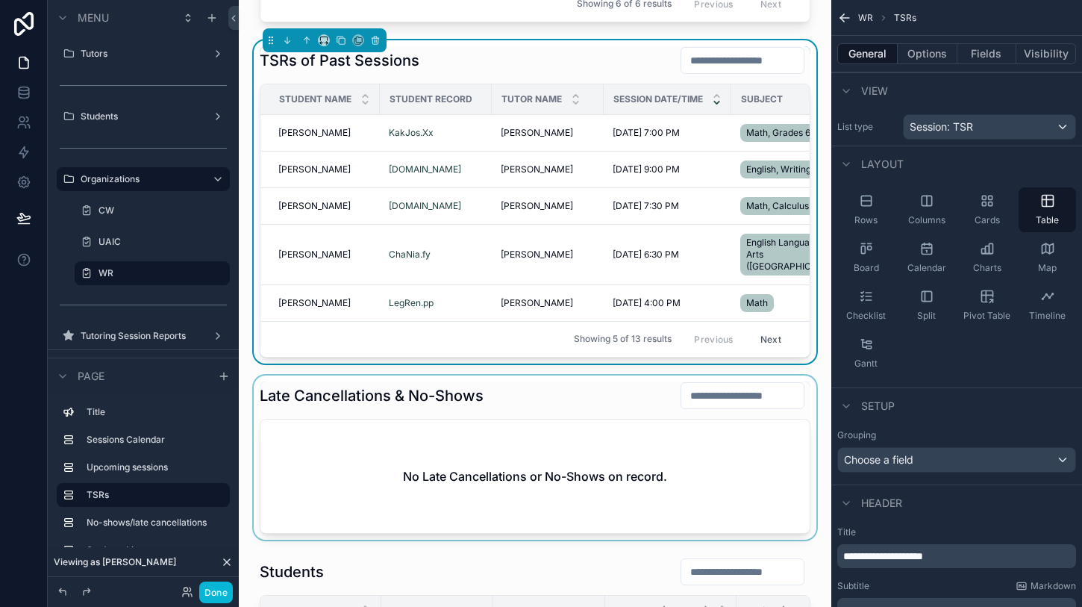
click at [516, 383] on div "scrollable content" at bounding box center [535, 457] width 569 height 164
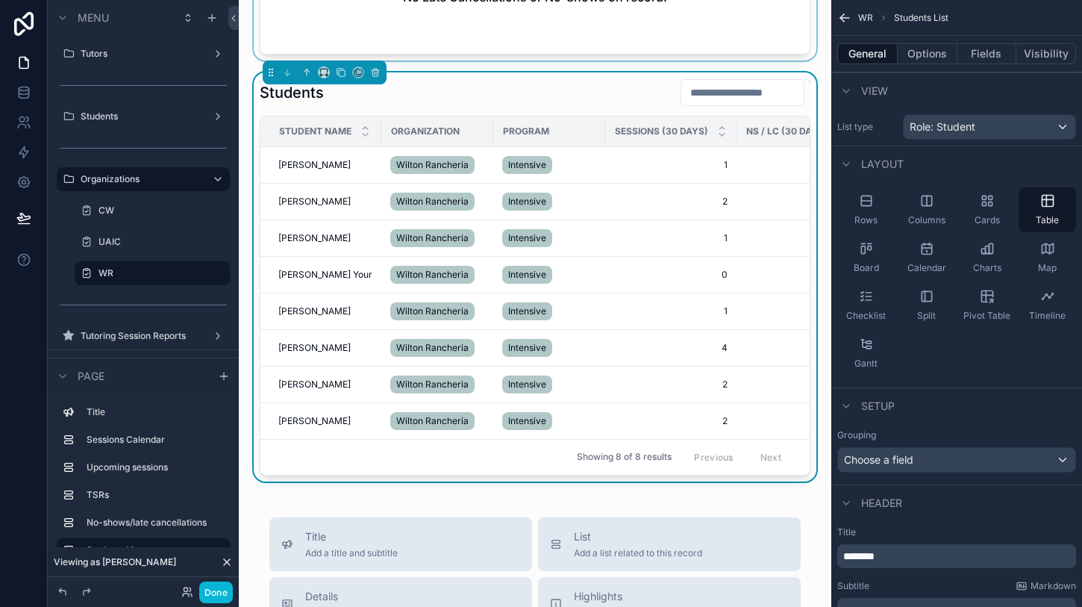
scroll to position [1293, 0]
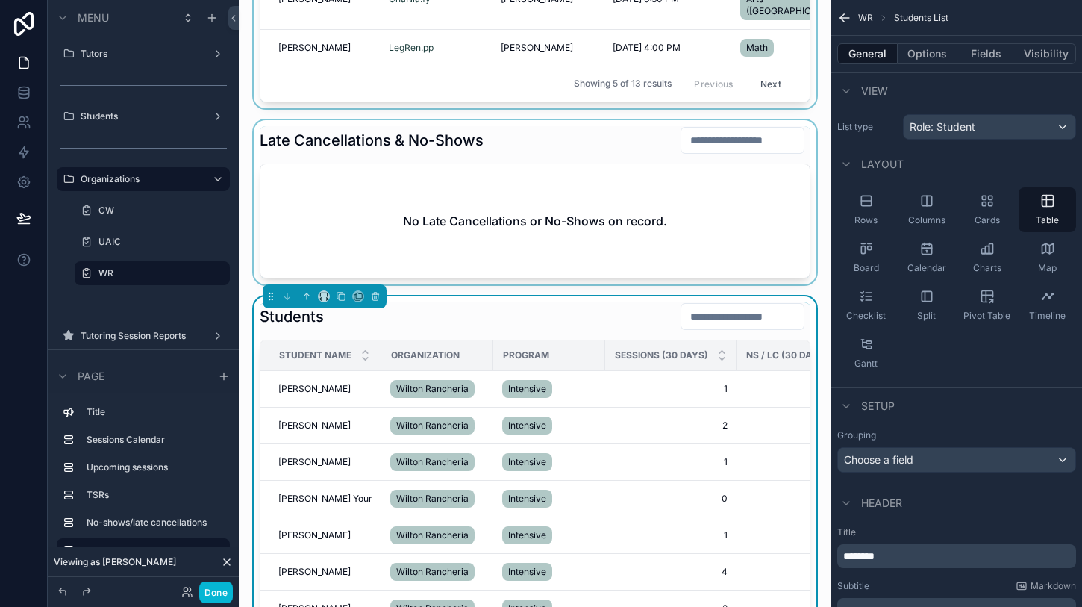
click at [348, 223] on div "scrollable content" at bounding box center [535, 202] width 569 height 164
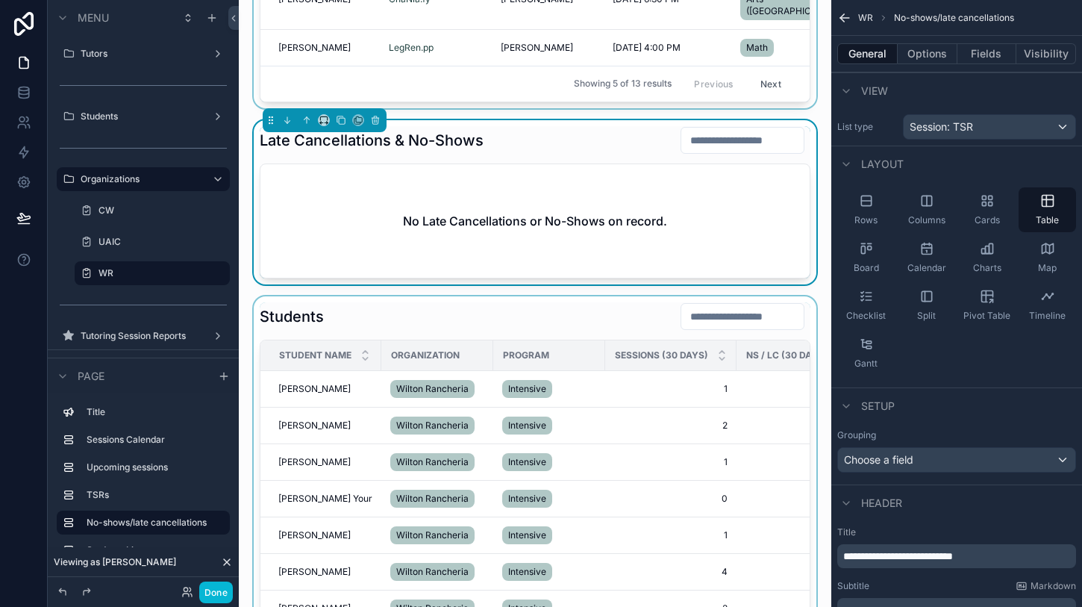
scroll to position [866, 0]
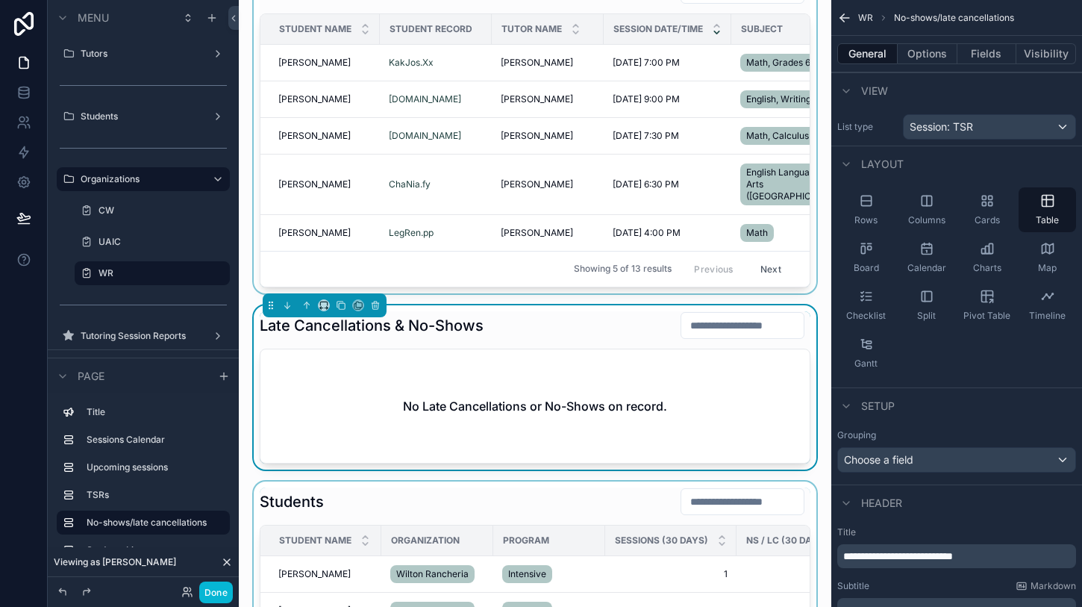
click at [345, 231] on div "scrollable content" at bounding box center [535, 131] width 569 height 323
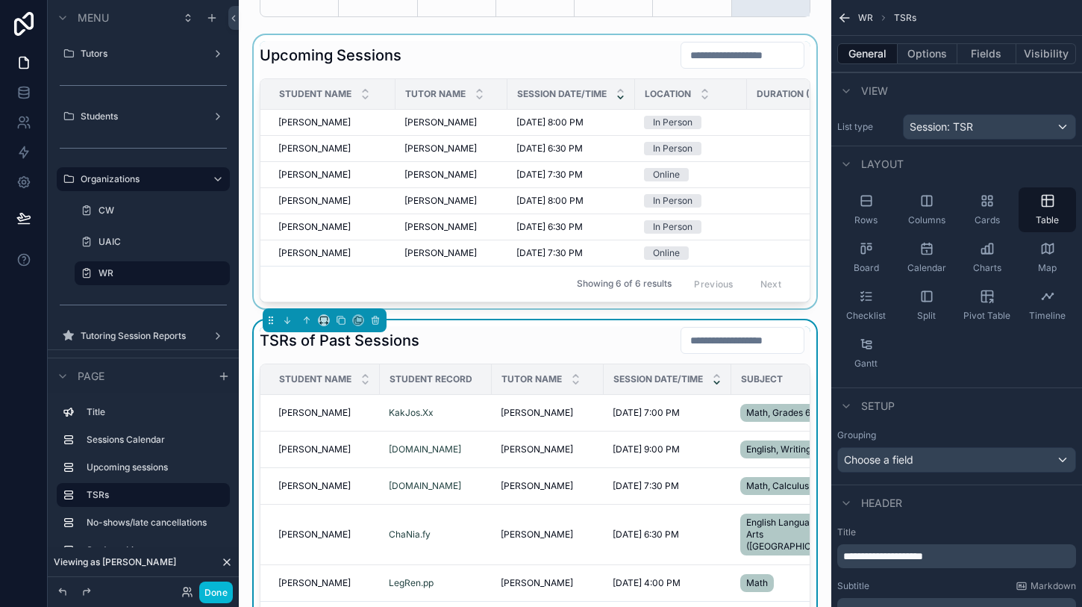
click at [339, 271] on div "Showing 6 of 6 results Previous Next" at bounding box center [534, 284] width 549 height 36
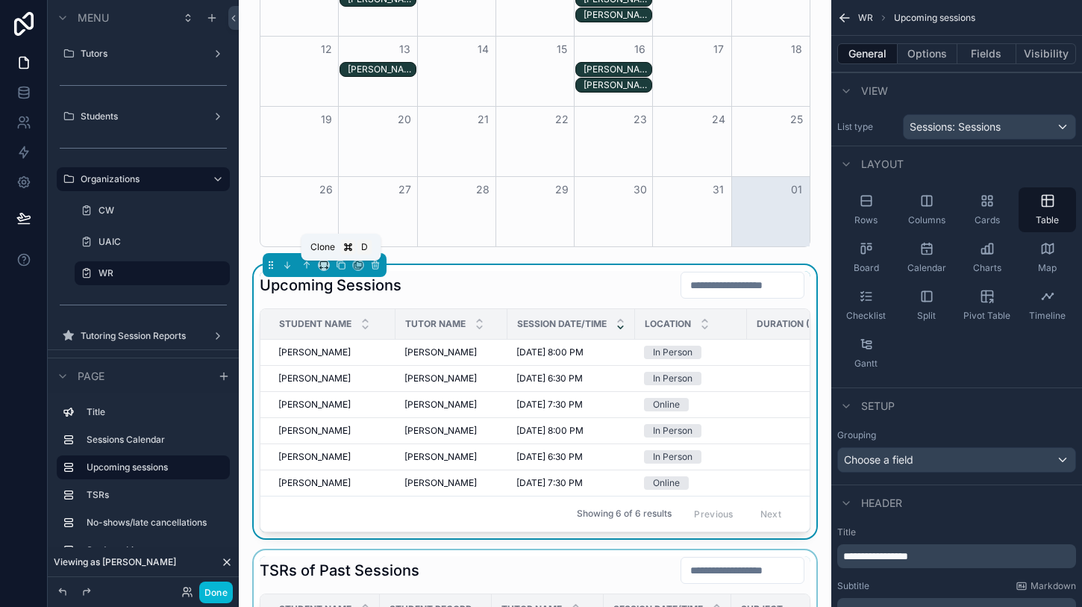
scroll to position [246, 0]
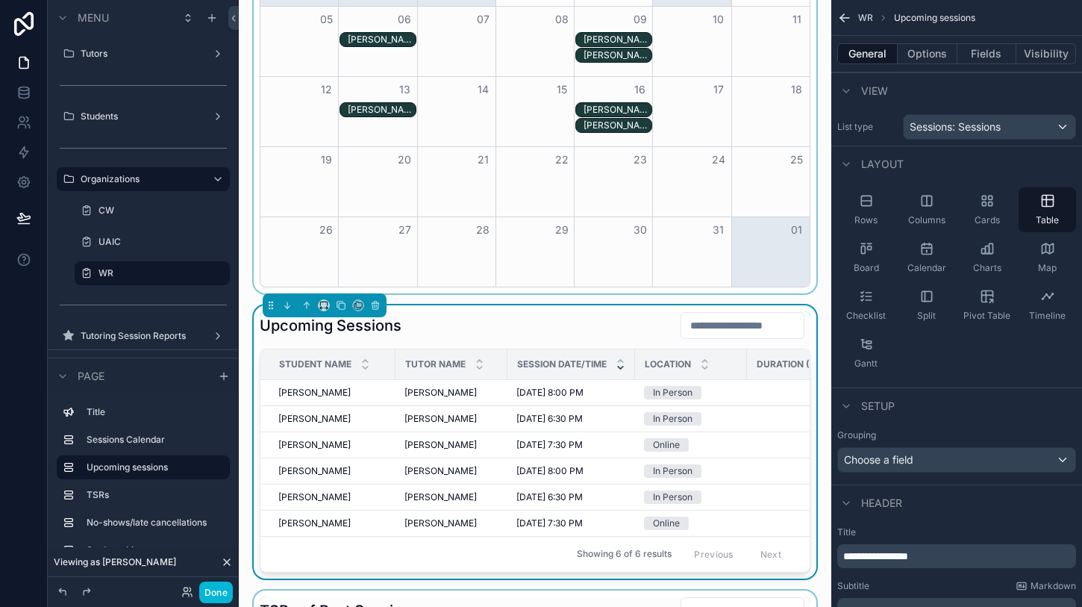
click at [337, 230] on div "26" at bounding box center [299, 229] width 78 height 25
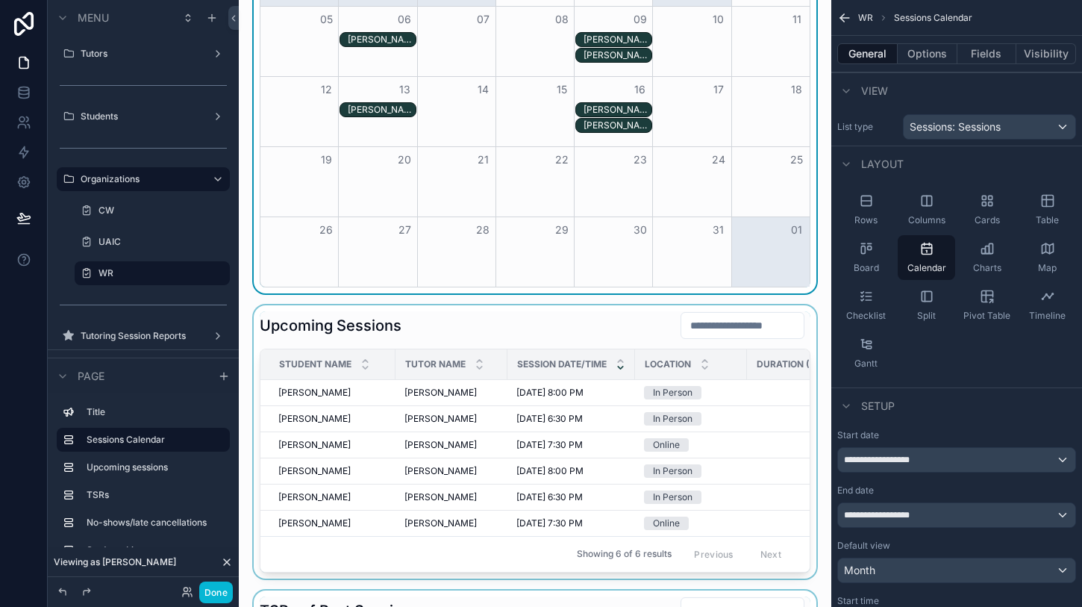
scroll to position [262, 0]
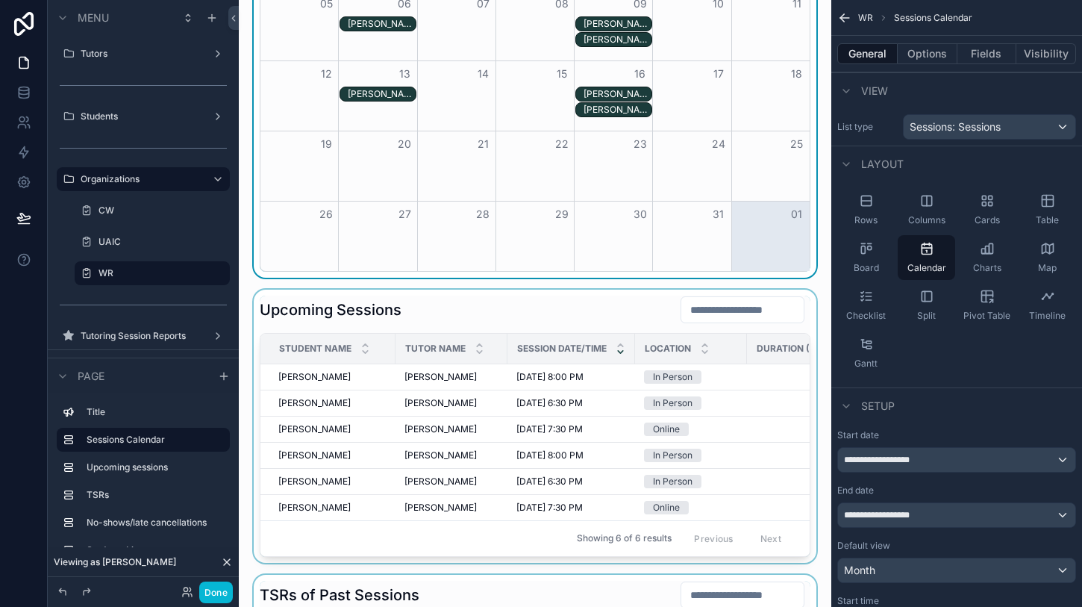
click at [442, 315] on div "scrollable content" at bounding box center [535, 425] width 569 height 273
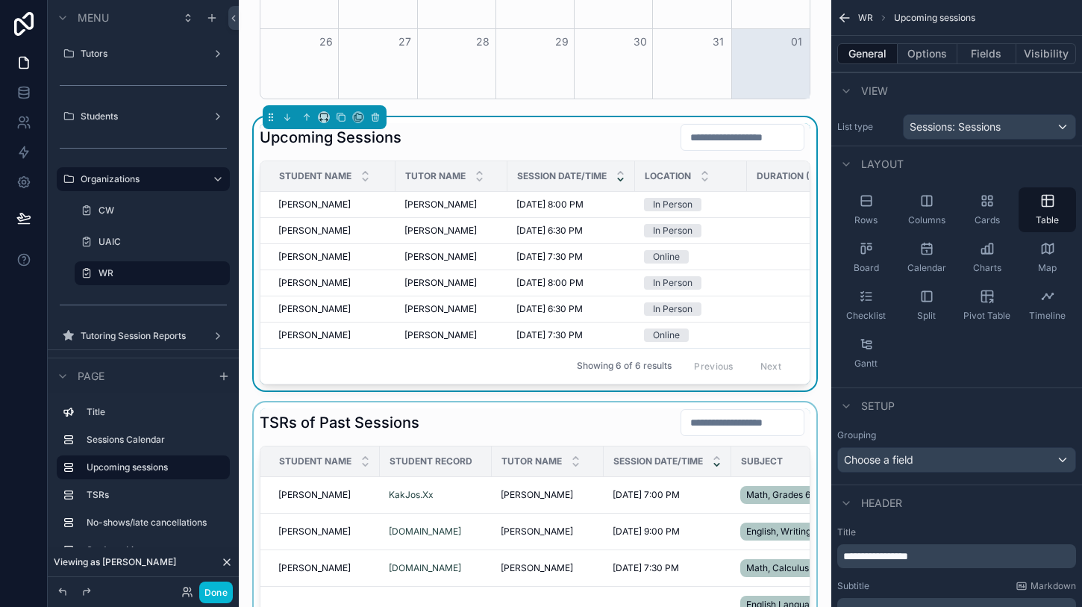
click at [487, 425] on div "scrollable content" at bounding box center [535, 563] width 569 height 323
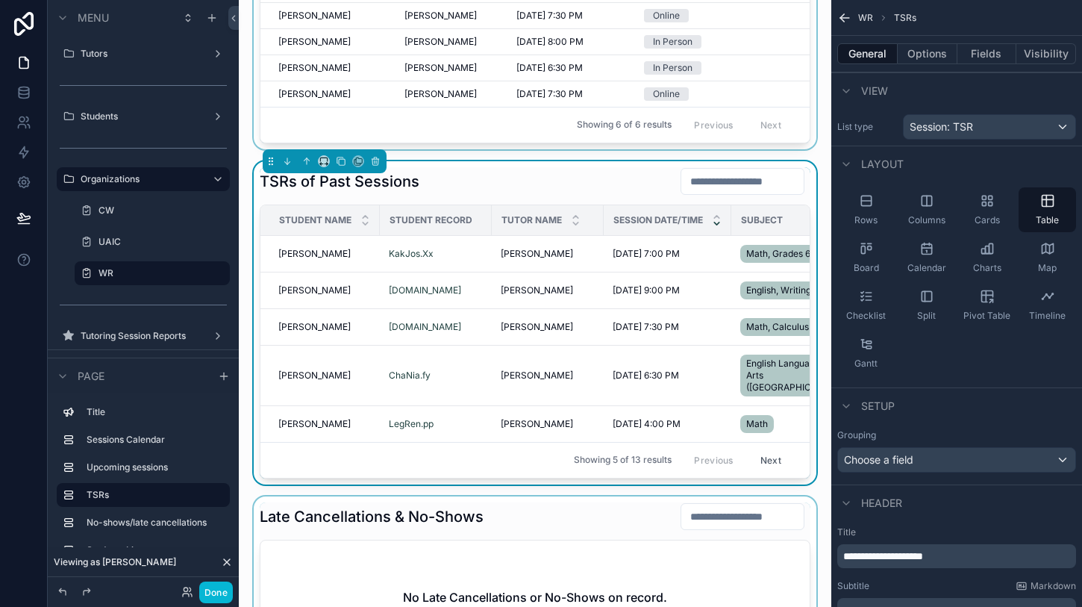
scroll to position [808, 0]
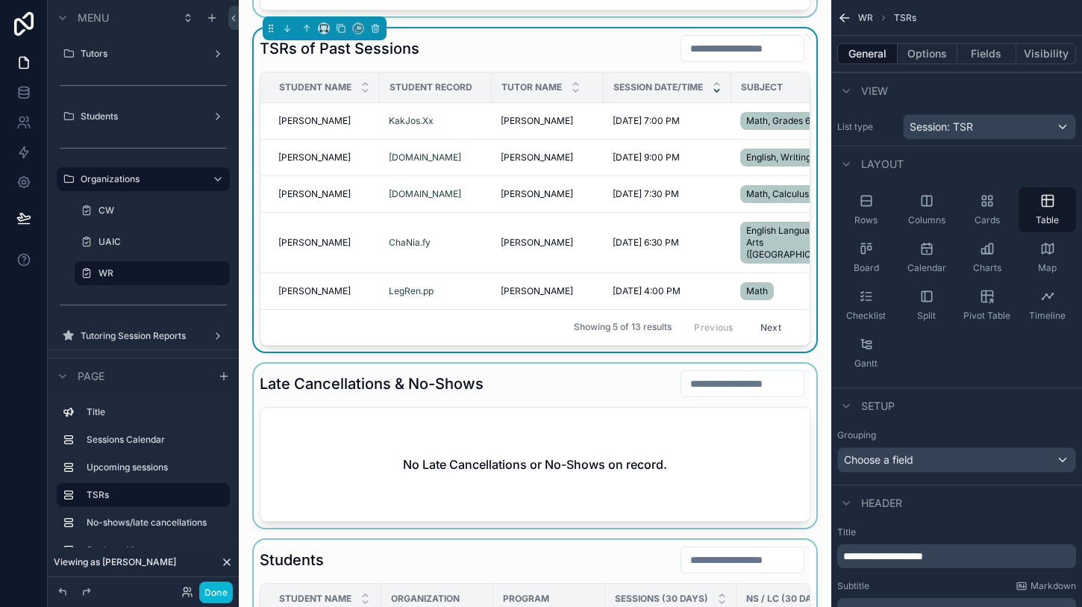
click at [522, 384] on div "scrollable content" at bounding box center [535, 445] width 569 height 164
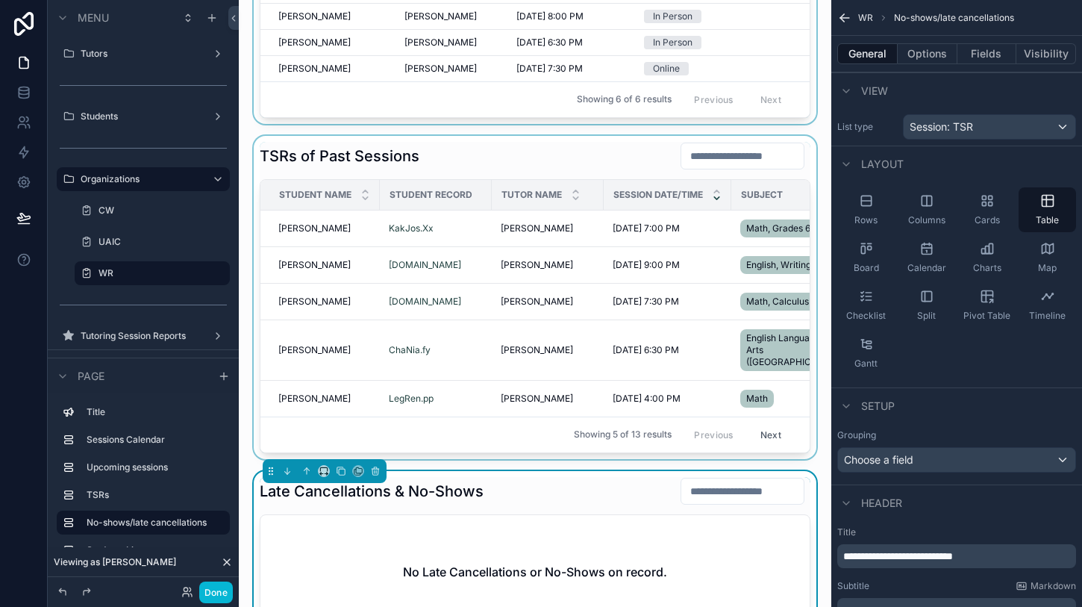
scroll to position [684, 0]
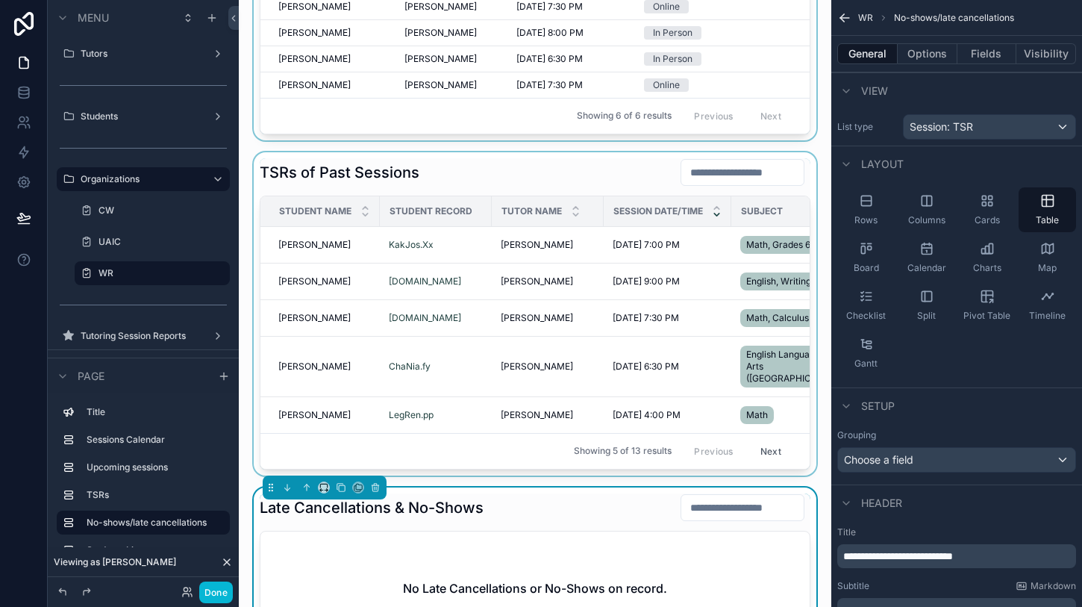
click at [426, 180] on div "scrollable content" at bounding box center [535, 313] width 569 height 323
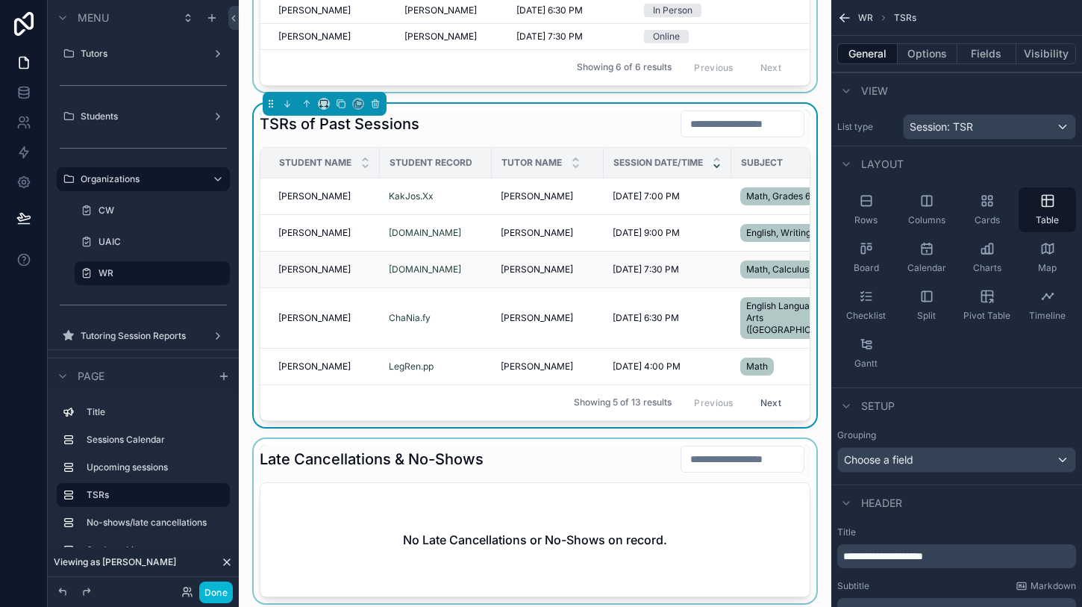
scroll to position [768, 0]
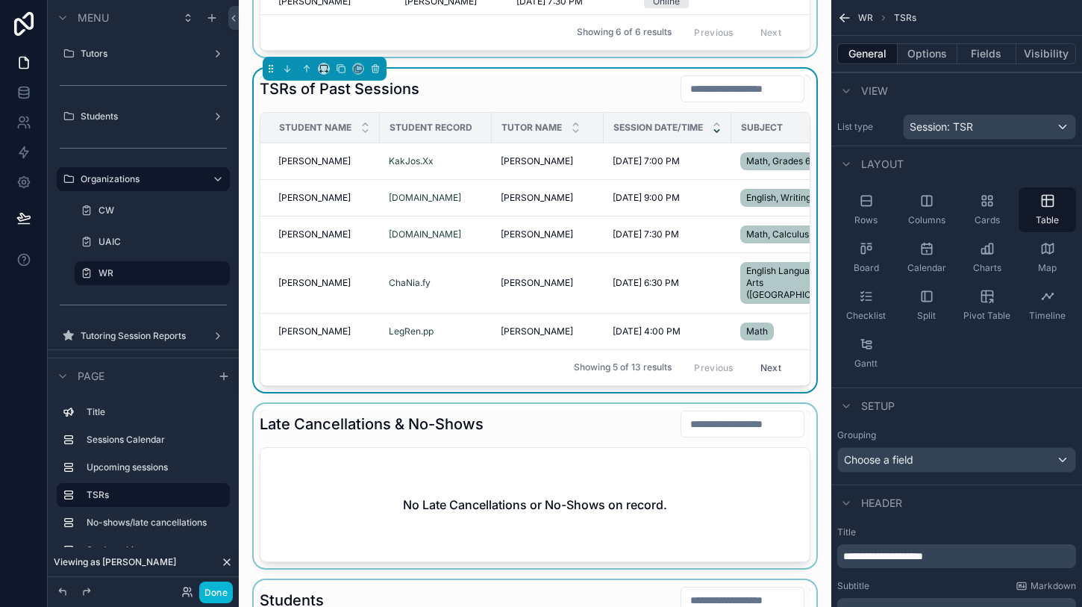
click at [483, 414] on div "scrollable content" at bounding box center [535, 486] width 569 height 164
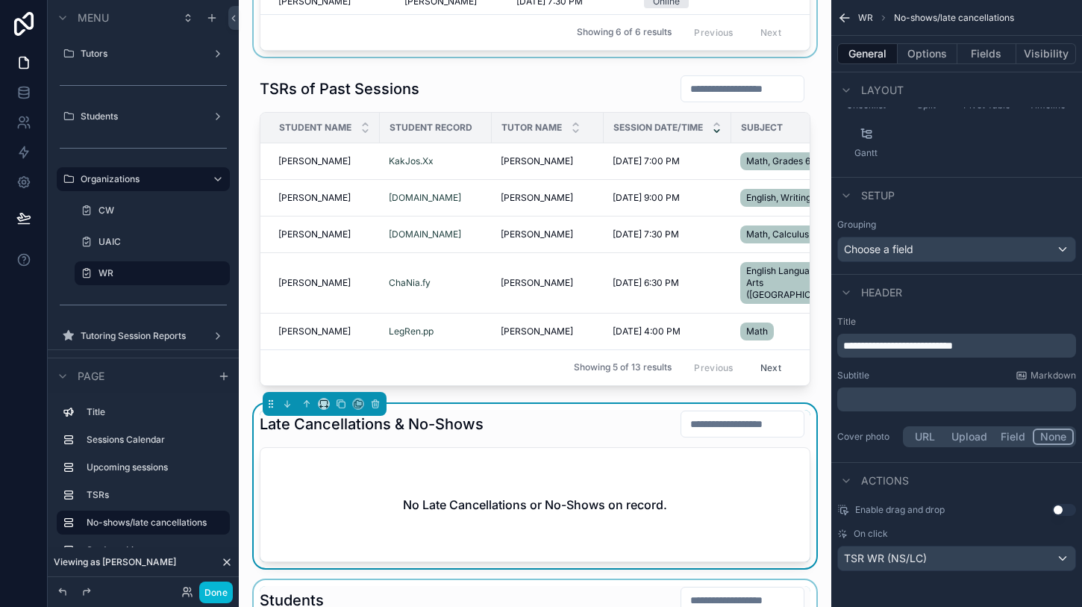
scroll to position [866, 0]
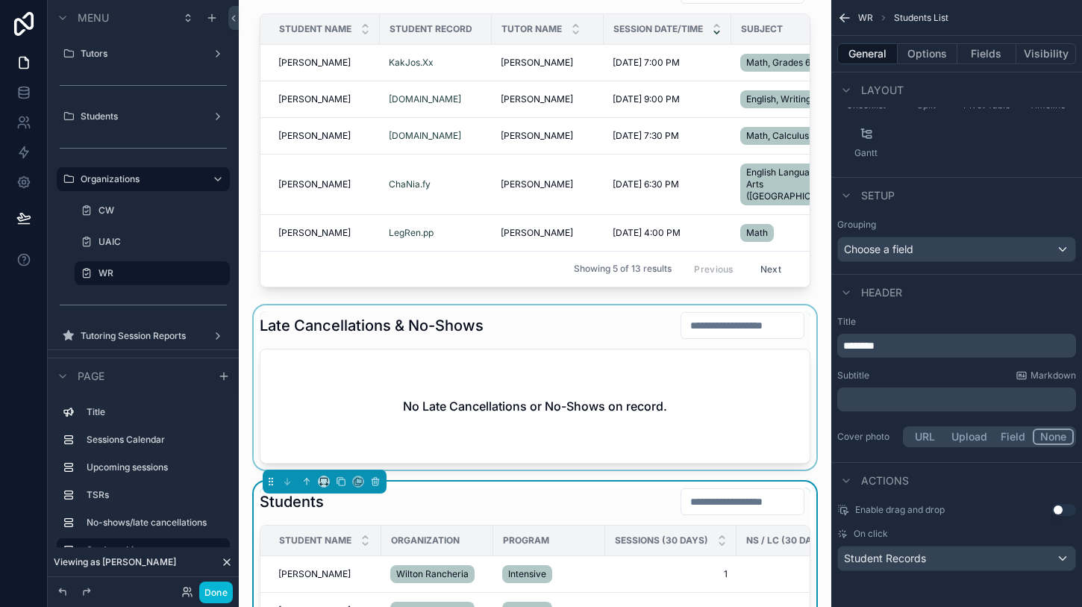
click at [516, 305] on div "scrollable content" at bounding box center [535, 387] width 569 height 164
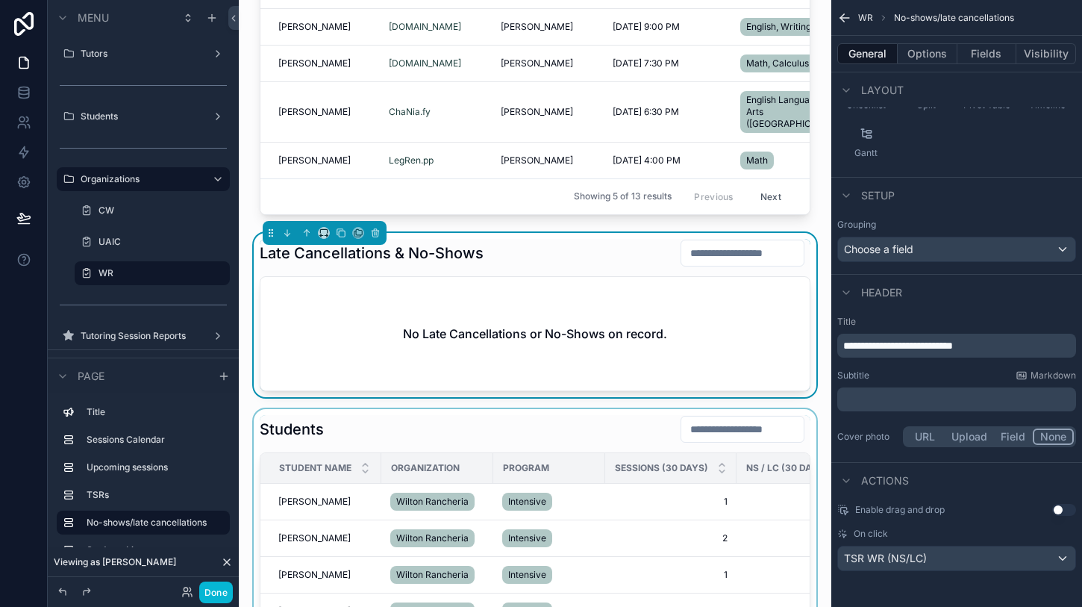
click at [529, 410] on div "scrollable content" at bounding box center [535, 613] width 569 height 409
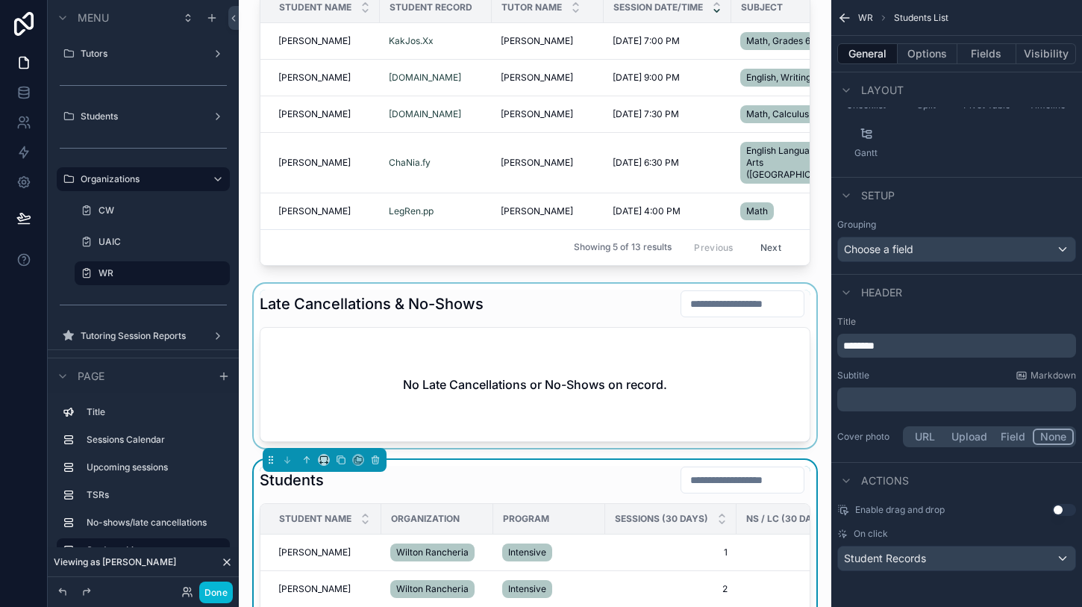
scroll to position [871, 0]
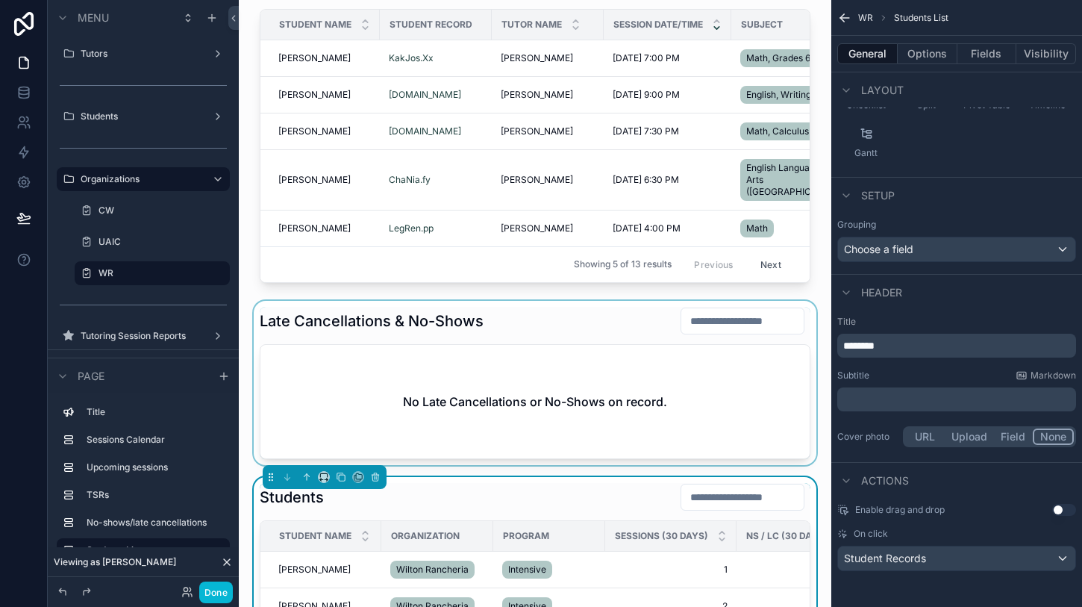
click at [534, 301] on div "scrollable content" at bounding box center [535, 383] width 569 height 164
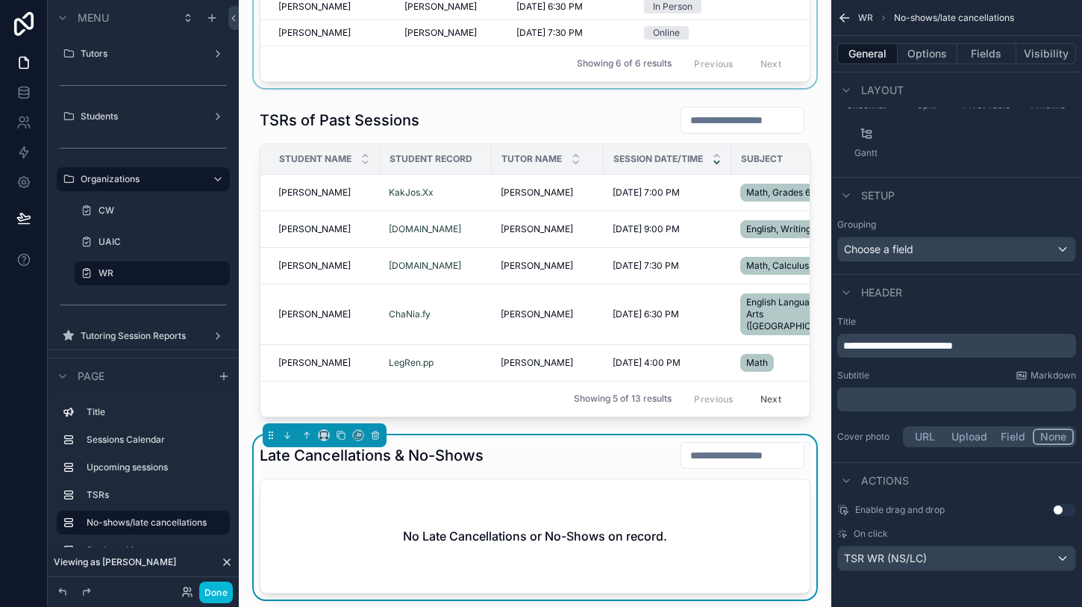
scroll to position [705, 0]
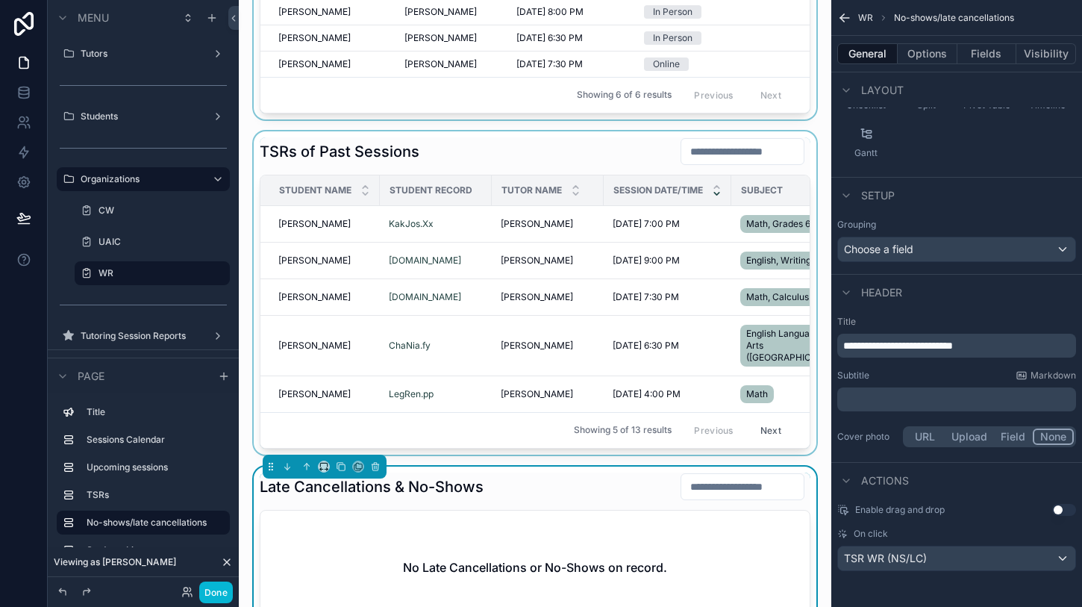
click at [524, 145] on div "scrollable content" at bounding box center [535, 292] width 569 height 323
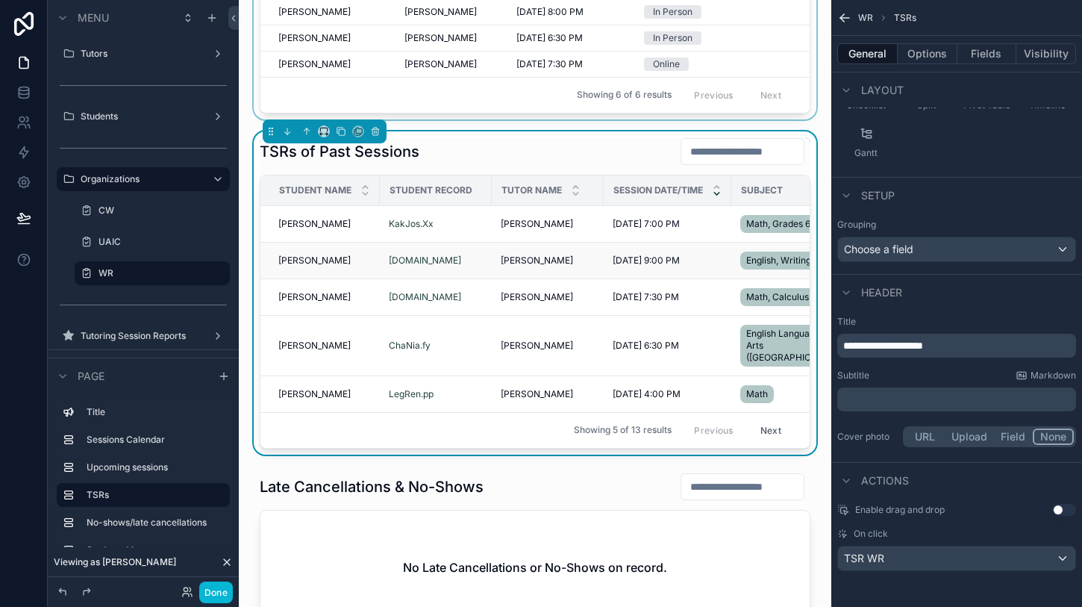
scroll to position [780, 0]
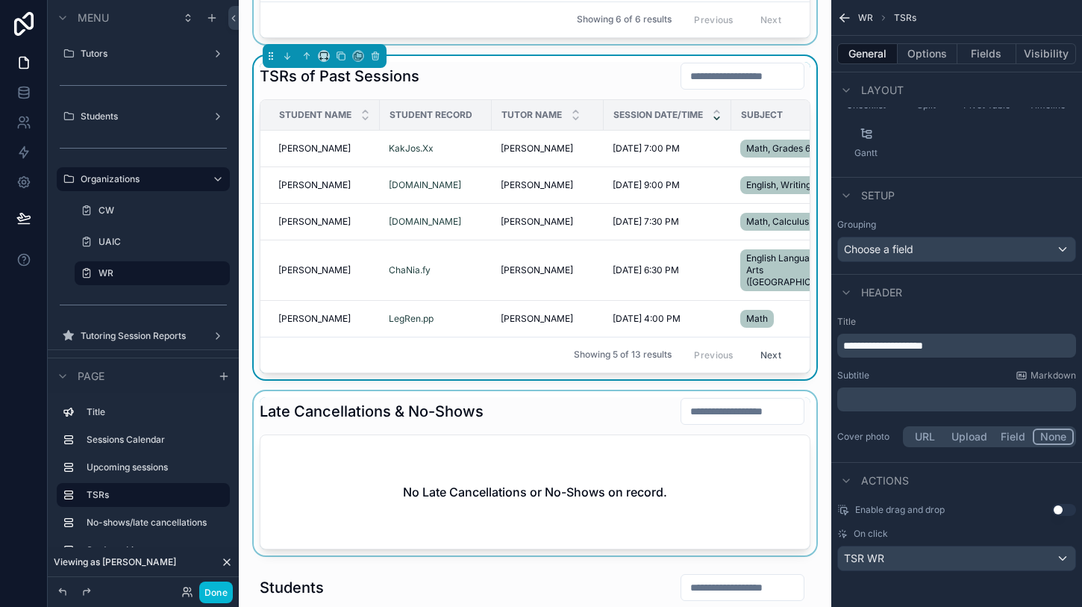
click at [520, 401] on div "scrollable content" at bounding box center [535, 473] width 569 height 164
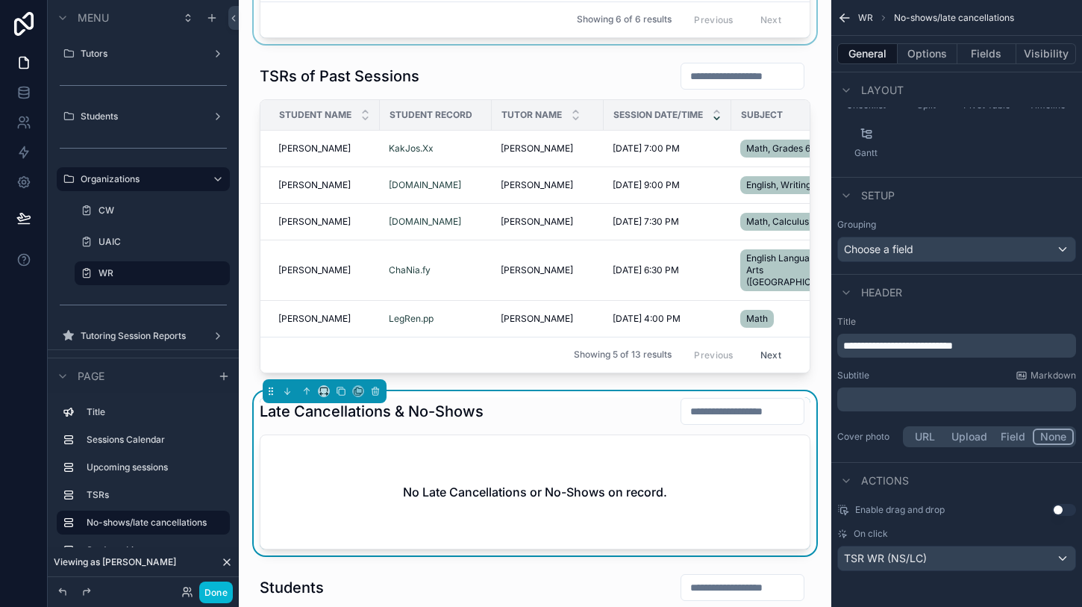
scroll to position [891, 0]
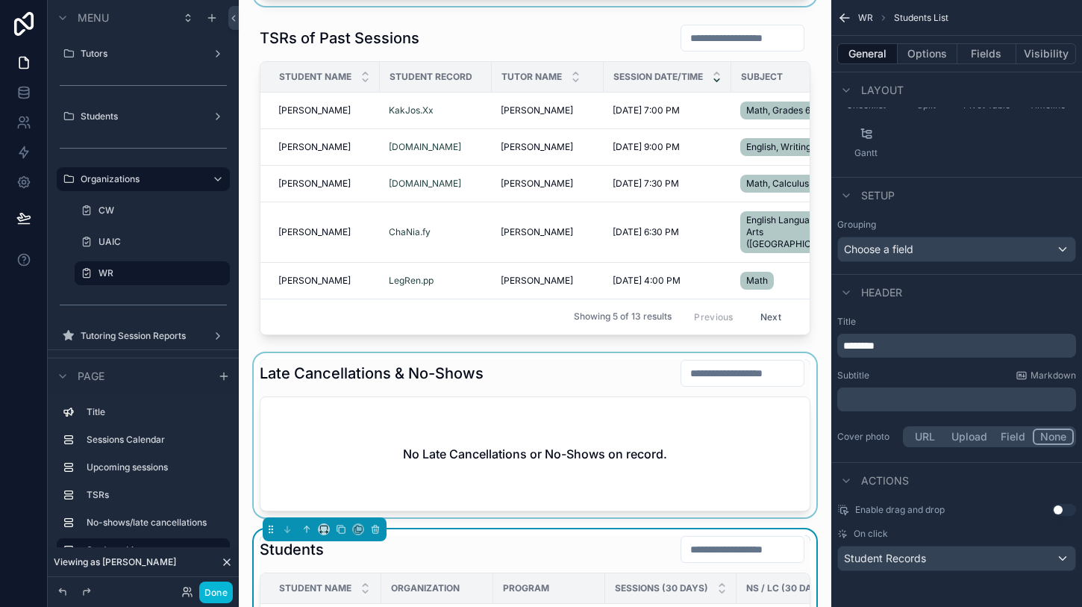
click at [583, 365] on div "scrollable content" at bounding box center [535, 435] width 569 height 164
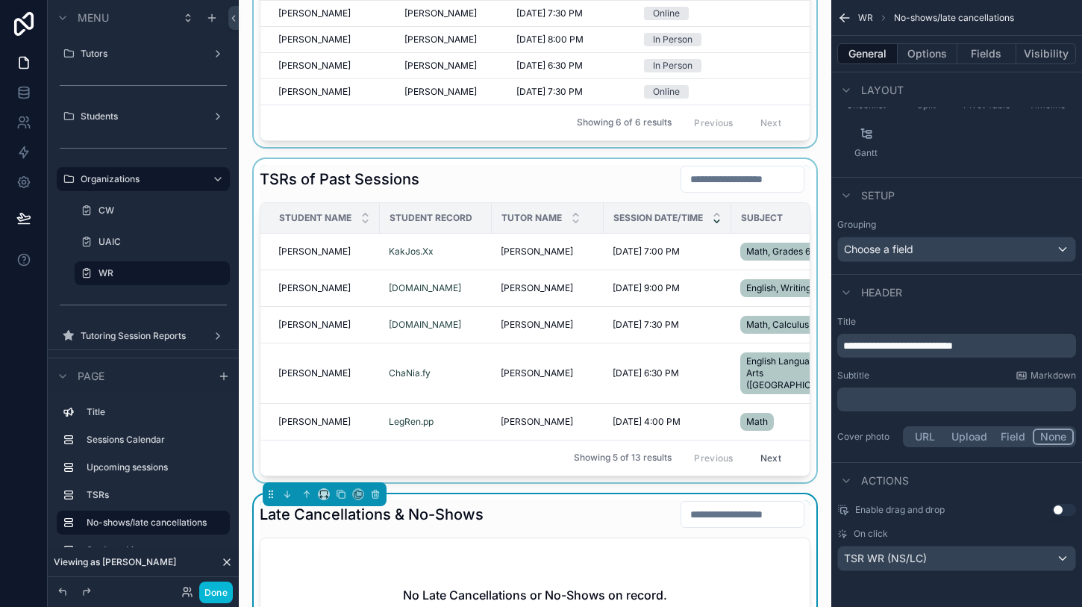
scroll to position [665, 0]
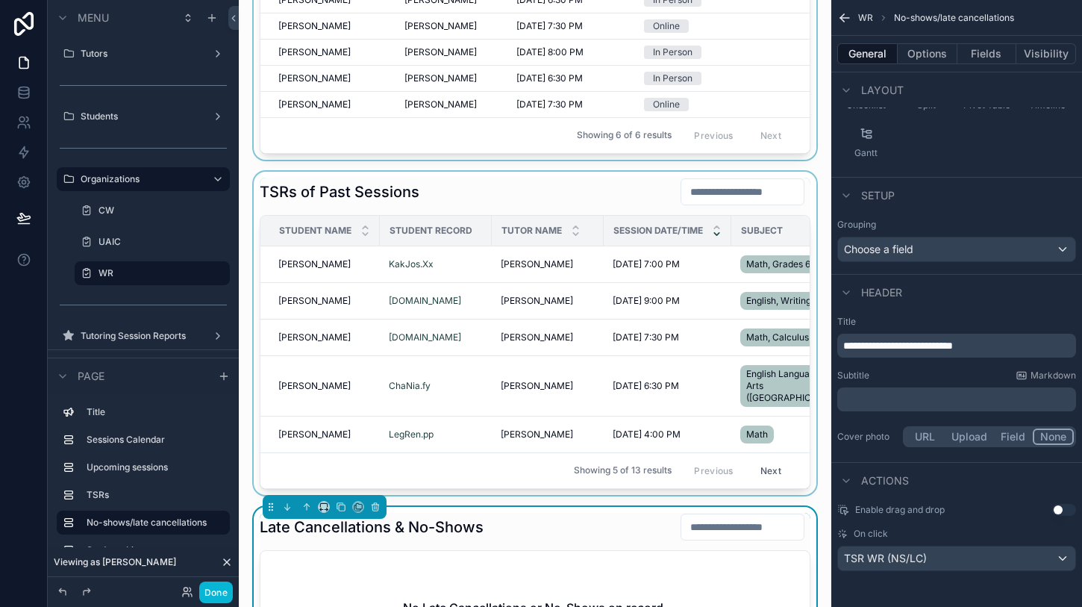
click at [551, 176] on div "scrollable content" at bounding box center [535, 333] width 569 height 323
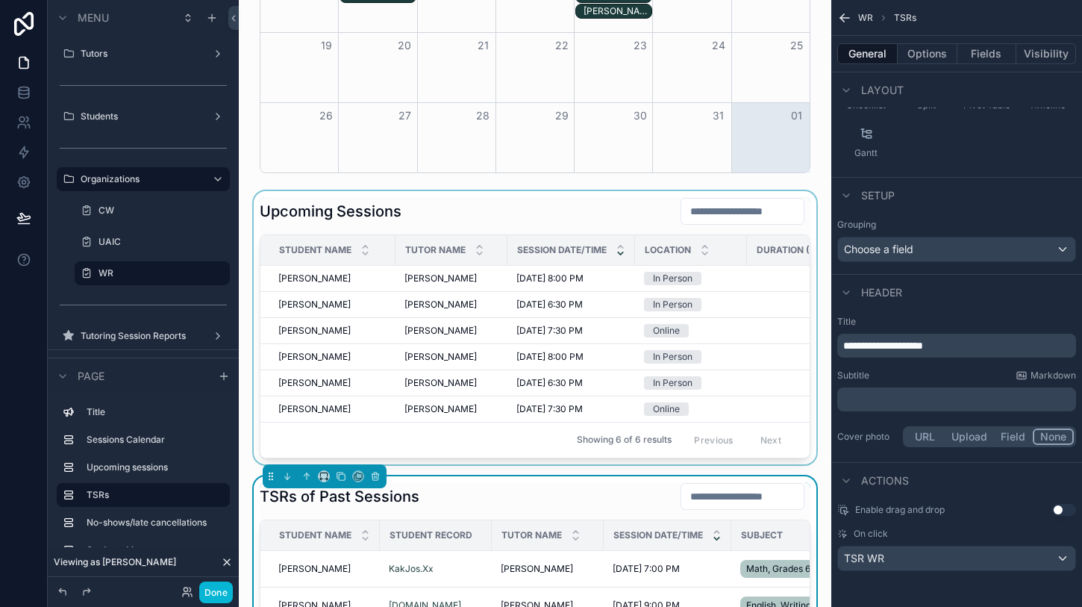
click at [524, 223] on div "scrollable content" at bounding box center [535, 327] width 569 height 273
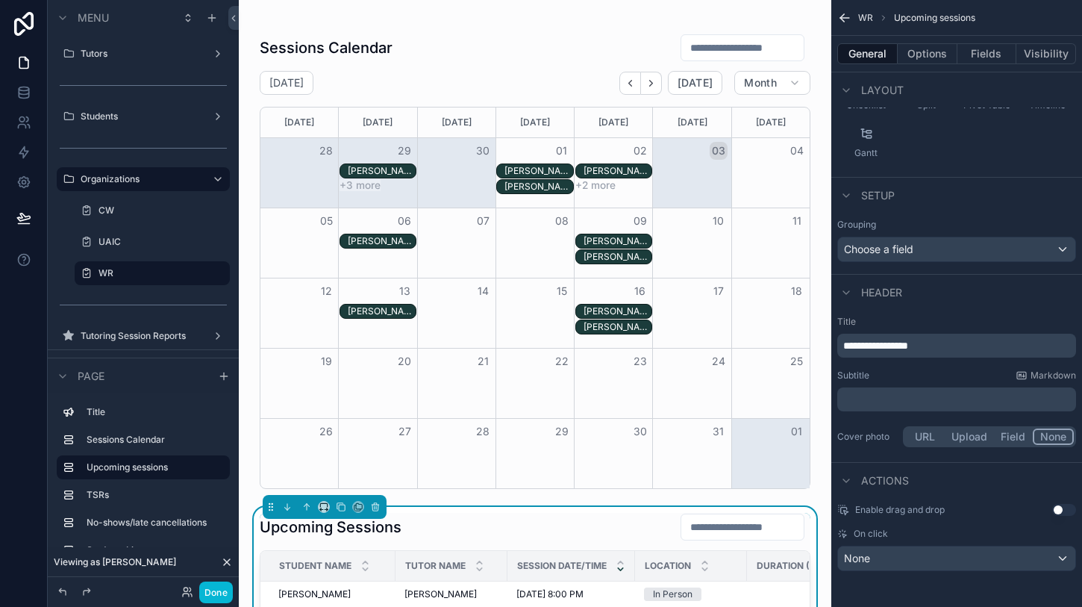
scroll to position [0, 0]
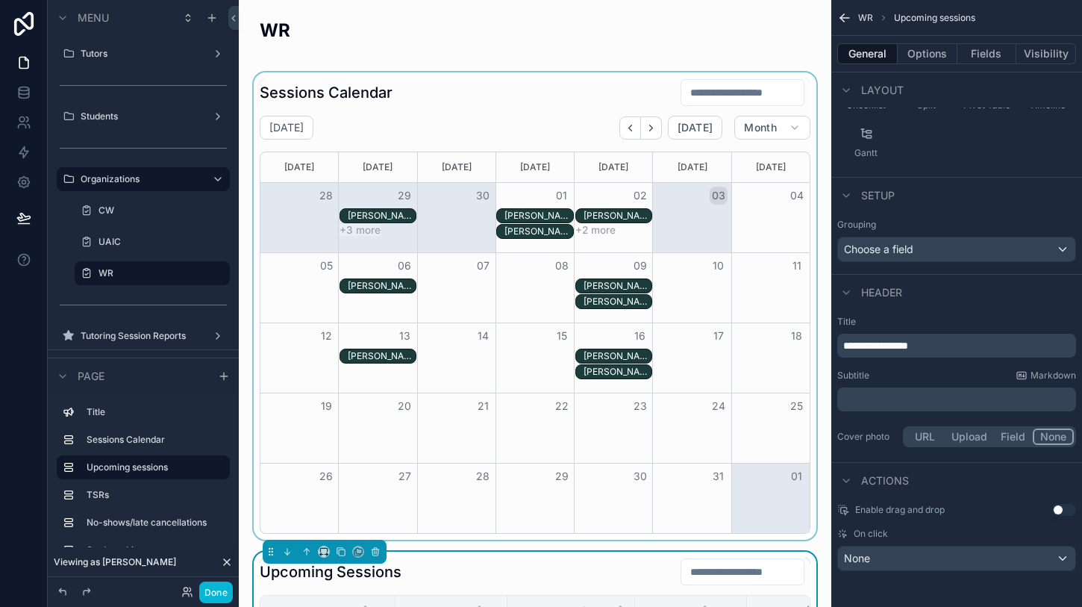
click at [501, 101] on div "scrollable content" at bounding box center [535, 305] width 569 height 467
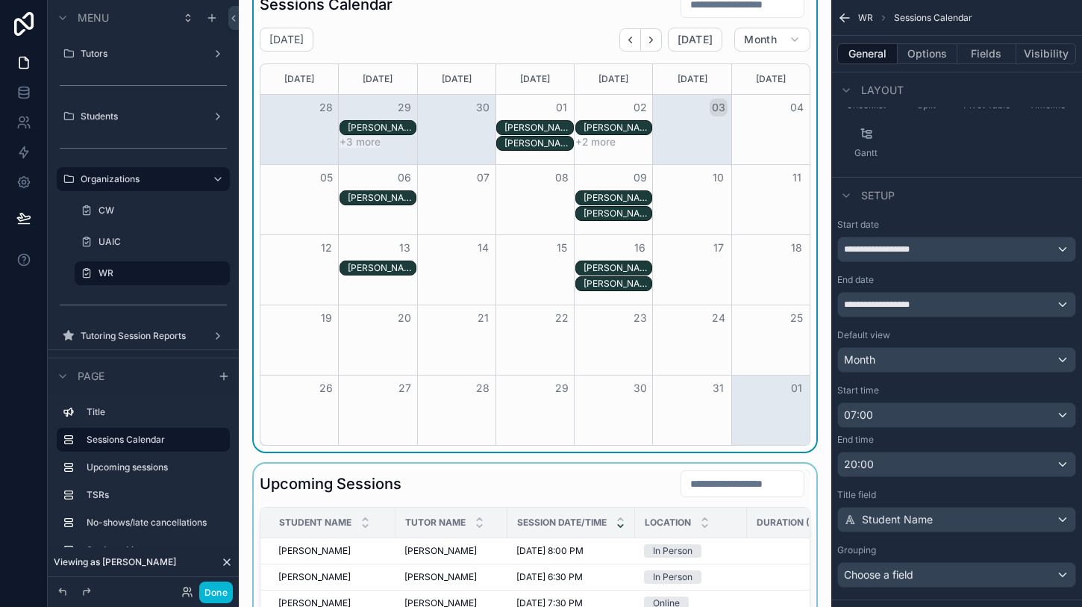
scroll to position [231, 0]
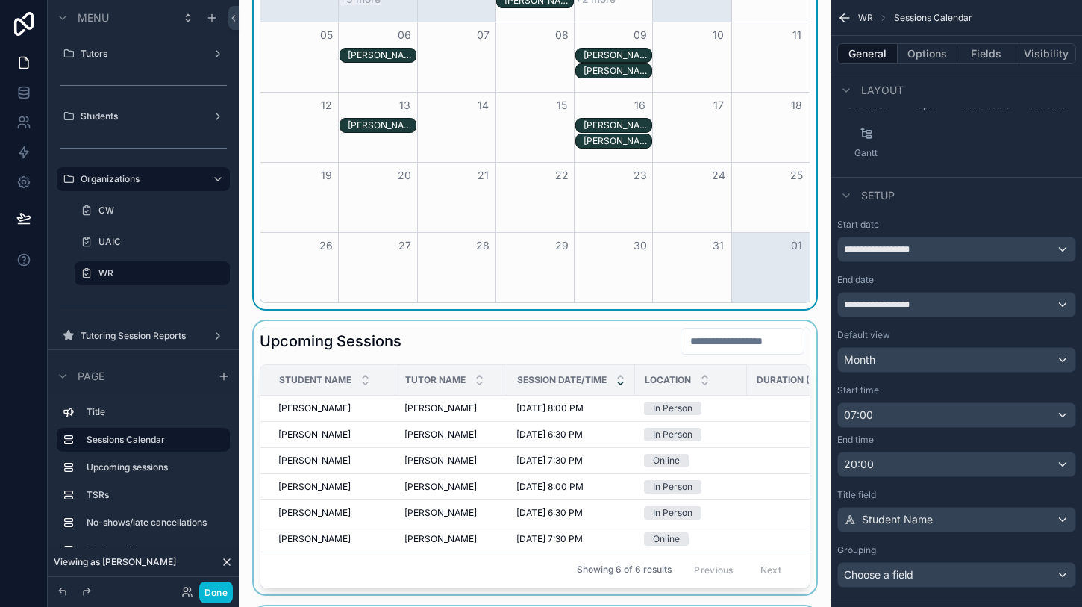
click at [519, 350] on div "scrollable content" at bounding box center [535, 457] width 569 height 273
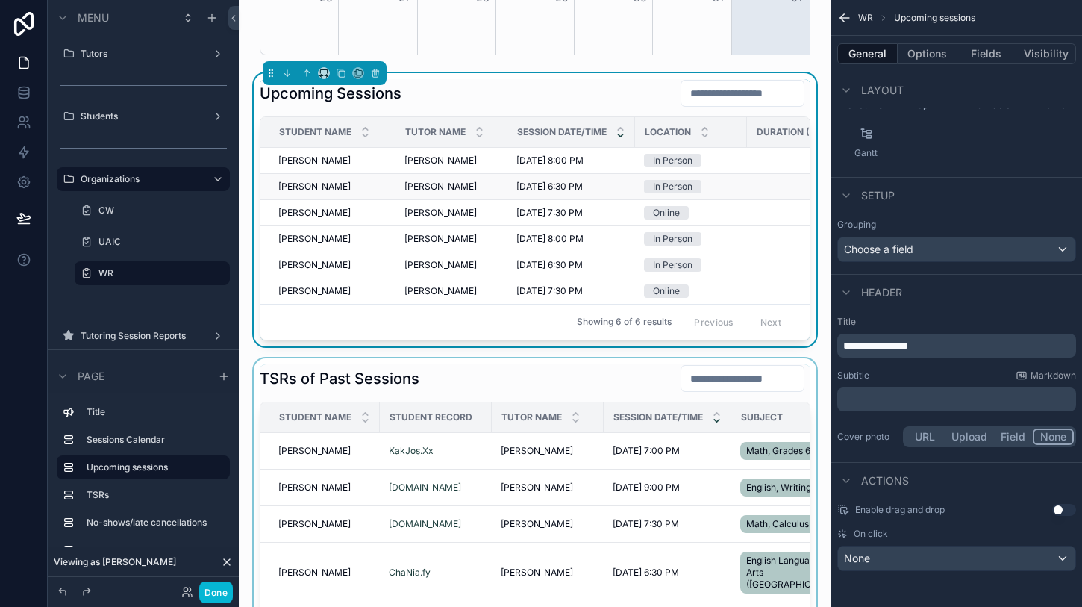
scroll to position [495, 0]
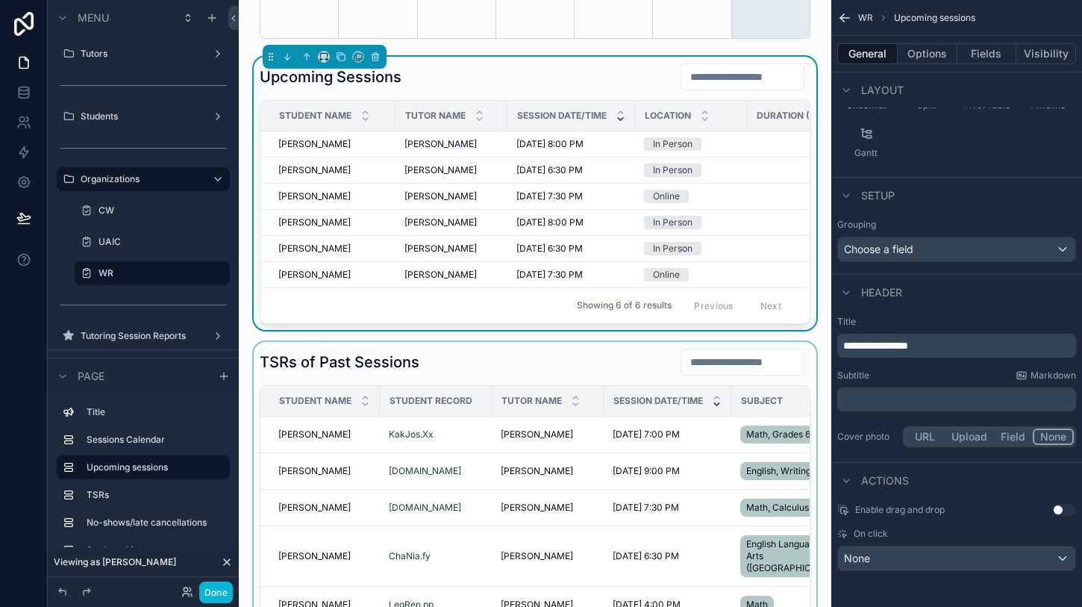
click at [524, 351] on div "scrollable content" at bounding box center [535, 503] width 569 height 323
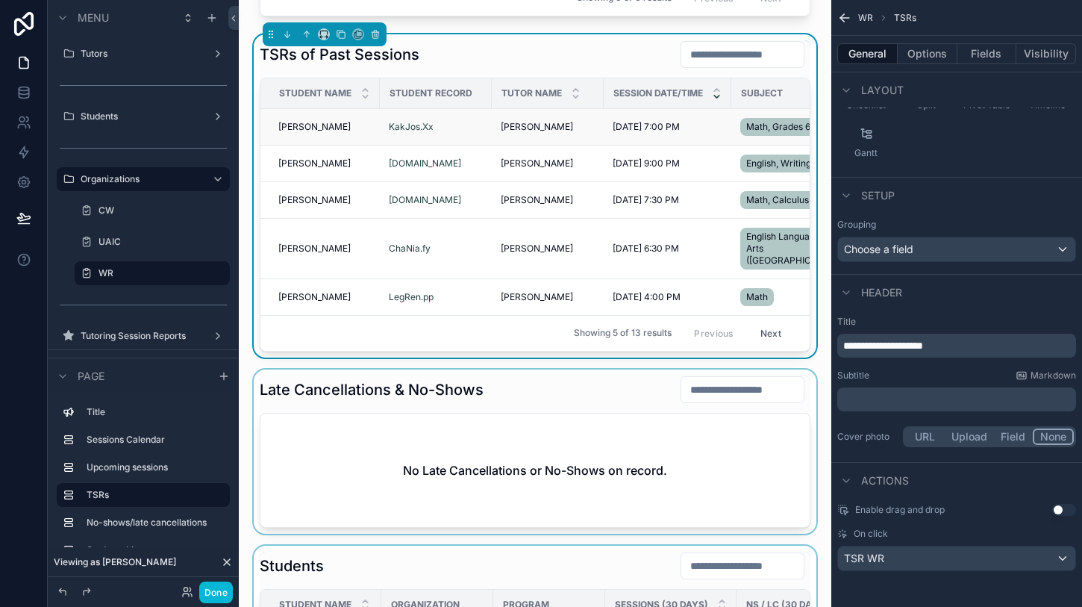
scroll to position [848, 0]
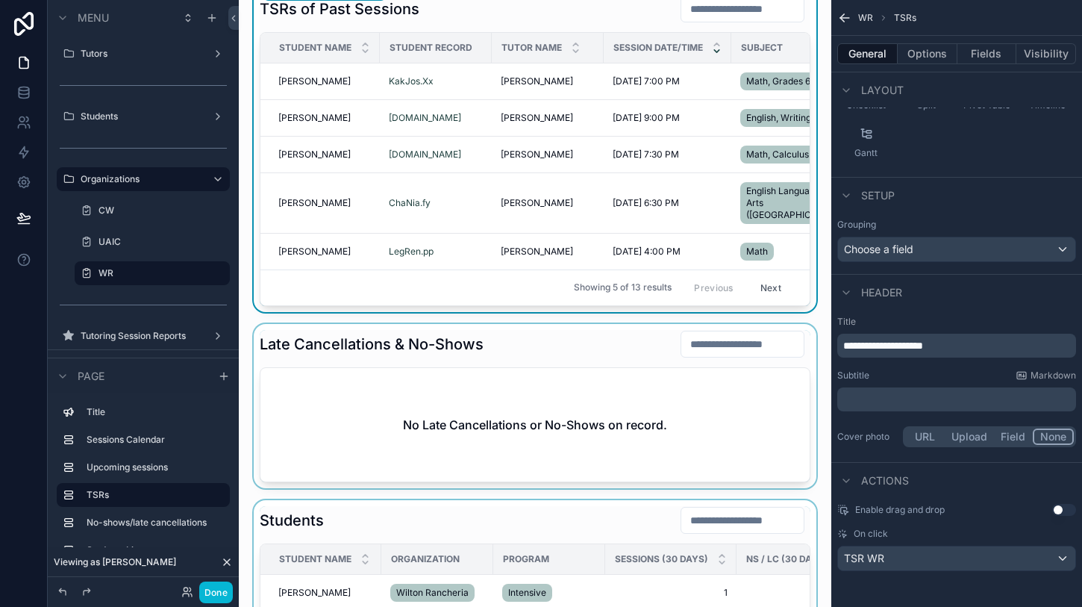
click at [519, 345] on div "scrollable content" at bounding box center [535, 406] width 569 height 164
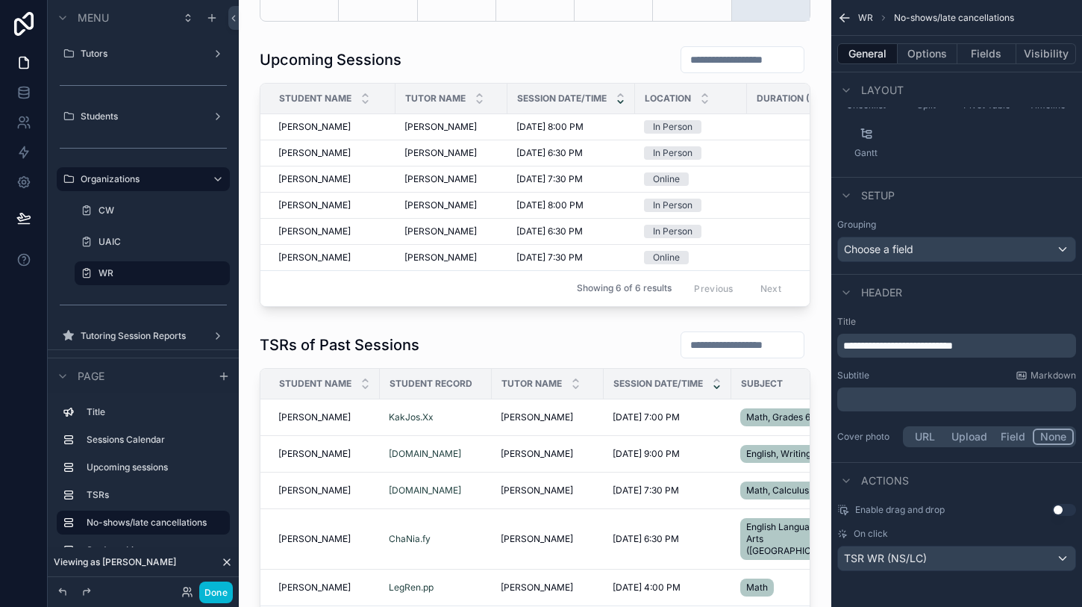
scroll to position [487, 0]
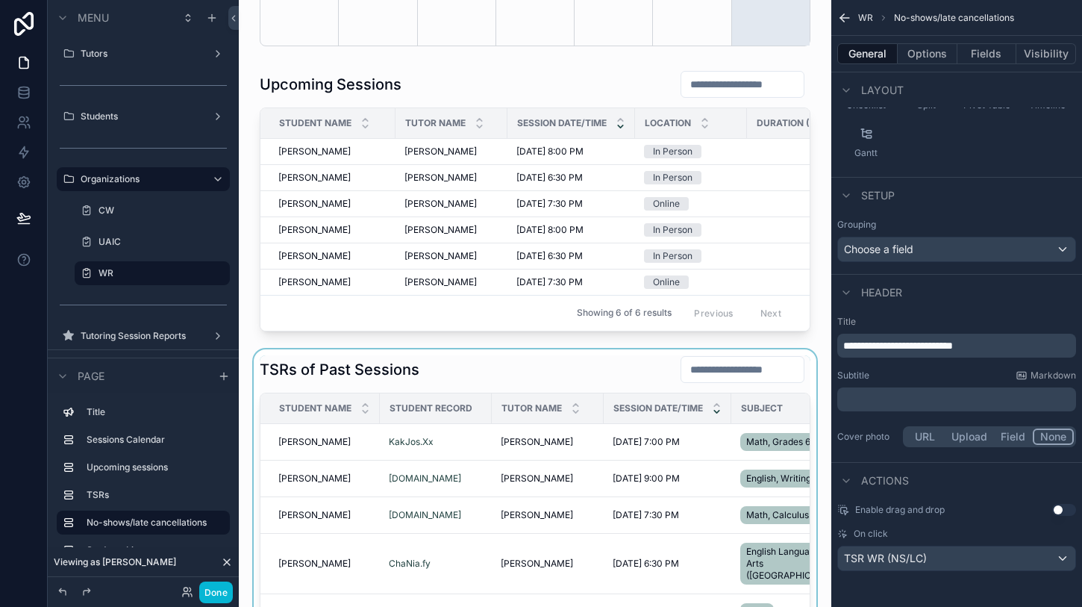
click at [492, 357] on div "scrollable content" at bounding box center [535, 510] width 569 height 323
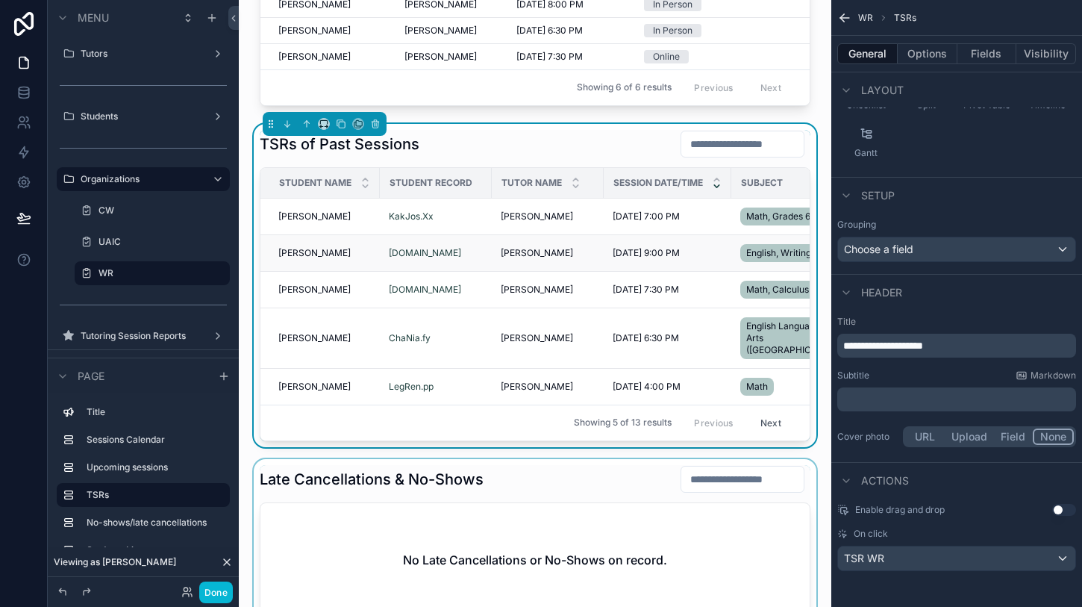
scroll to position [809, 0]
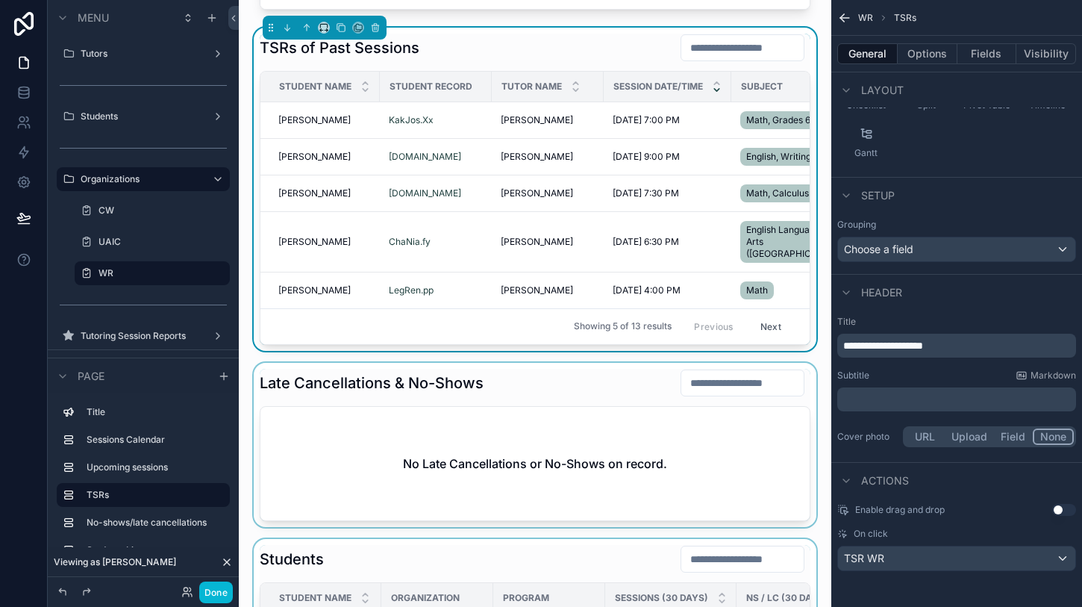
click at [516, 378] on div "scrollable content" at bounding box center [535, 445] width 569 height 164
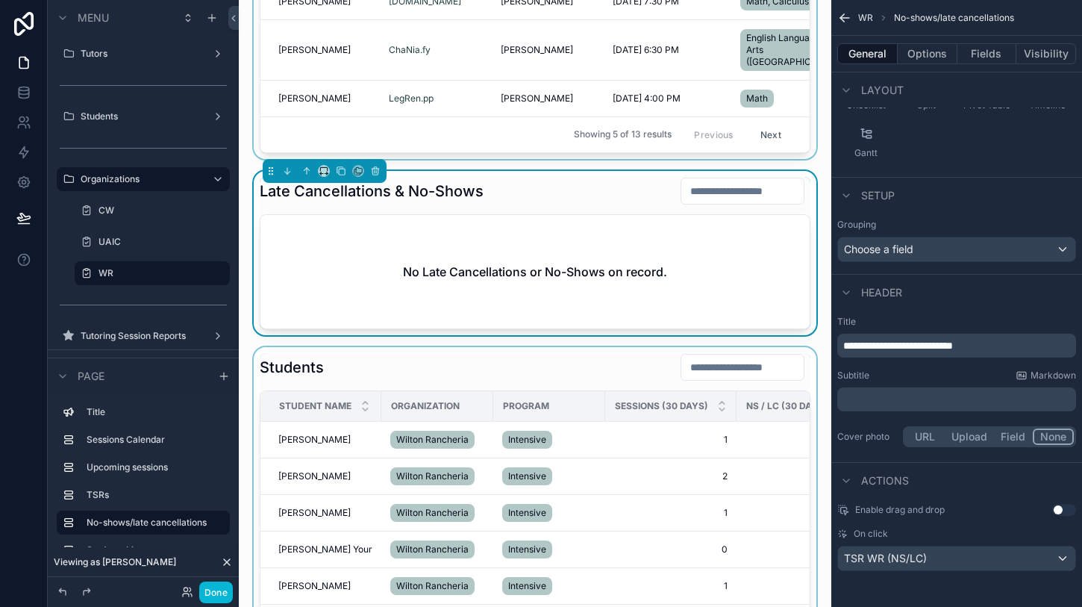
scroll to position [1041, 0]
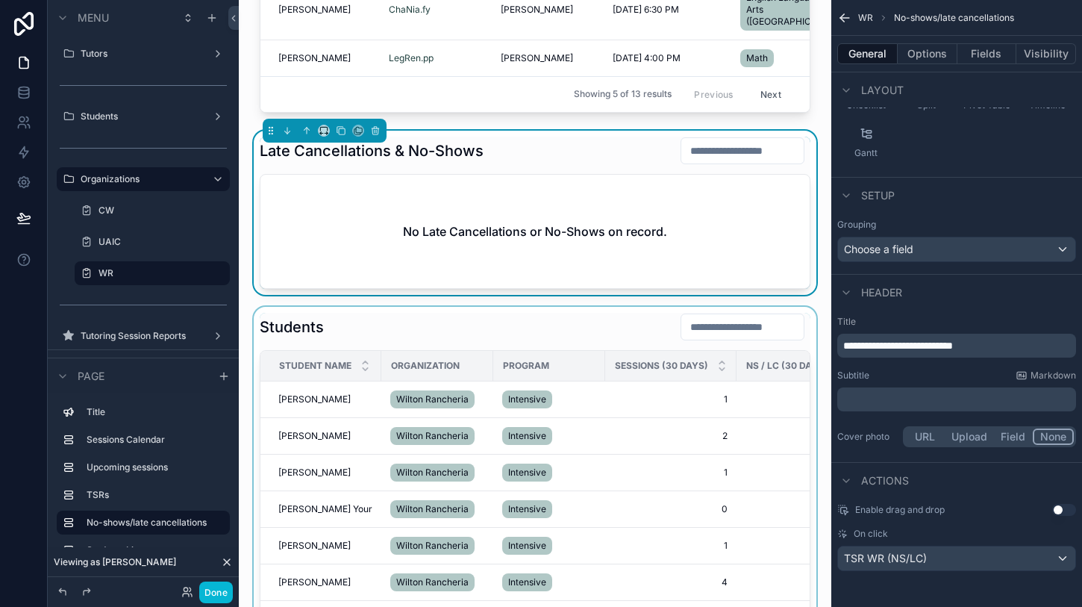
click at [516, 307] on div "scrollable content" at bounding box center [535, 511] width 569 height 409
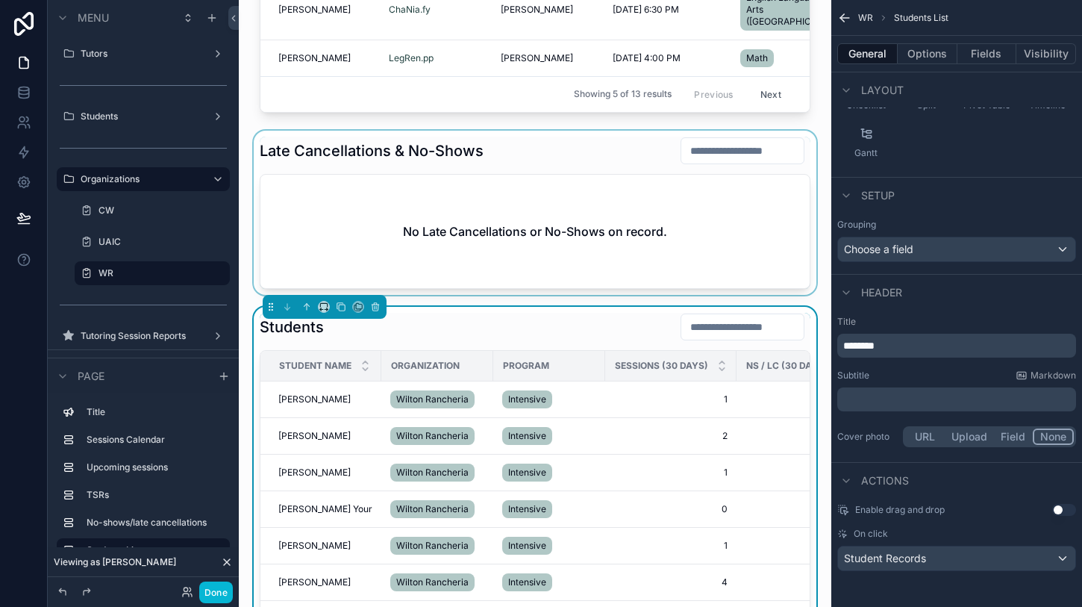
click at [516, 138] on div "scrollable content" at bounding box center [535, 213] width 569 height 164
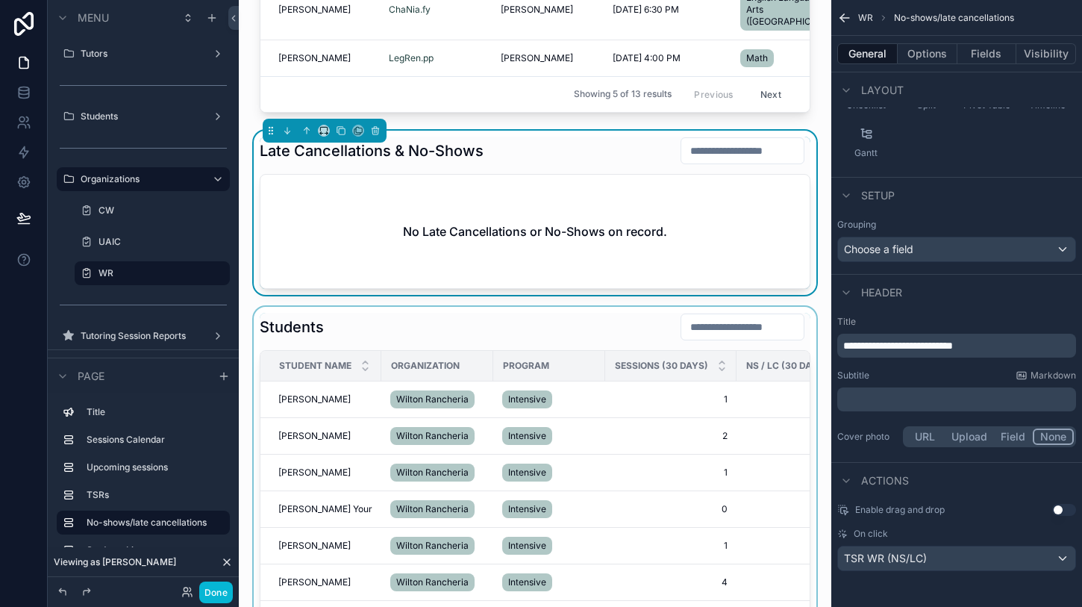
click at [519, 323] on div "scrollable content" at bounding box center [535, 511] width 569 height 409
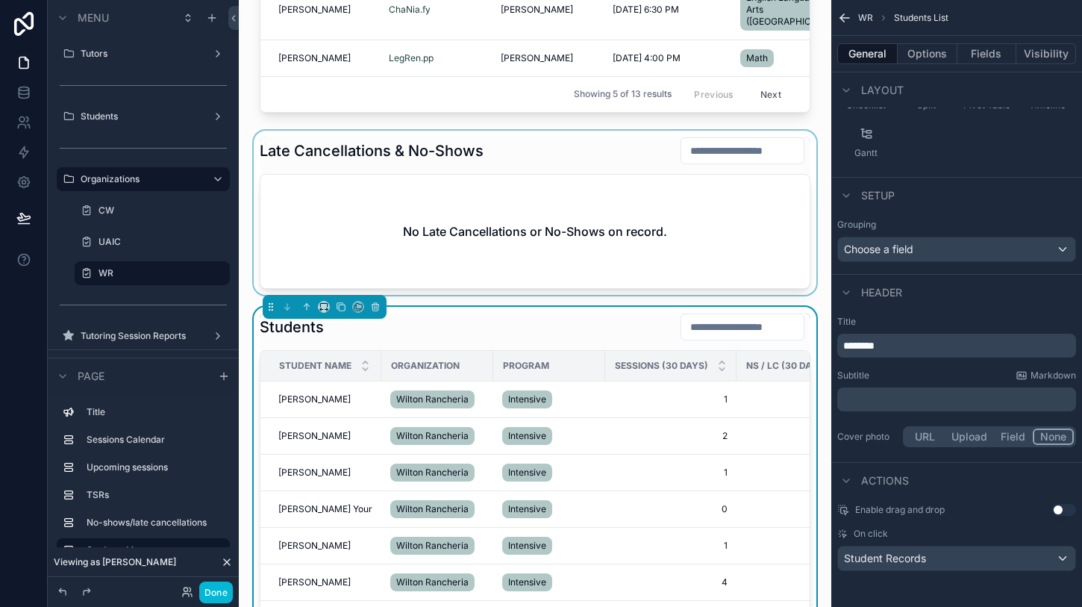
click at [530, 147] on div "scrollable content" at bounding box center [535, 213] width 569 height 164
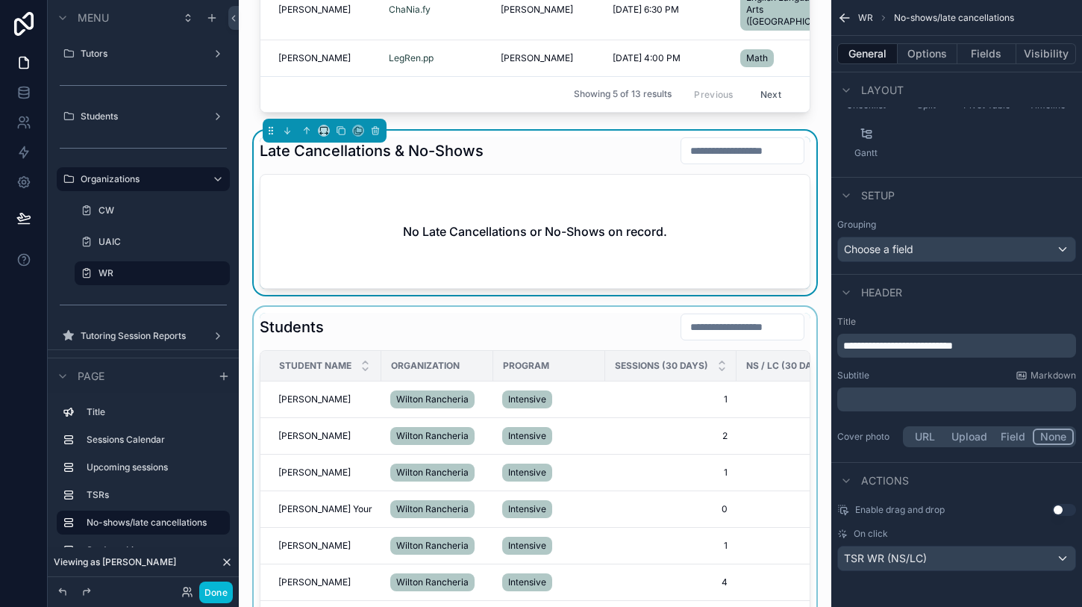
click at [524, 322] on div "scrollable content" at bounding box center [535, 511] width 569 height 409
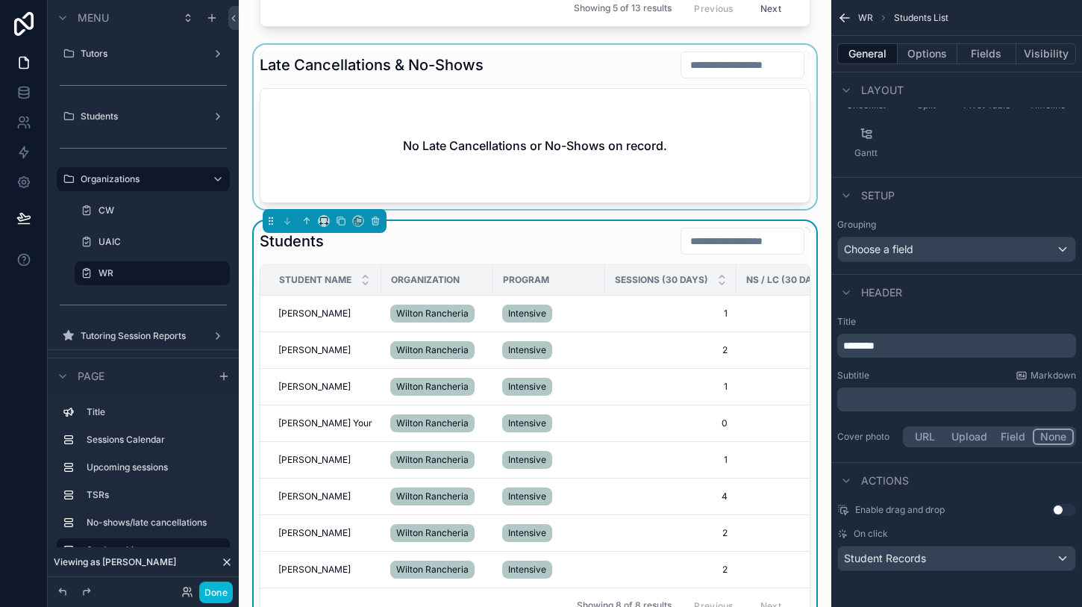
scroll to position [1035, 0]
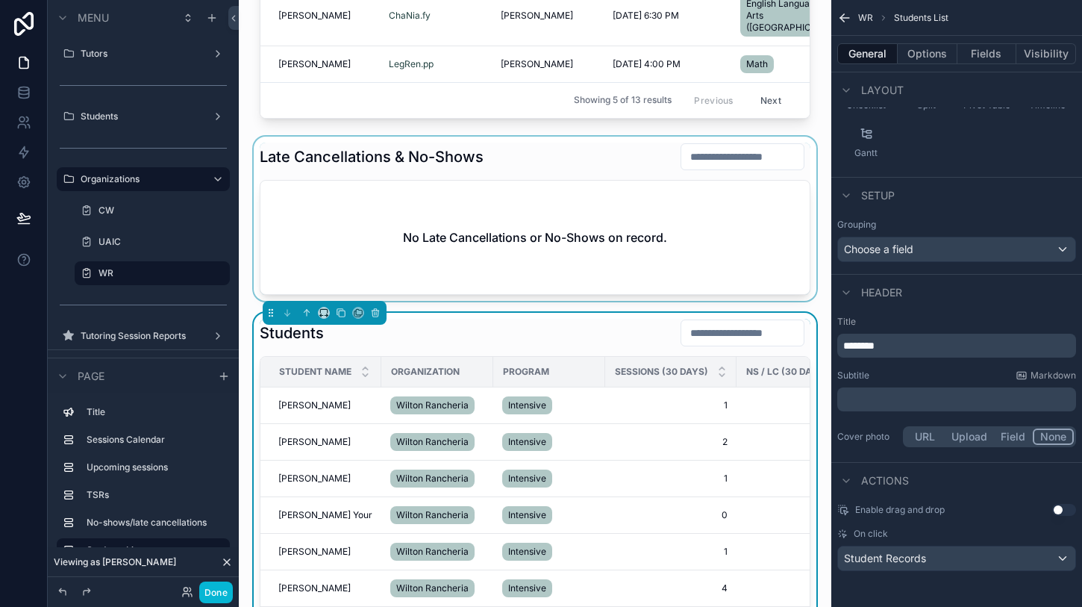
click at [525, 163] on div "scrollable content" at bounding box center [535, 219] width 569 height 164
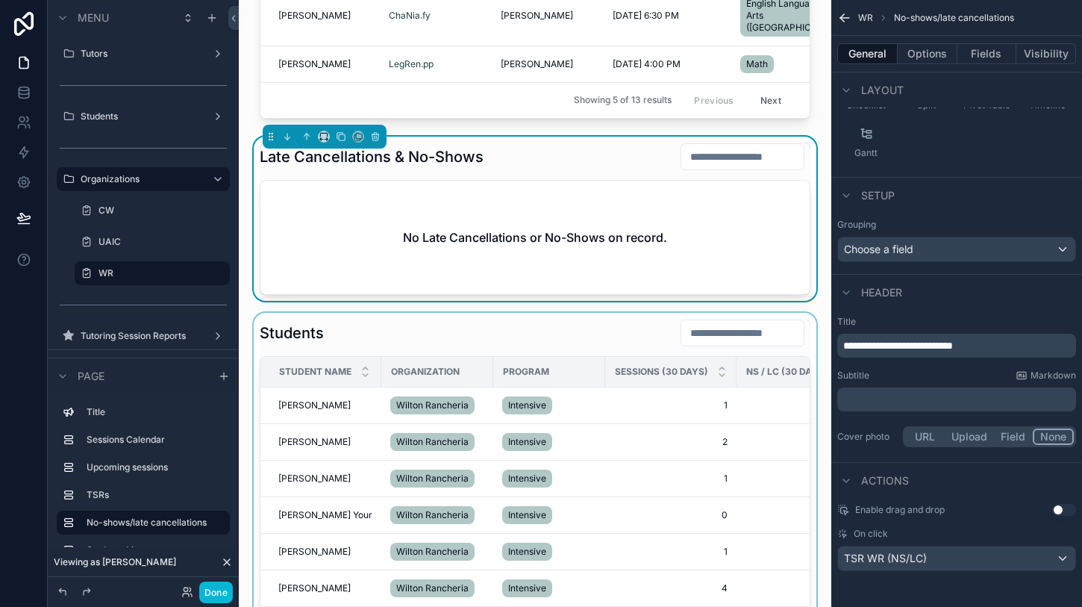
click at [542, 316] on div "scrollable content" at bounding box center [535, 517] width 569 height 409
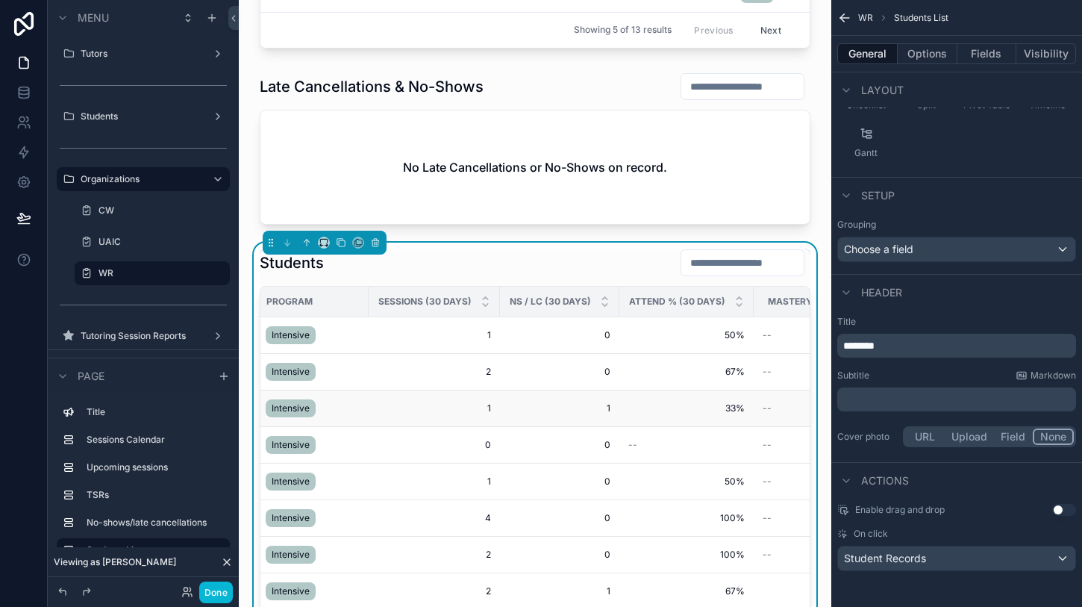
scroll to position [1149, 0]
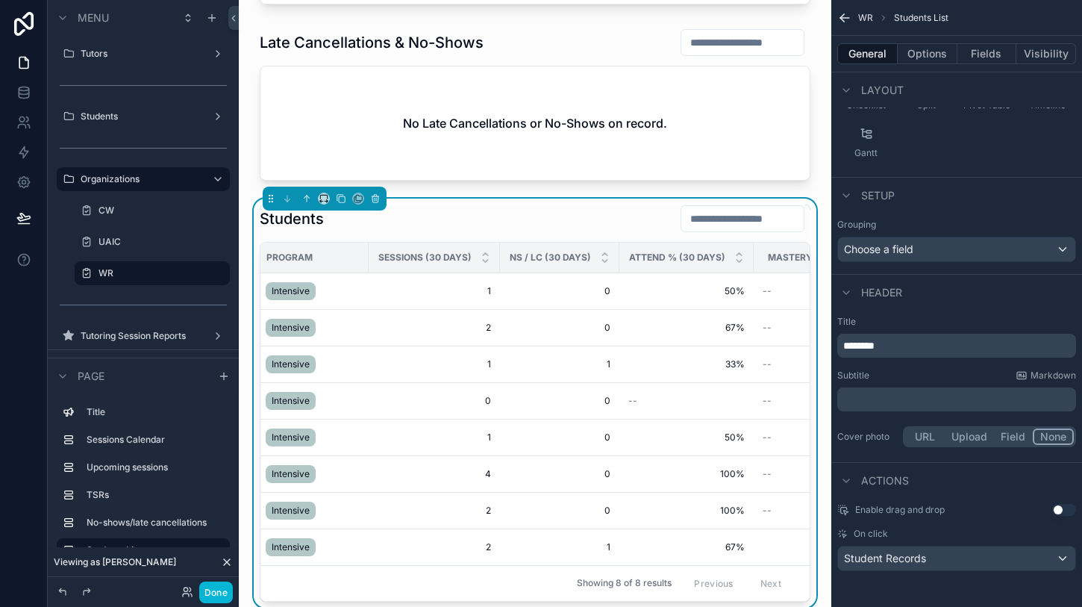
click at [592, 219] on div "Students" at bounding box center [535, 218] width 551 height 28
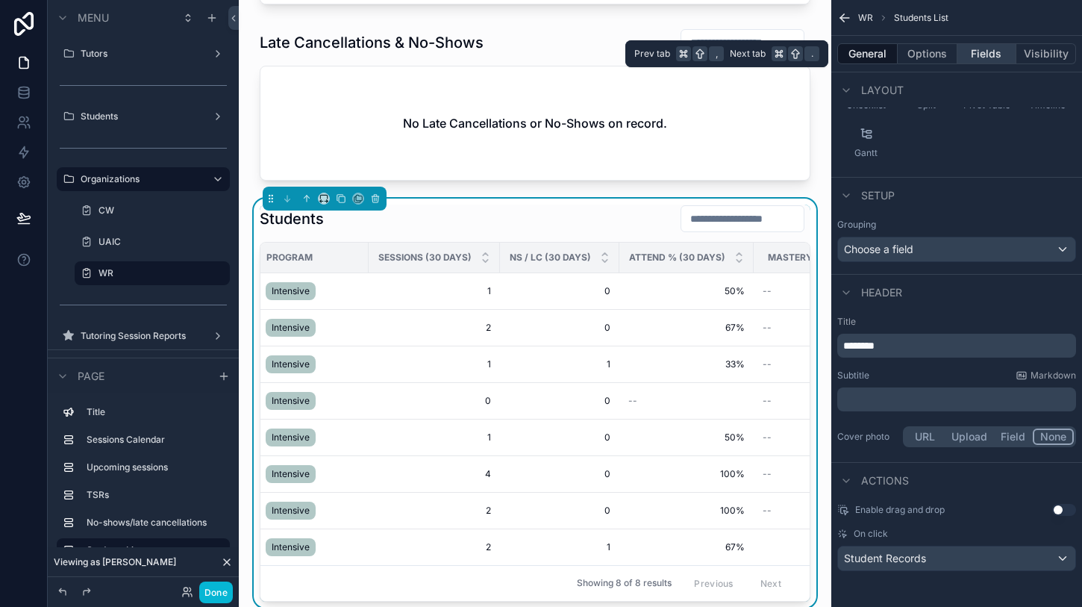
click at [980, 52] on button "Fields" at bounding box center [987, 53] width 60 height 21
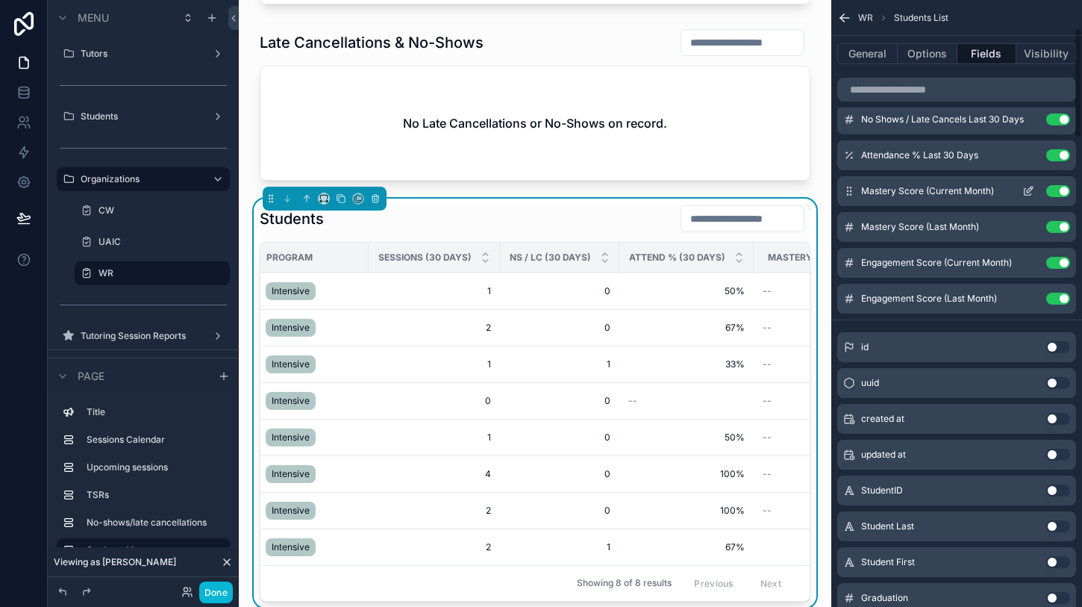
scroll to position [124, 0]
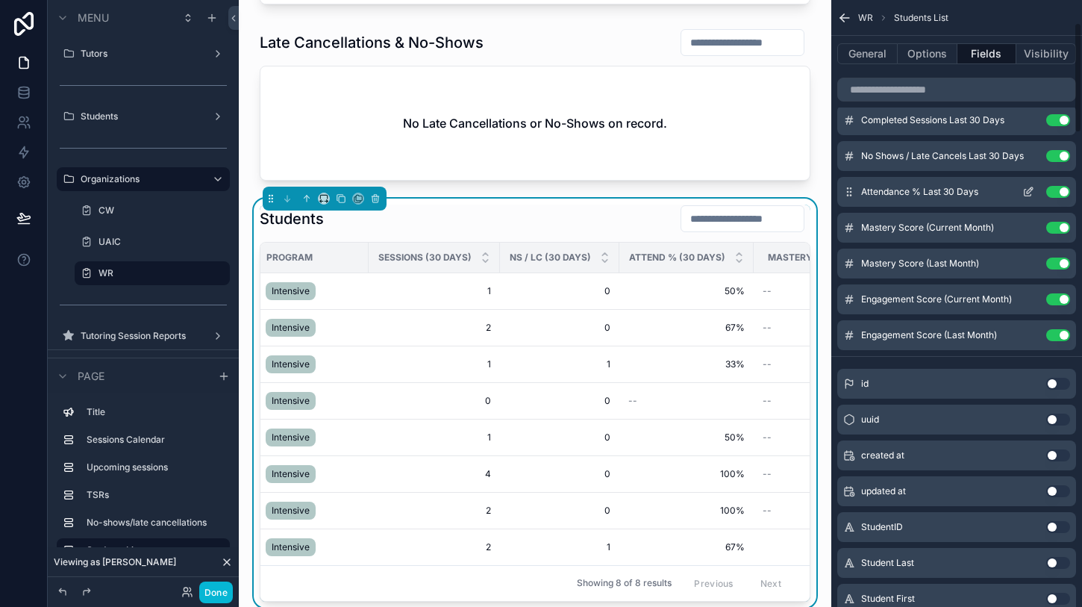
click at [1030, 192] on icon "scrollable content" at bounding box center [1028, 192] width 12 height 12
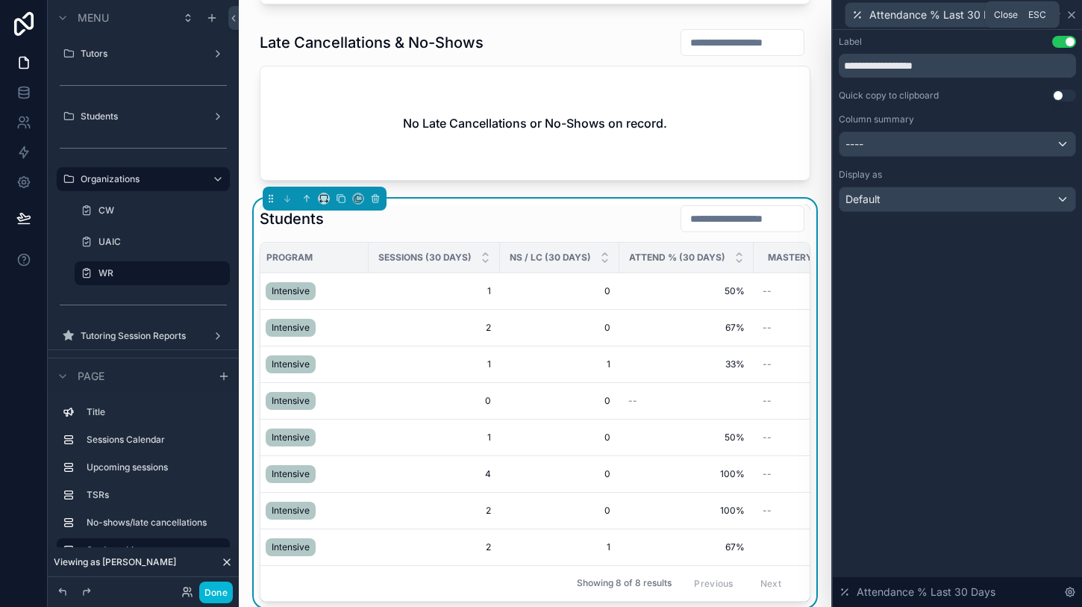
click at [1076, 14] on icon at bounding box center [1071, 15] width 12 height 12
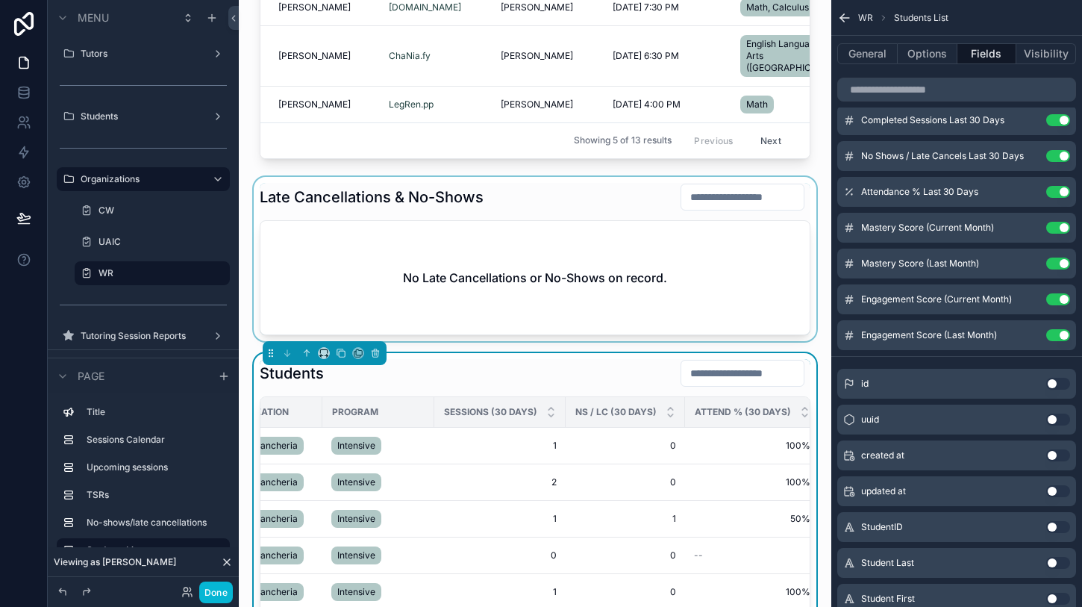
scroll to position [1032, 0]
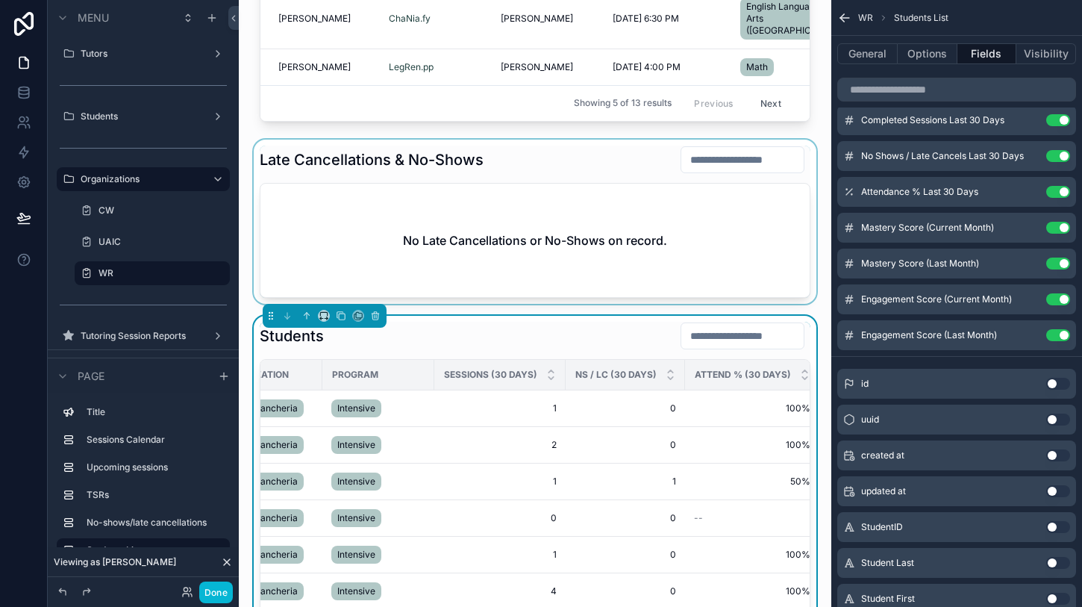
click at [511, 243] on div "scrollable content" at bounding box center [535, 222] width 569 height 164
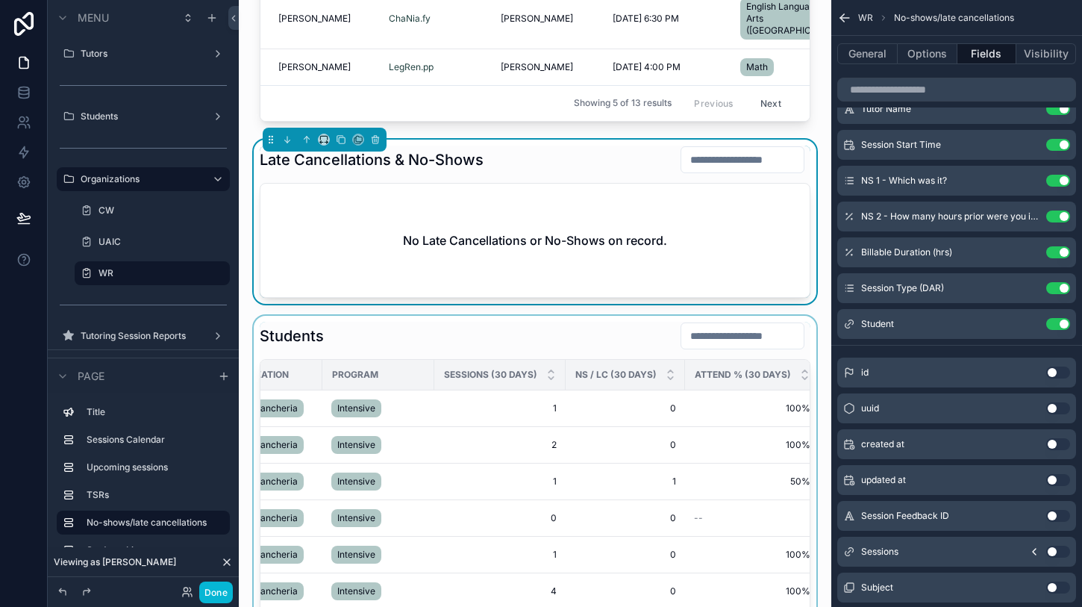
scroll to position [1116, 0]
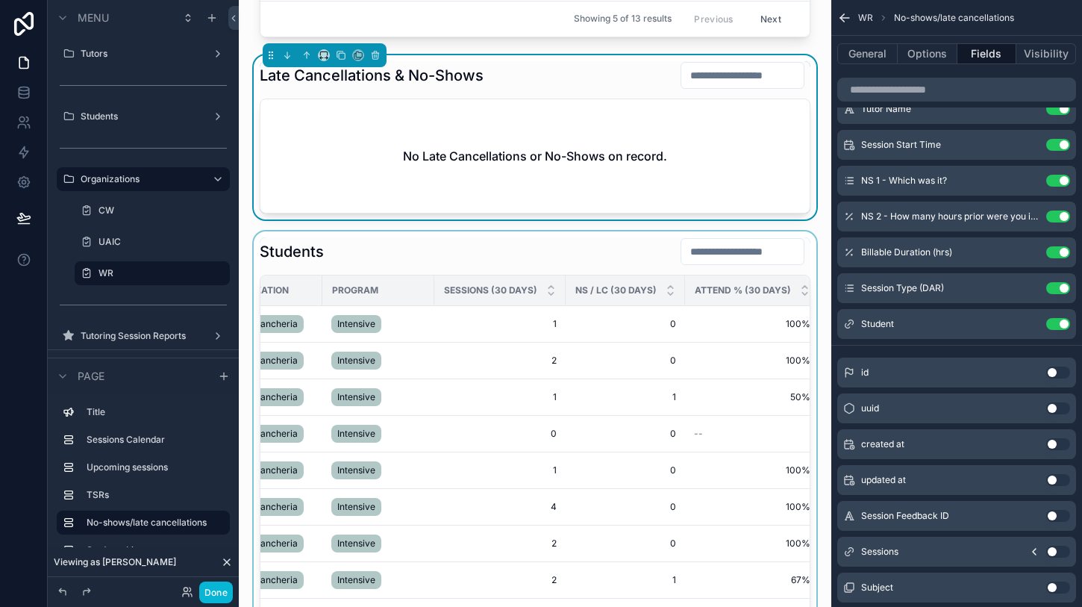
click at [628, 382] on div "scrollable content" at bounding box center [535, 435] width 569 height 409
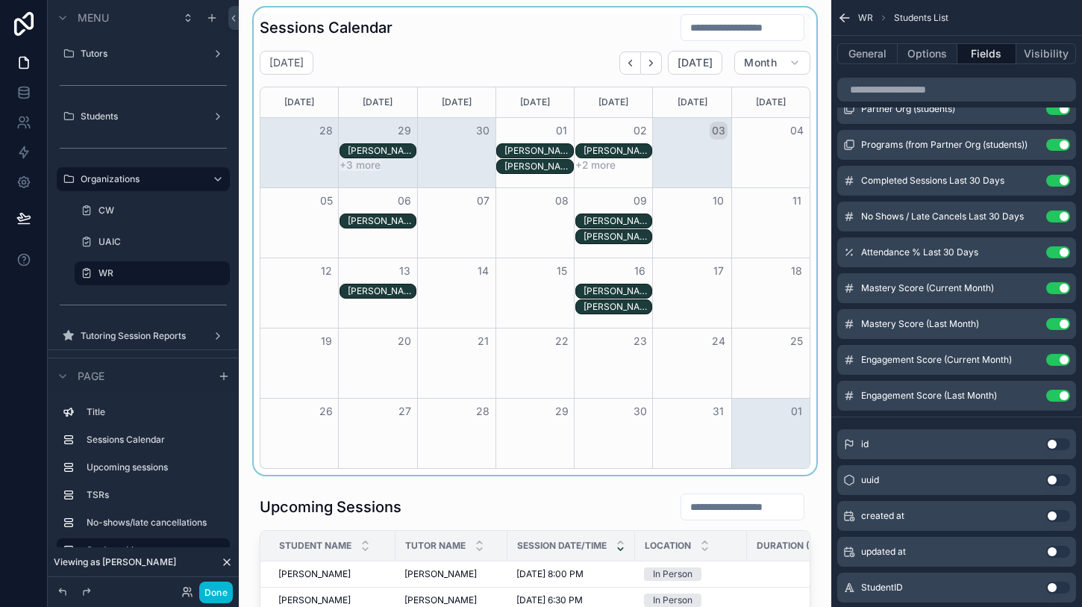
scroll to position [0, 0]
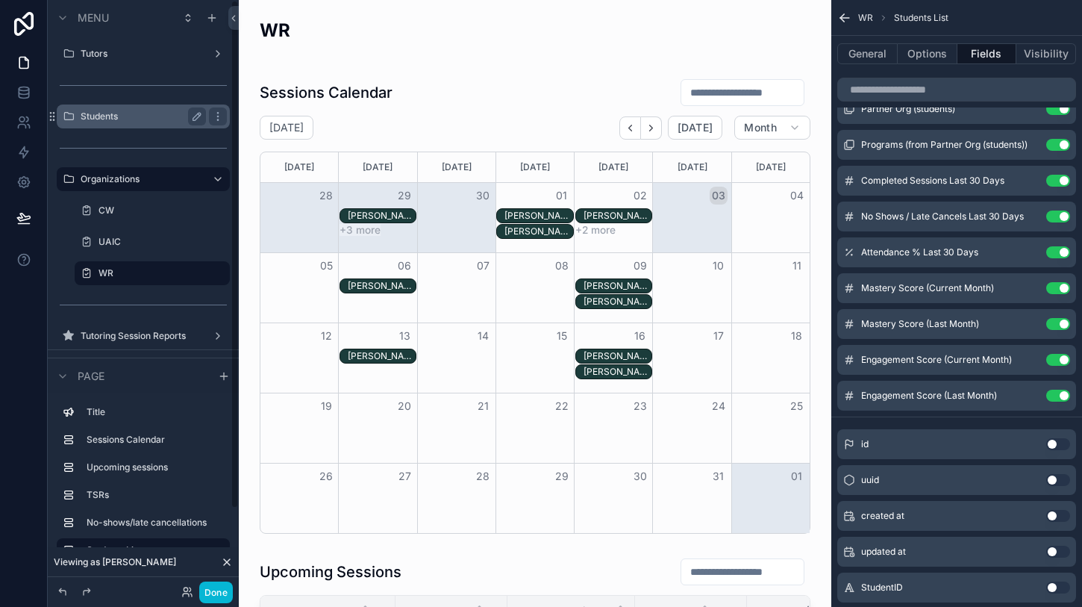
click at [145, 107] on div "Students" at bounding box center [143, 116] width 125 height 18
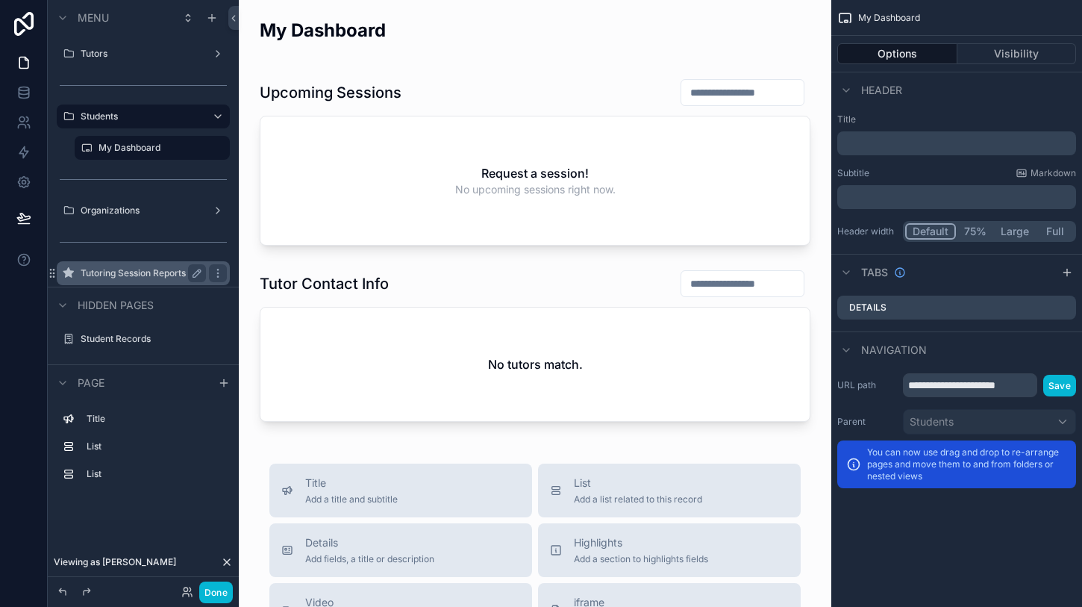
click at [129, 271] on label "Tutoring Session Reports" at bounding box center [140, 273] width 119 height 12
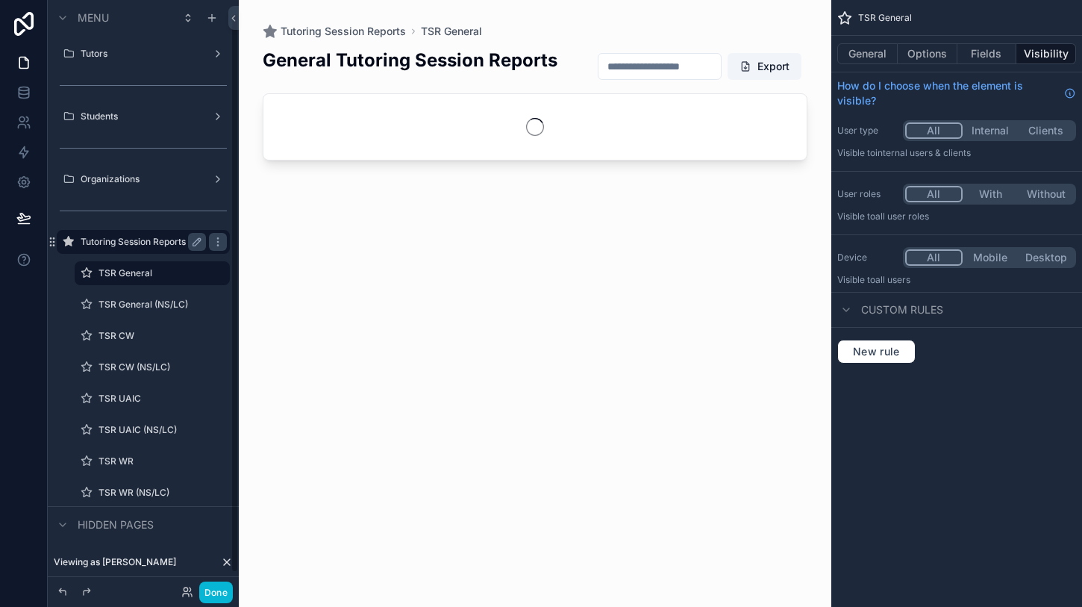
scroll to position [31, 0]
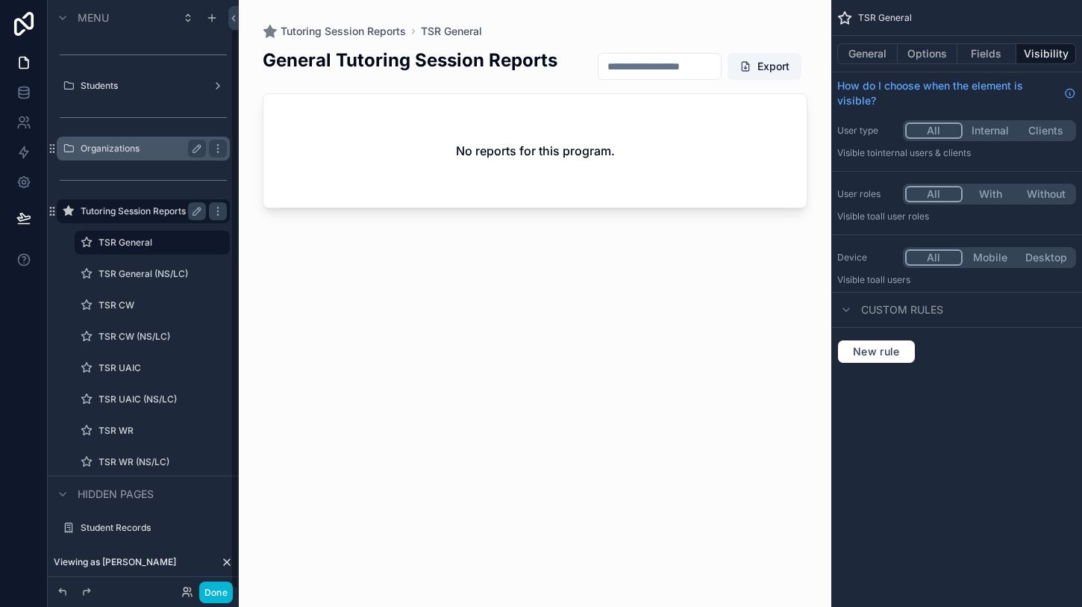
click at [125, 138] on div "Organizations" at bounding box center [143, 149] width 167 height 24
click at [126, 157] on div "Organizations" at bounding box center [143, 149] width 125 height 18
click at [137, 154] on div "Organizations" at bounding box center [143, 149] width 125 height 18
click at [148, 146] on label "Organizations" at bounding box center [140, 148] width 119 height 12
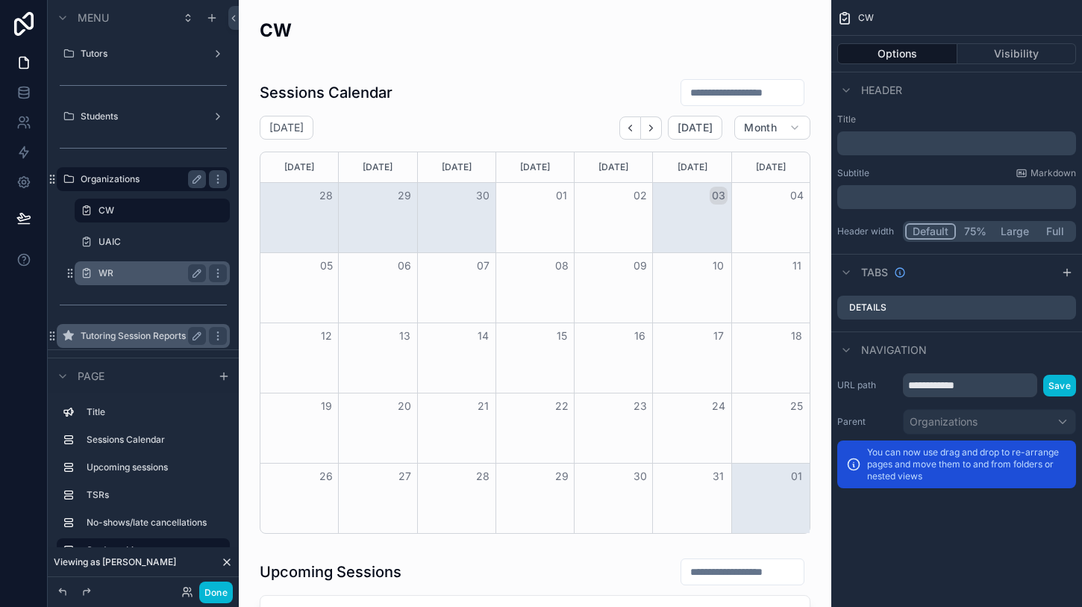
click at [119, 272] on label "WR" at bounding box center [148, 273] width 101 height 12
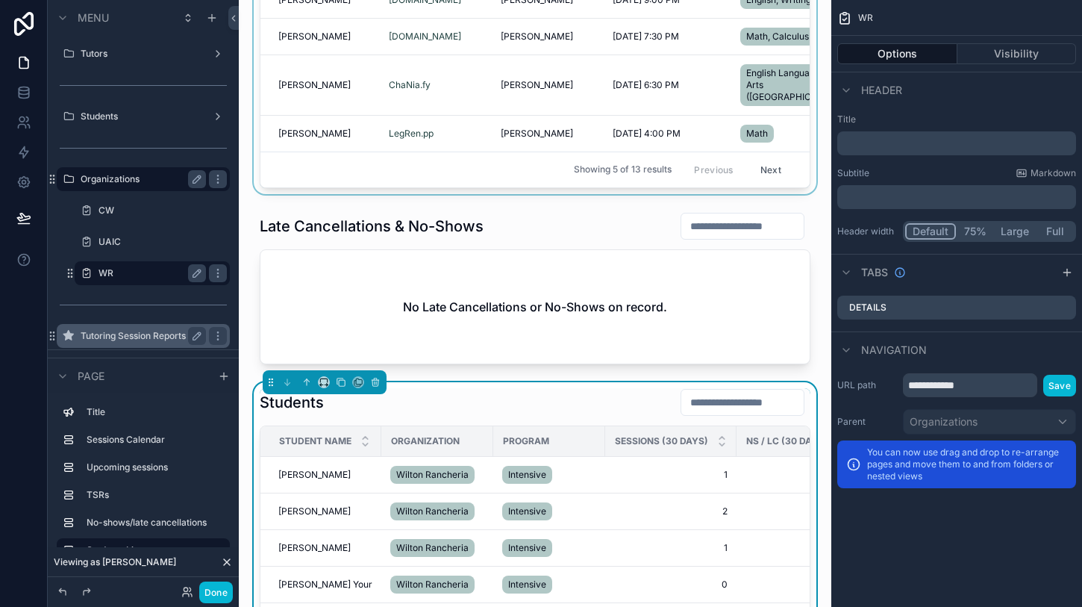
scroll to position [1042, 0]
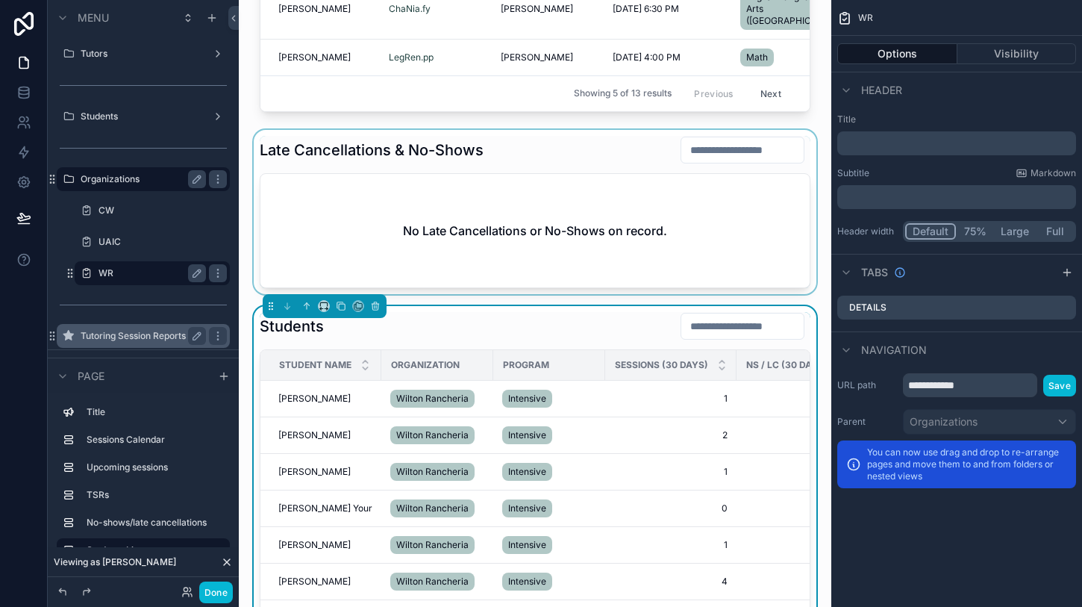
click at [586, 198] on div "scrollable content" at bounding box center [535, 212] width 569 height 164
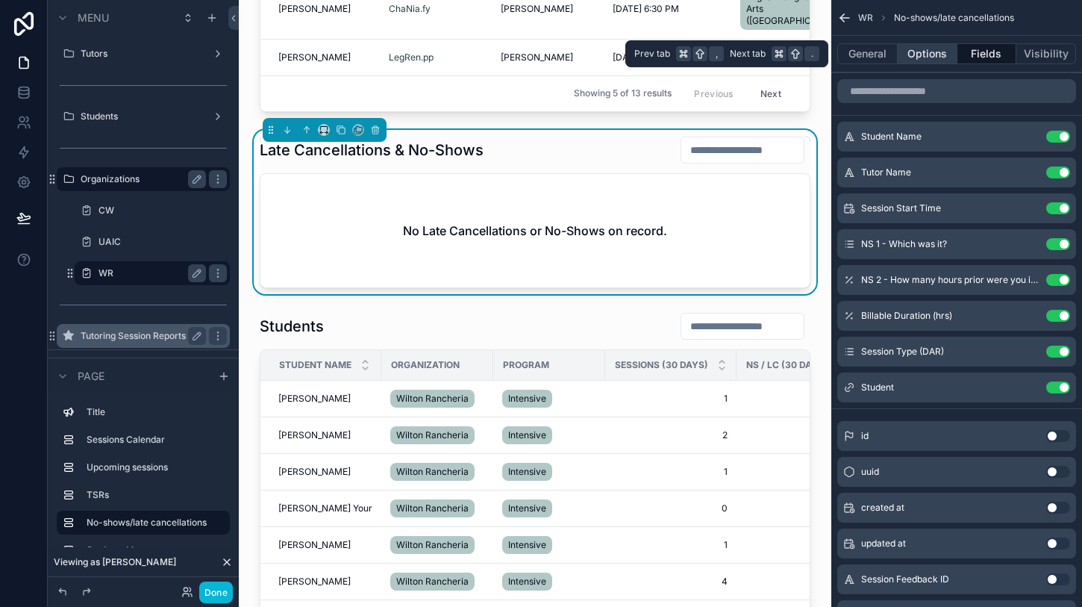
click at [936, 53] on button "Options" at bounding box center [928, 53] width 60 height 21
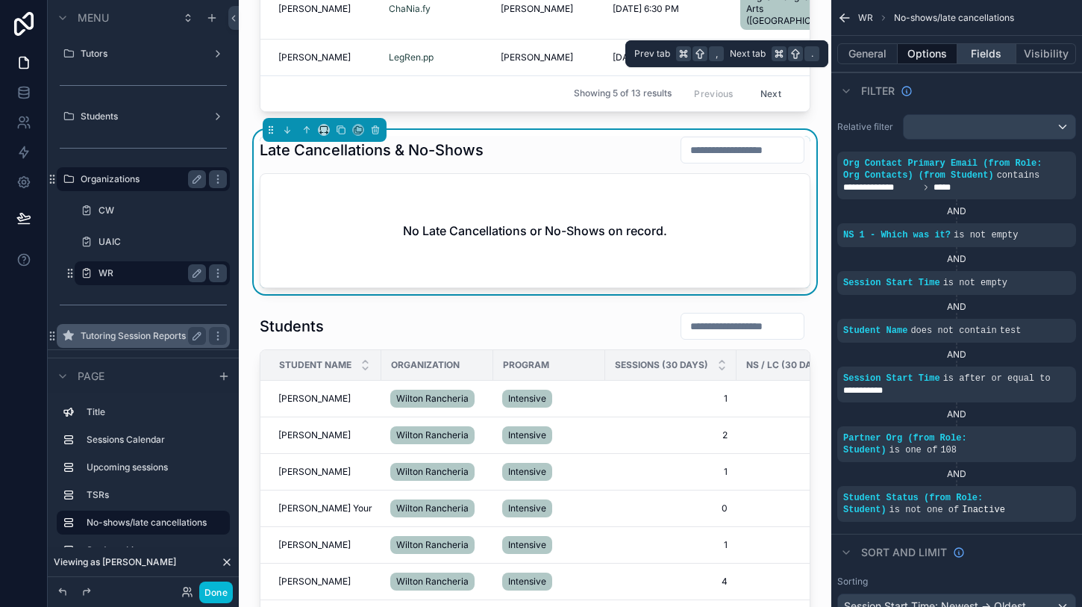
click at [984, 57] on button "Fields" at bounding box center [987, 53] width 60 height 21
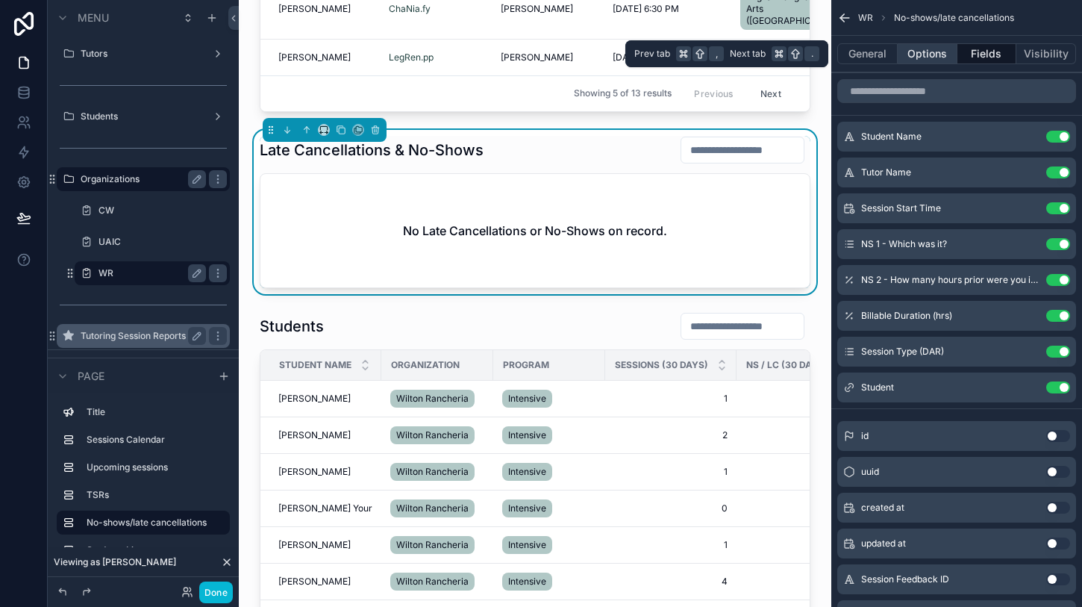
click at [933, 54] on button "Options" at bounding box center [928, 53] width 60 height 21
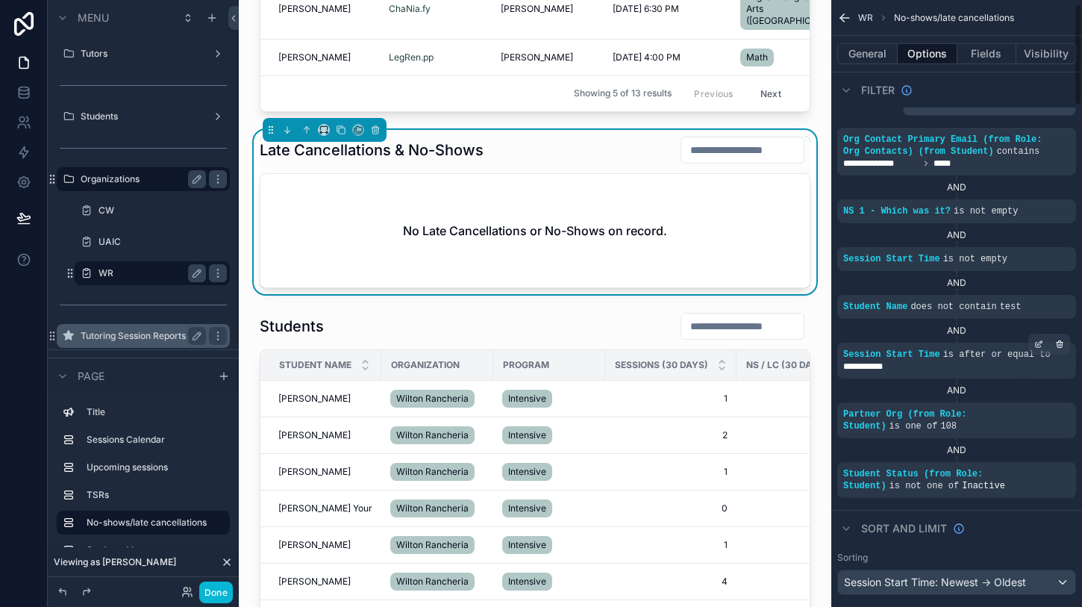
scroll to position [39, 0]
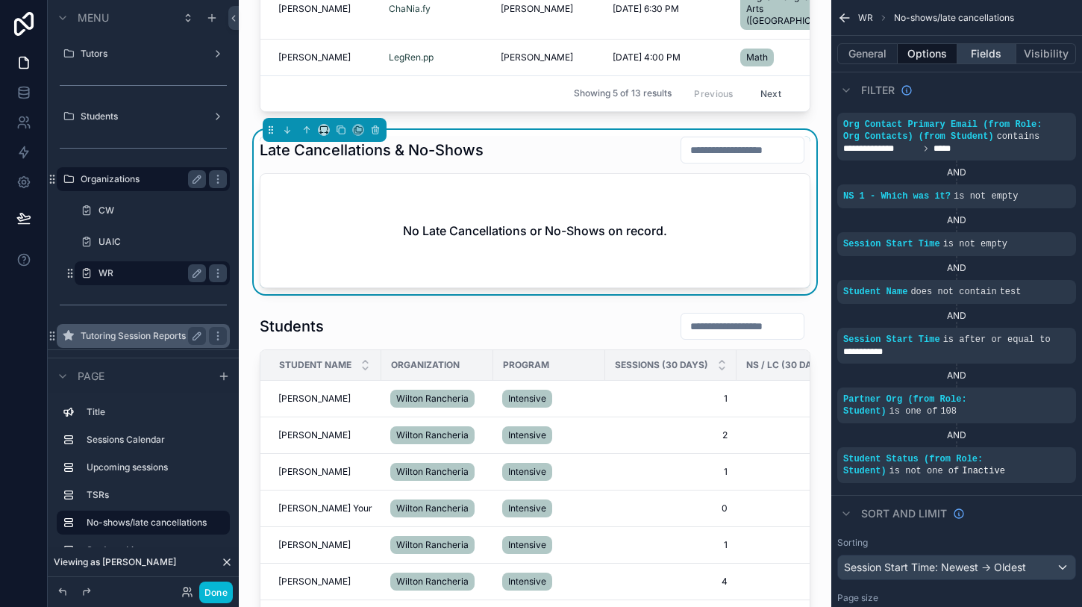
click at [989, 54] on button "Fields" at bounding box center [987, 53] width 60 height 21
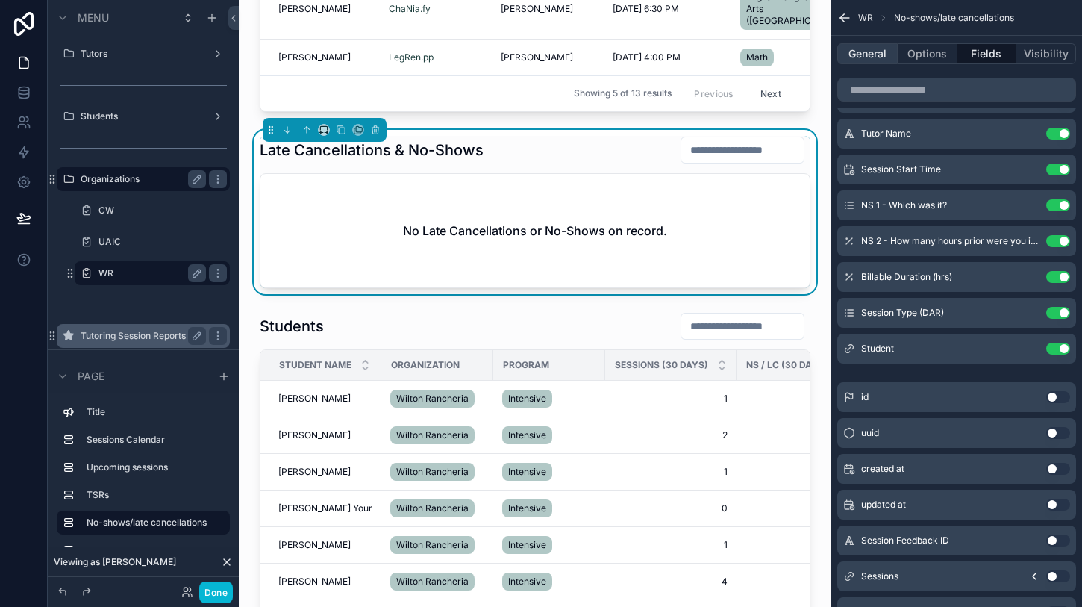
click at [882, 57] on button "General" at bounding box center [867, 53] width 60 height 21
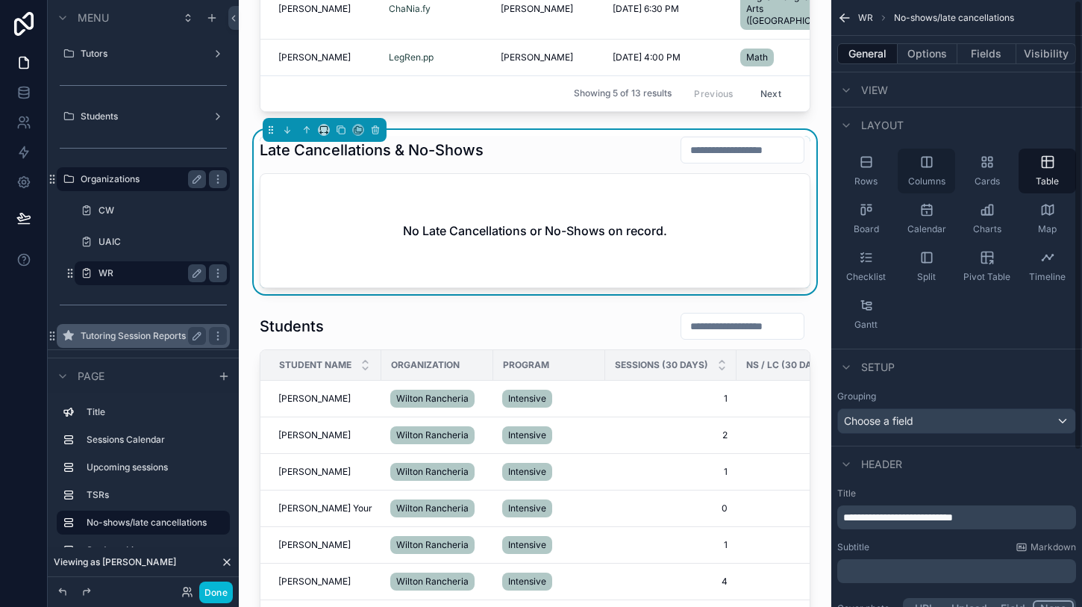
scroll to position [0, 0]
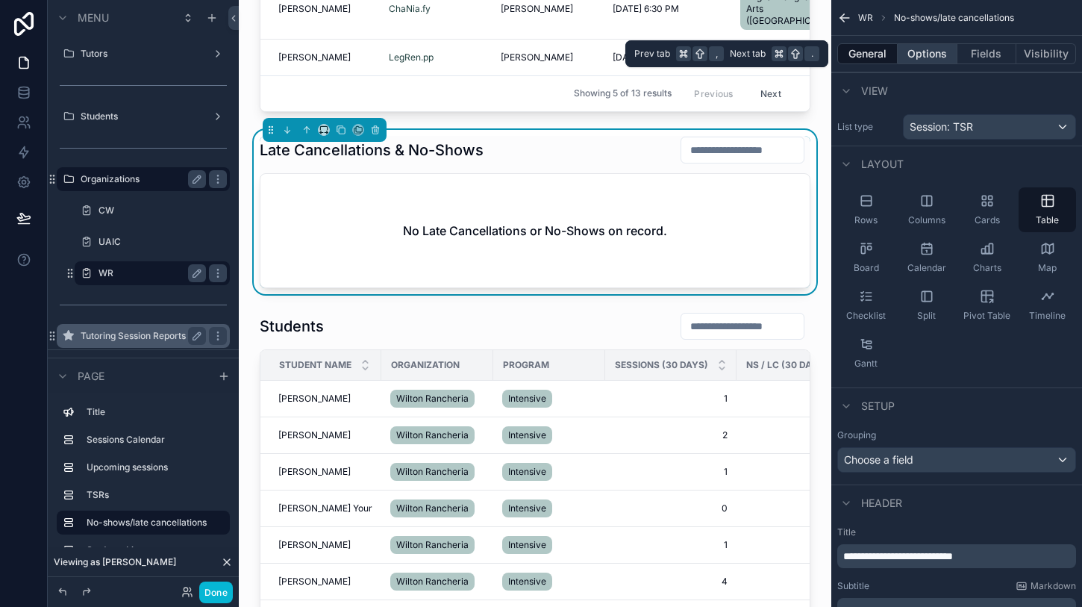
click at [935, 56] on button "Options" at bounding box center [928, 53] width 60 height 21
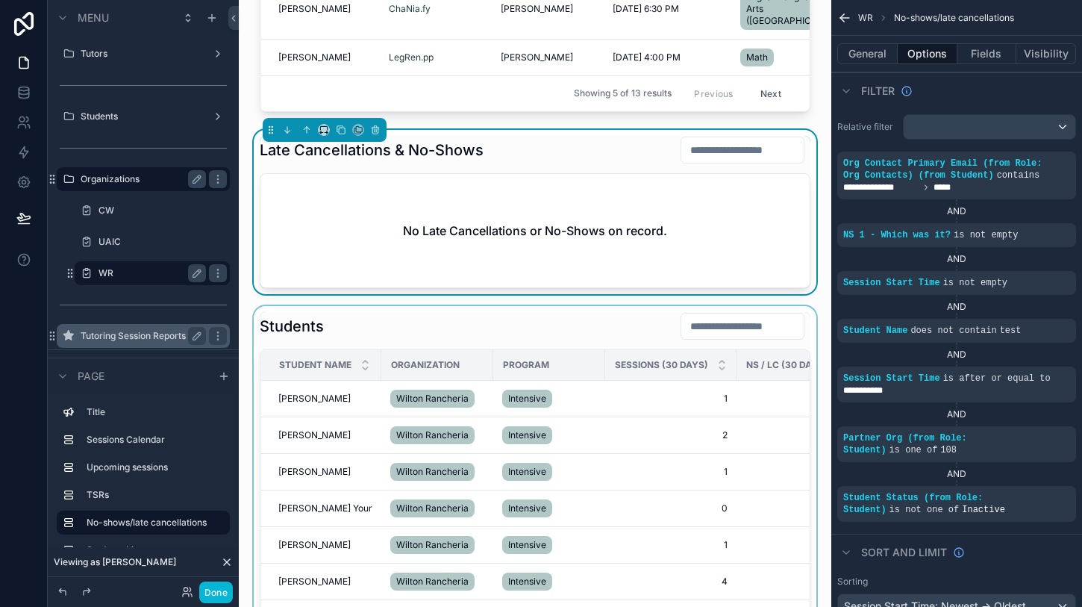
click at [658, 395] on div "scrollable content" at bounding box center [535, 510] width 569 height 409
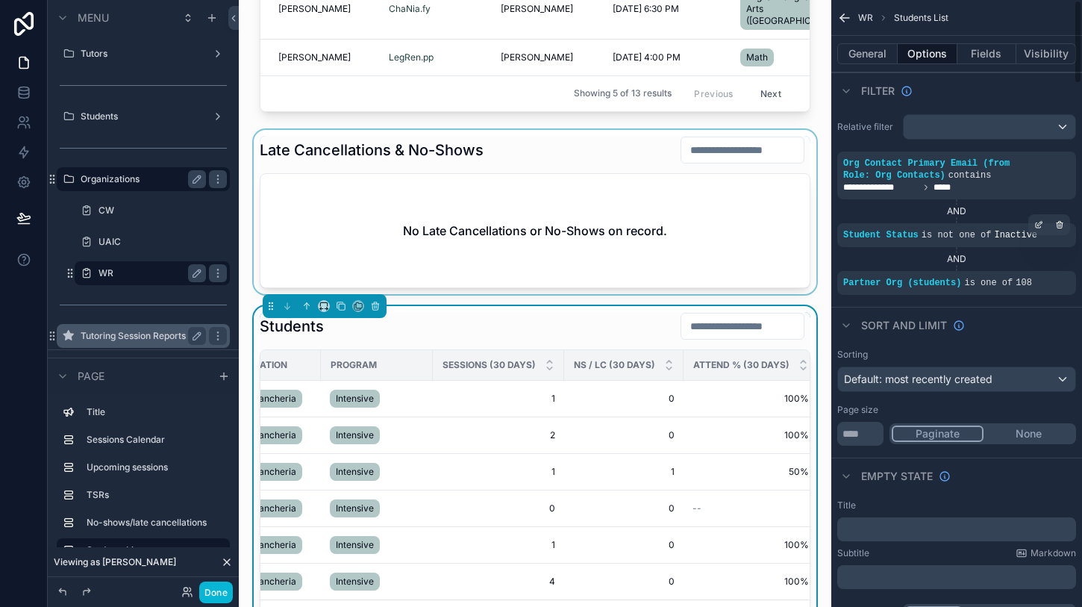
scroll to position [45, 0]
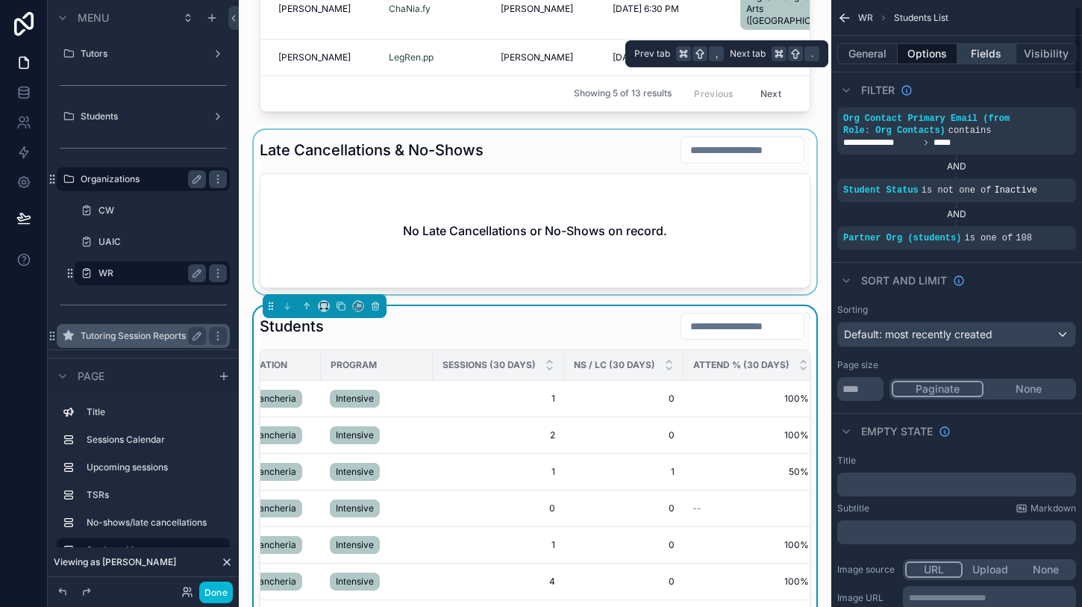
click at [980, 47] on button "Fields" at bounding box center [987, 53] width 60 height 21
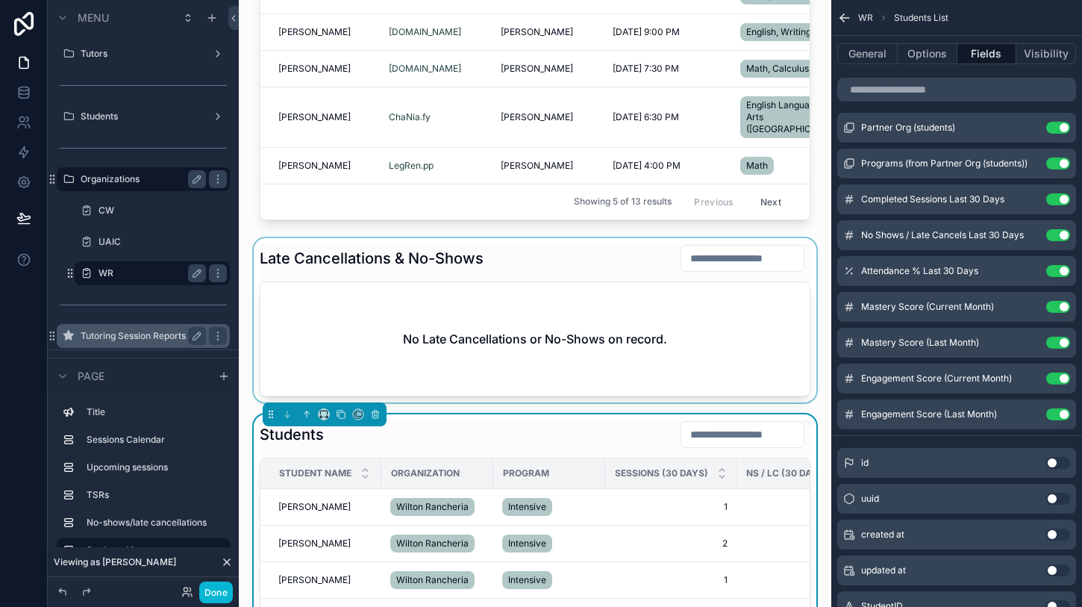
scroll to position [922, 0]
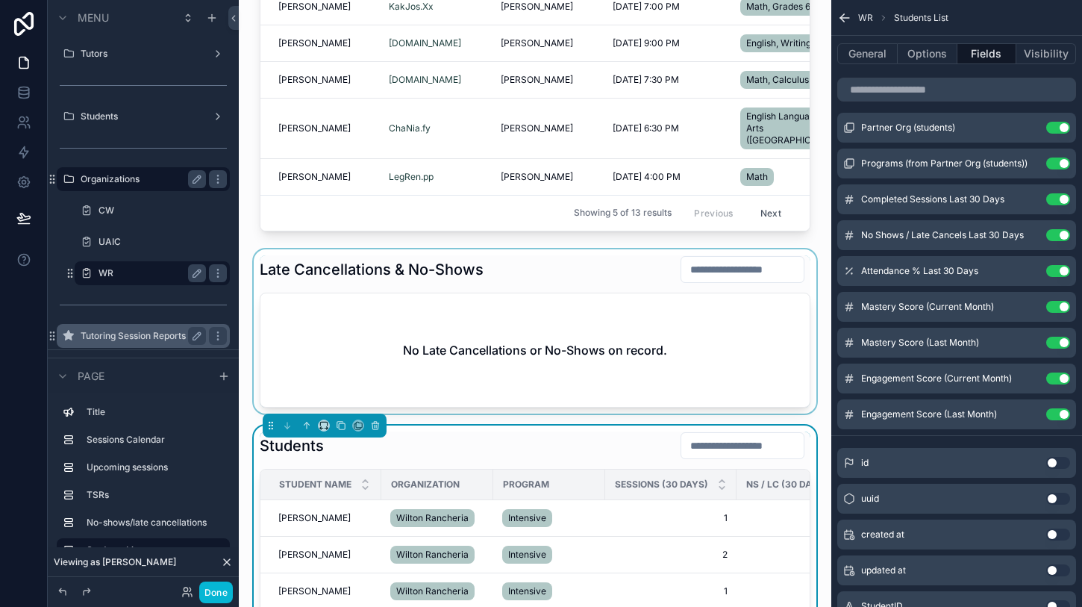
click at [552, 342] on div "scrollable content" at bounding box center [535, 331] width 569 height 164
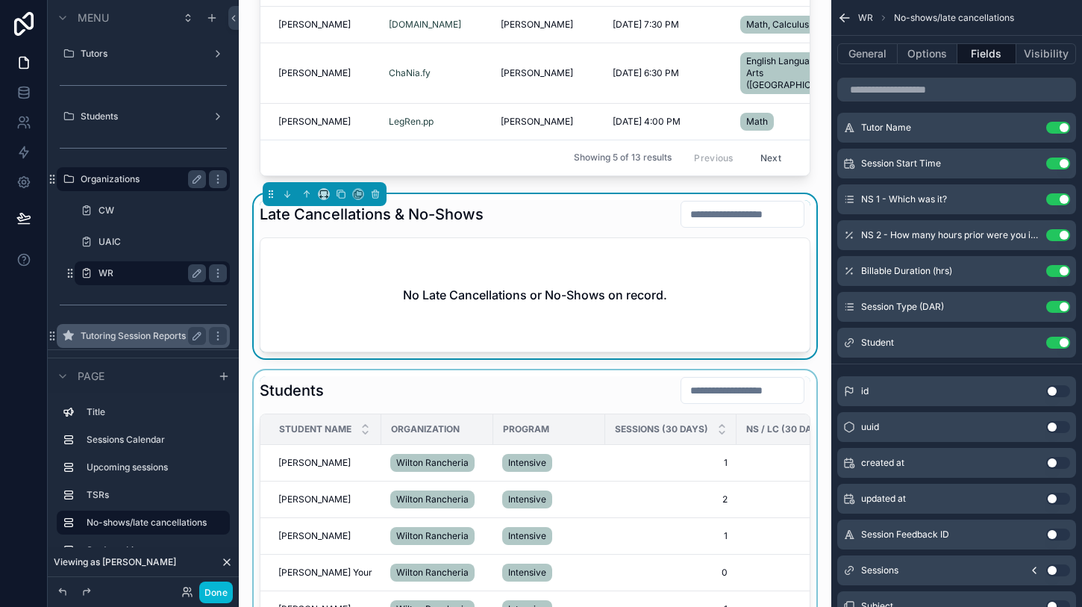
scroll to position [1042, 0]
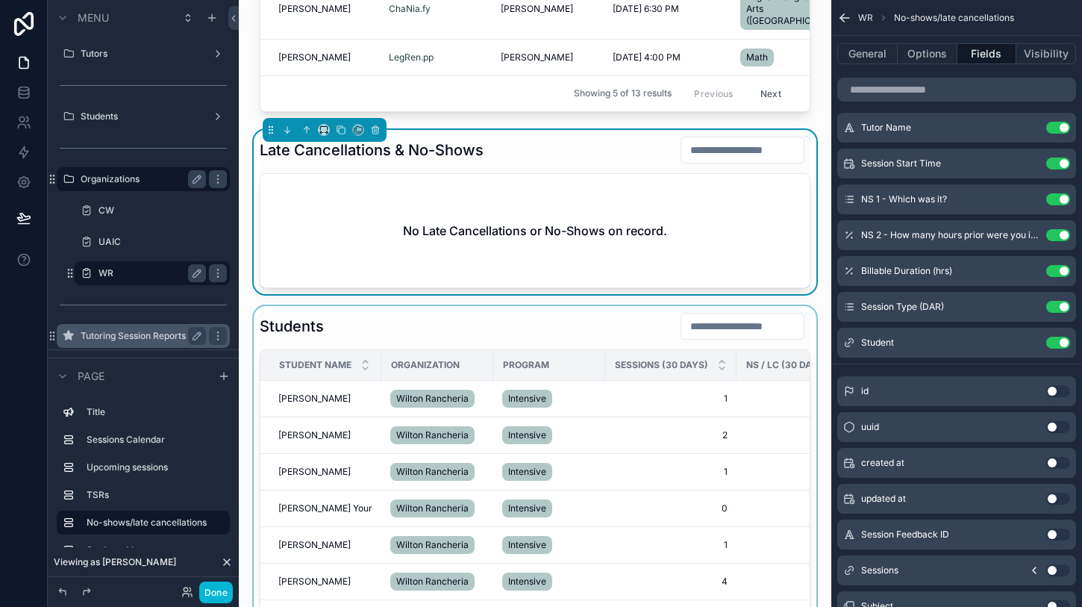
click at [561, 318] on div "scrollable content" at bounding box center [535, 510] width 569 height 409
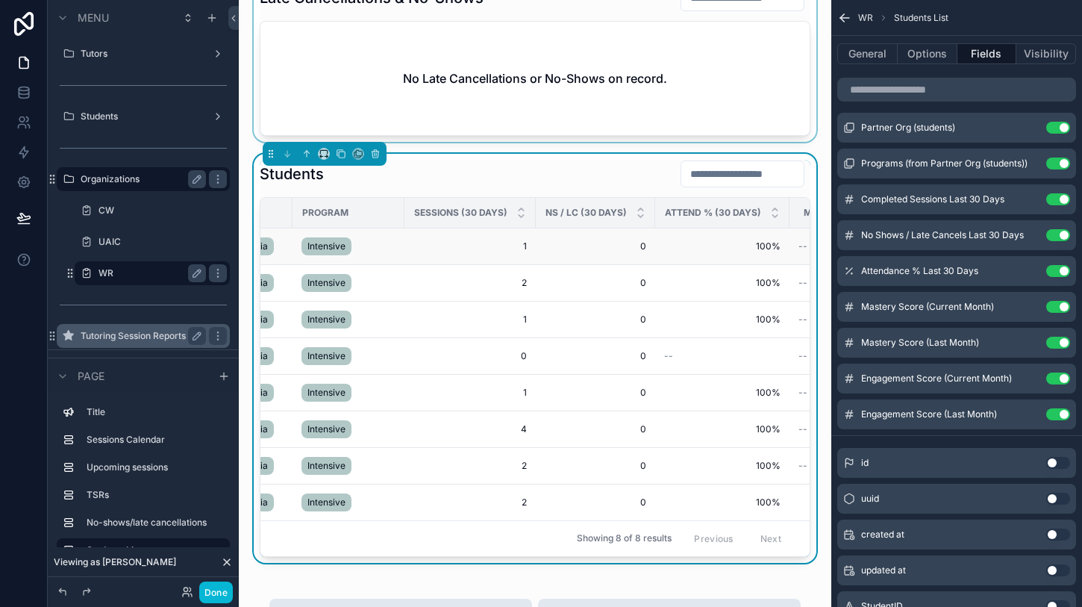
scroll to position [1124, 0]
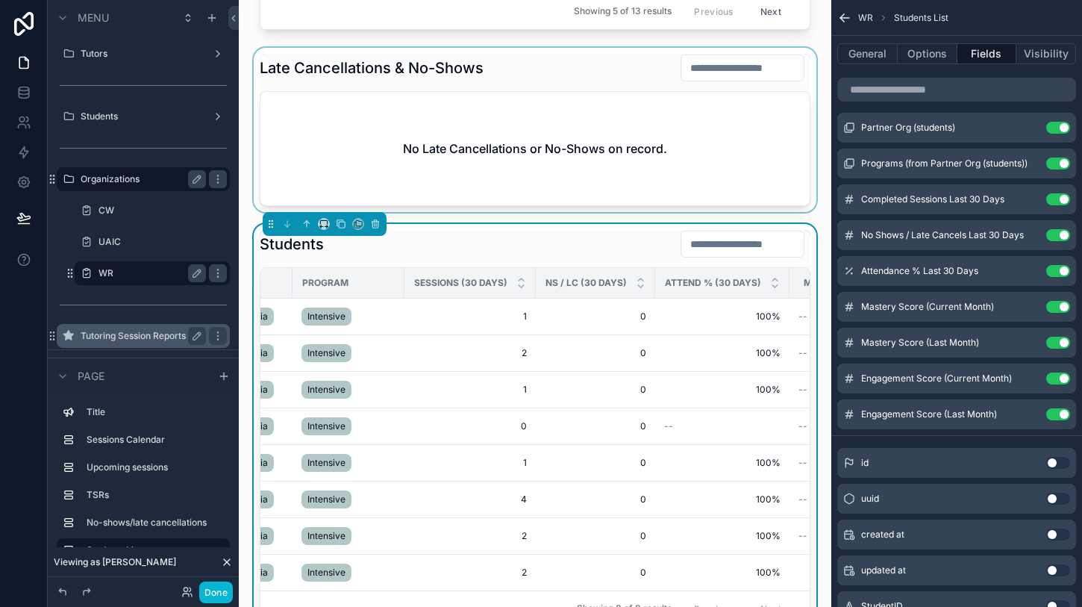
click at [560, 118] on div "scrollable content" at bounding box center [535, 130] width 569 height 164
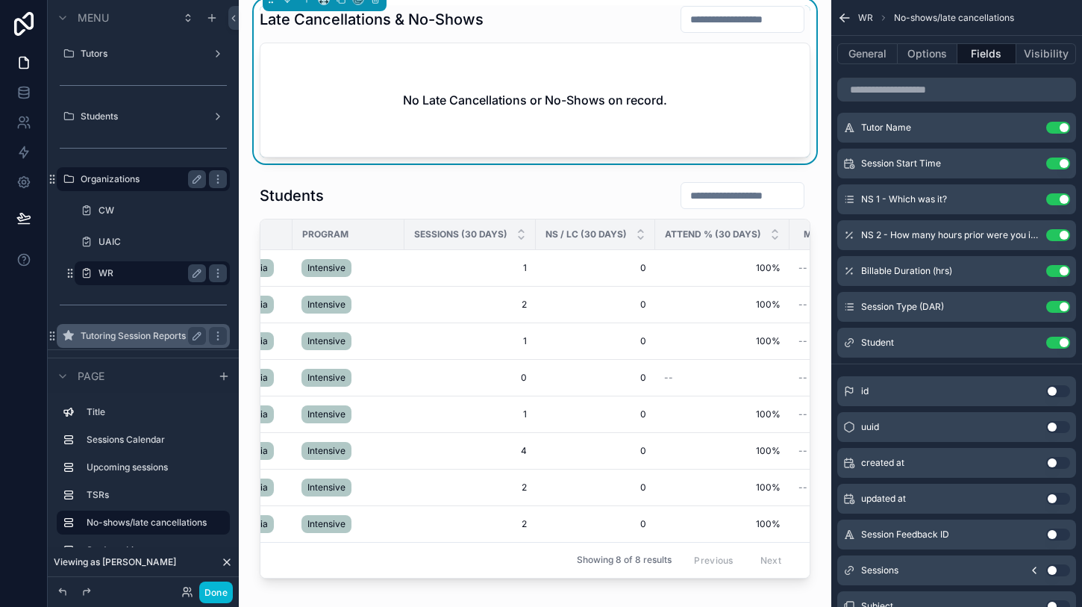
scroll to position [1128, 0]
